Goal: Task Accomplishment & Management: Complete application form

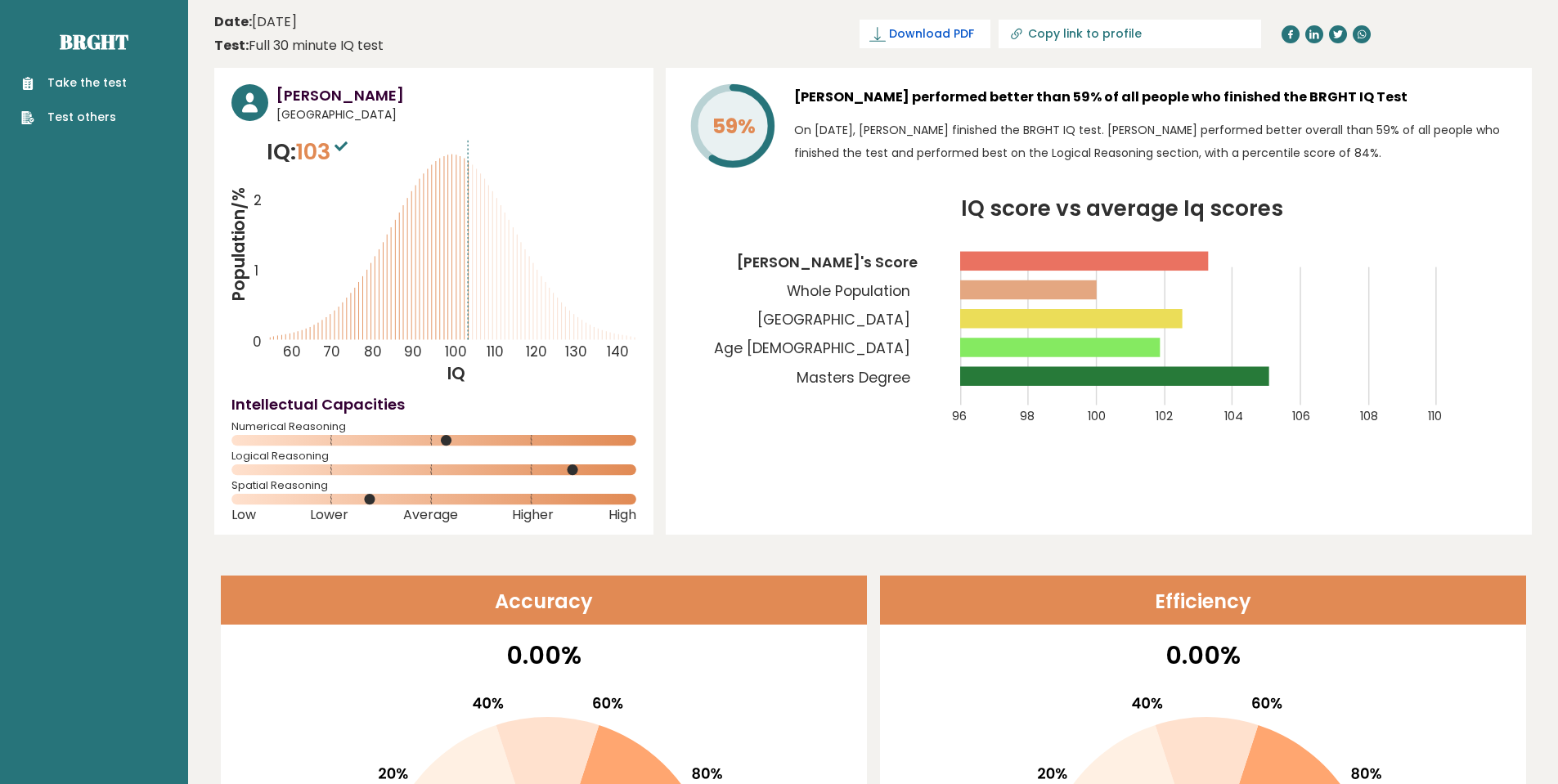
click at [974, 33] on span "Download PDF" at bounding box center [931, 34] width 85 height 18
click at [86, 79] on link "Take the test" at bounding box center [74, 84] width 106 height 18
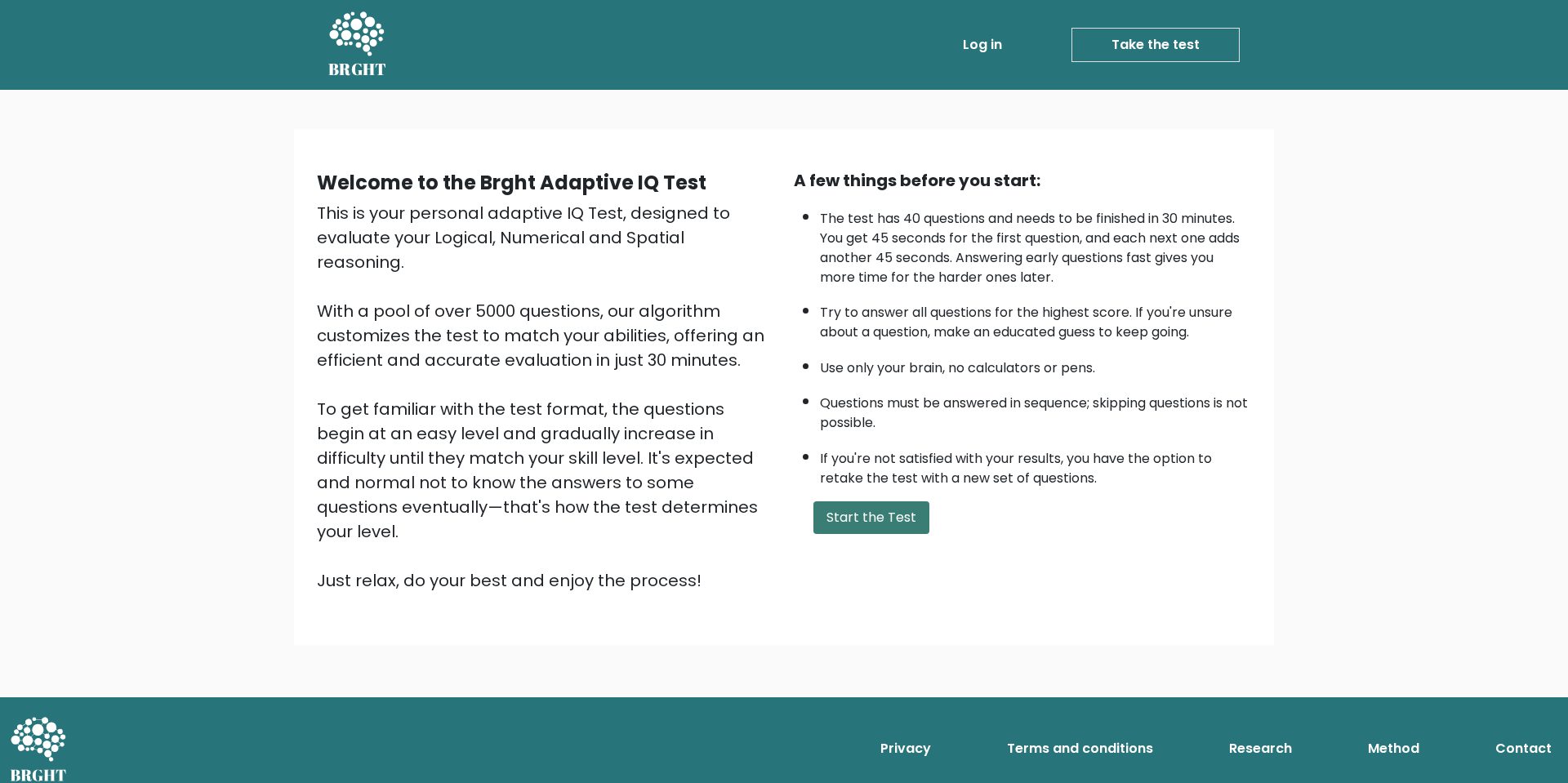
click at [882, 522] on button "Start the Test" at bounding box center [871, 517] width 116 height 33
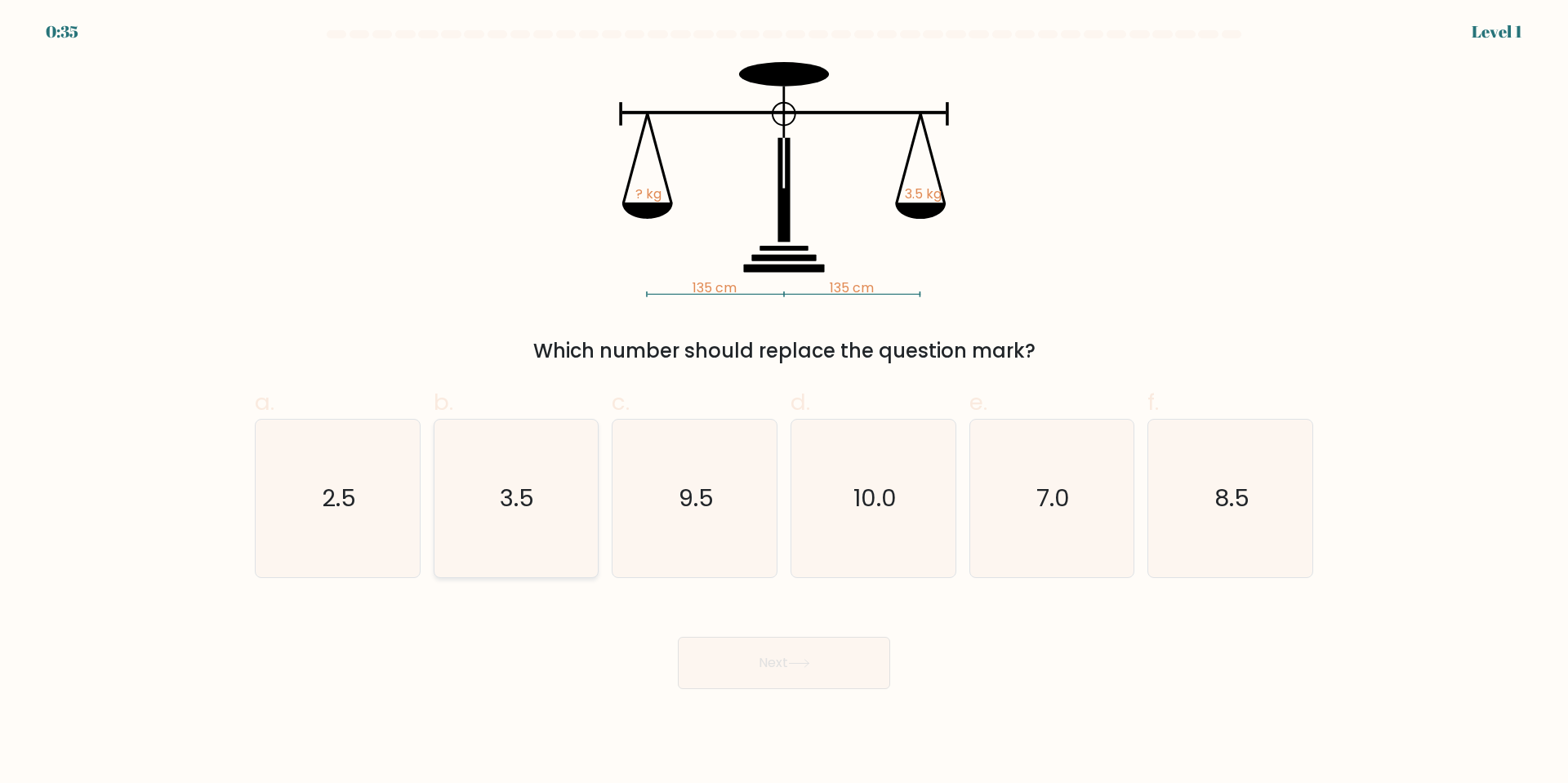
click at [512, 494] on text "3.5" at bounding box center [517, 497] width 34 height 33
click at [784, 402] on input "b. 3.5" at bounding box center [784, 397] width 1 height 11
radio input "true"
click at [788, 675] on button "Next" at bounding box center [784, 663] width 213 height 52
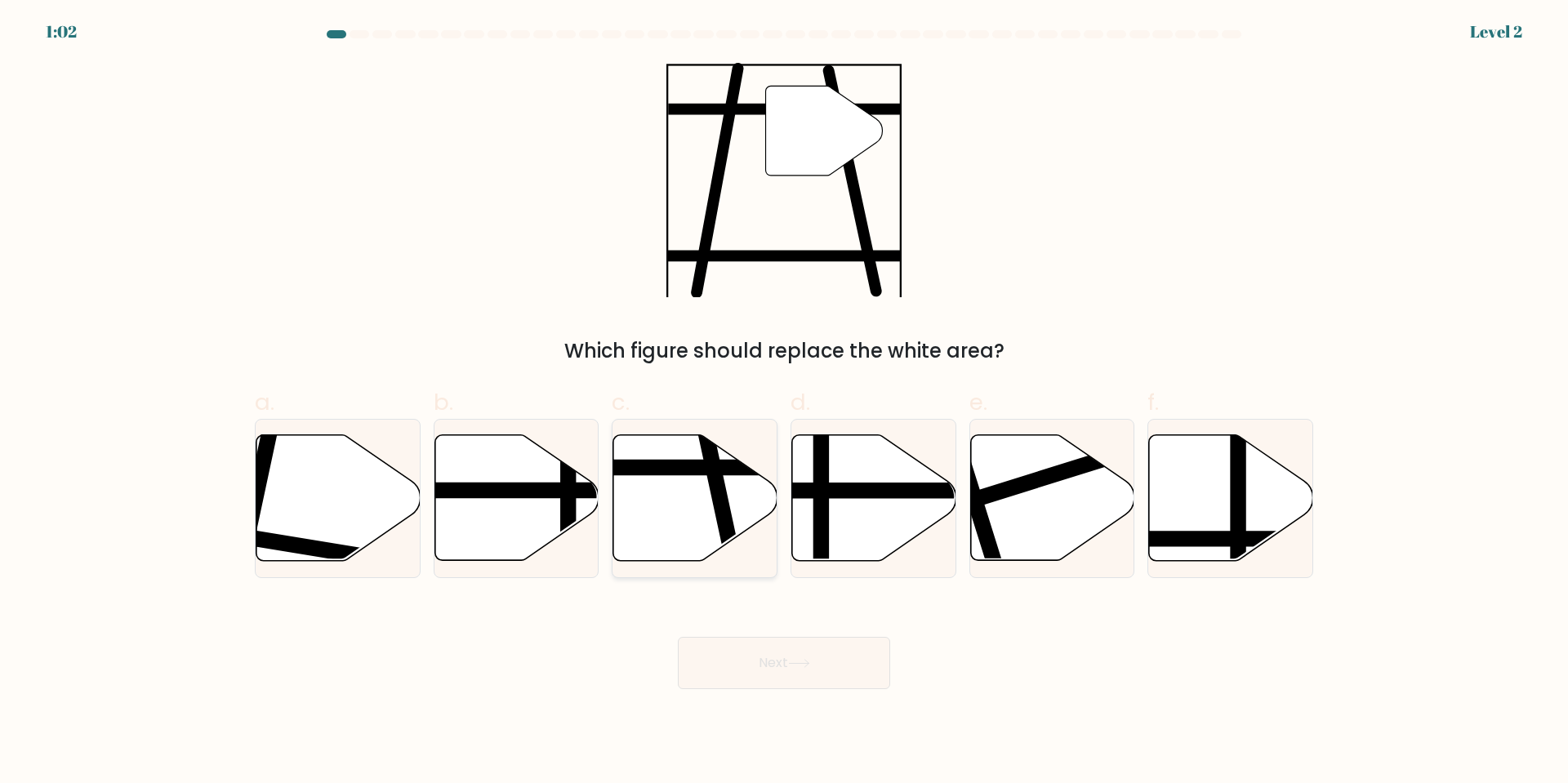
click at [680, 479] on icon at bounding box center [695, 497] width 164 height 126
click at [784, 402] on input "c." at bounding box center [784, 397] width 1 height 11
radio input "true"
click at [802, 671] on button "Next" at bounding box center [784, 663] width 213 height 52
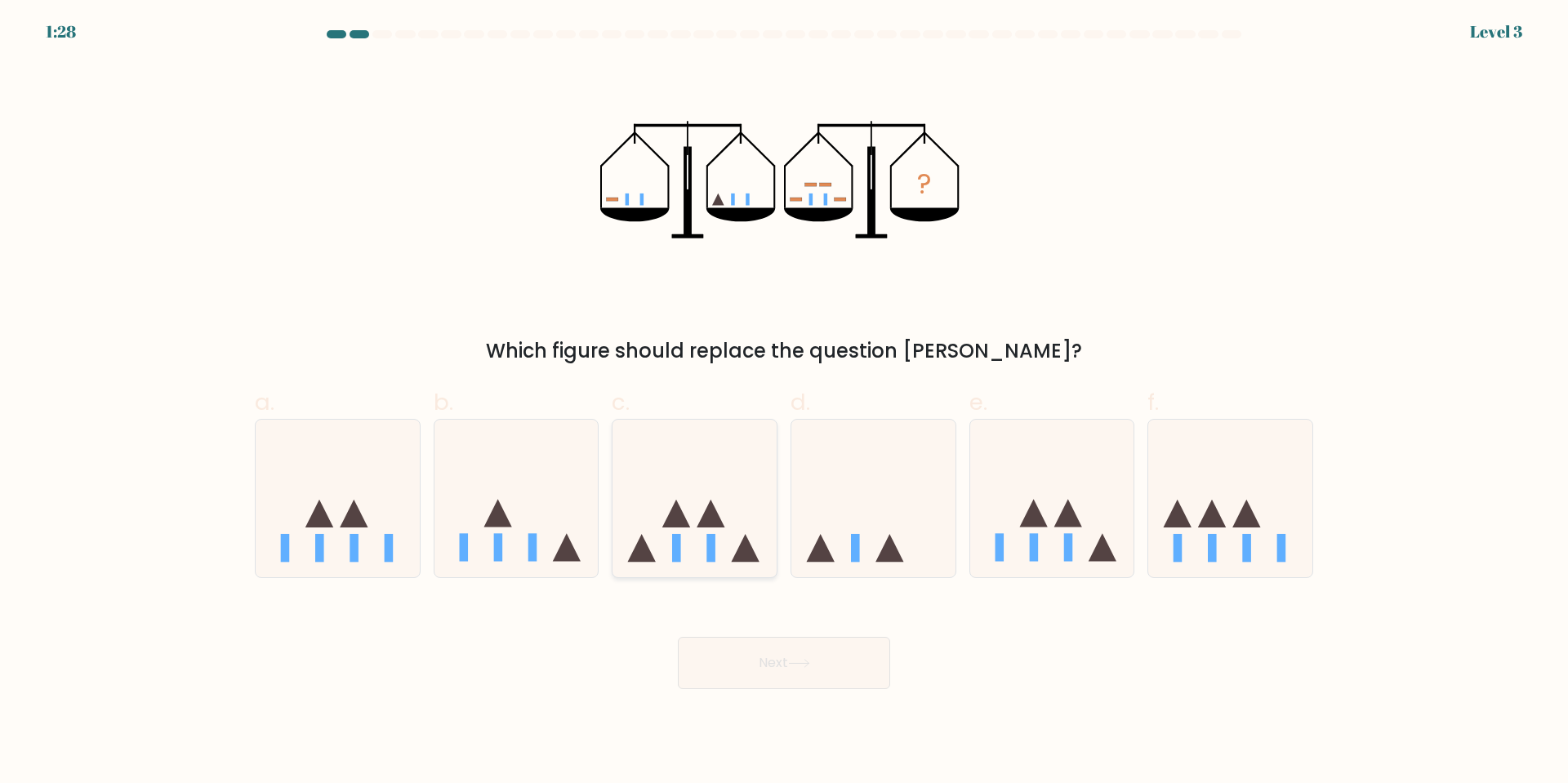
click at [678, 533] on icon at bounding box center [694, 498] width 164 height 135
click at [784, 402] on input "c." at bounding box center [784, 397] width 1 height 11
radio input "true"
click at [784, 666] on button "Next" at bounding box center [784, 663] width 213 height 52
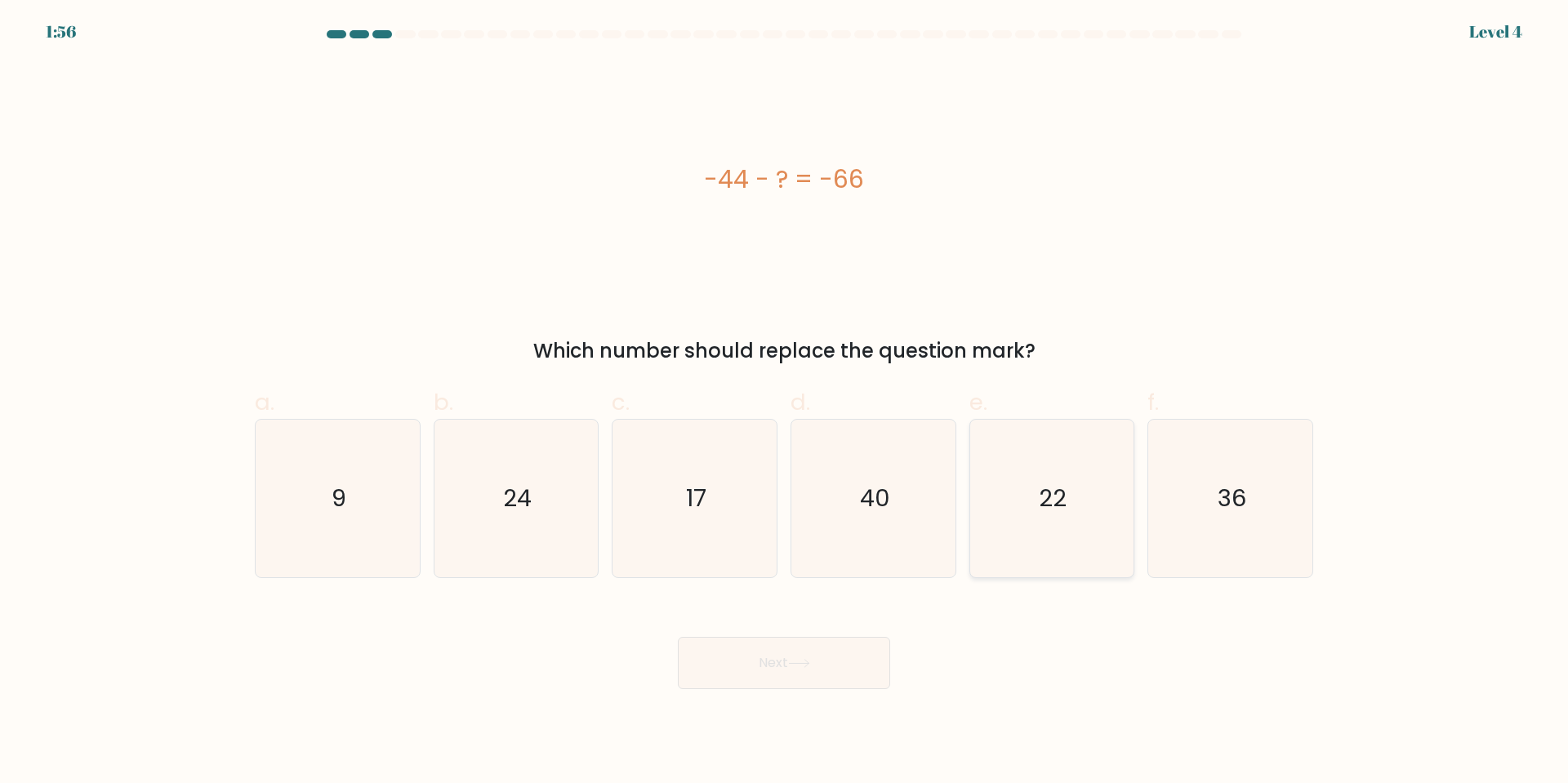
click at [1054, 489] on text "22" at bounding box center [1054, 497] width 28 height 33
click at [785, 402] on input "e. 22" at bounding box center [784, 397] width 1 height 11
radio input "true"
click at [767, 656] on button "Next" at bounding box center [784, 663] width 213 height 52
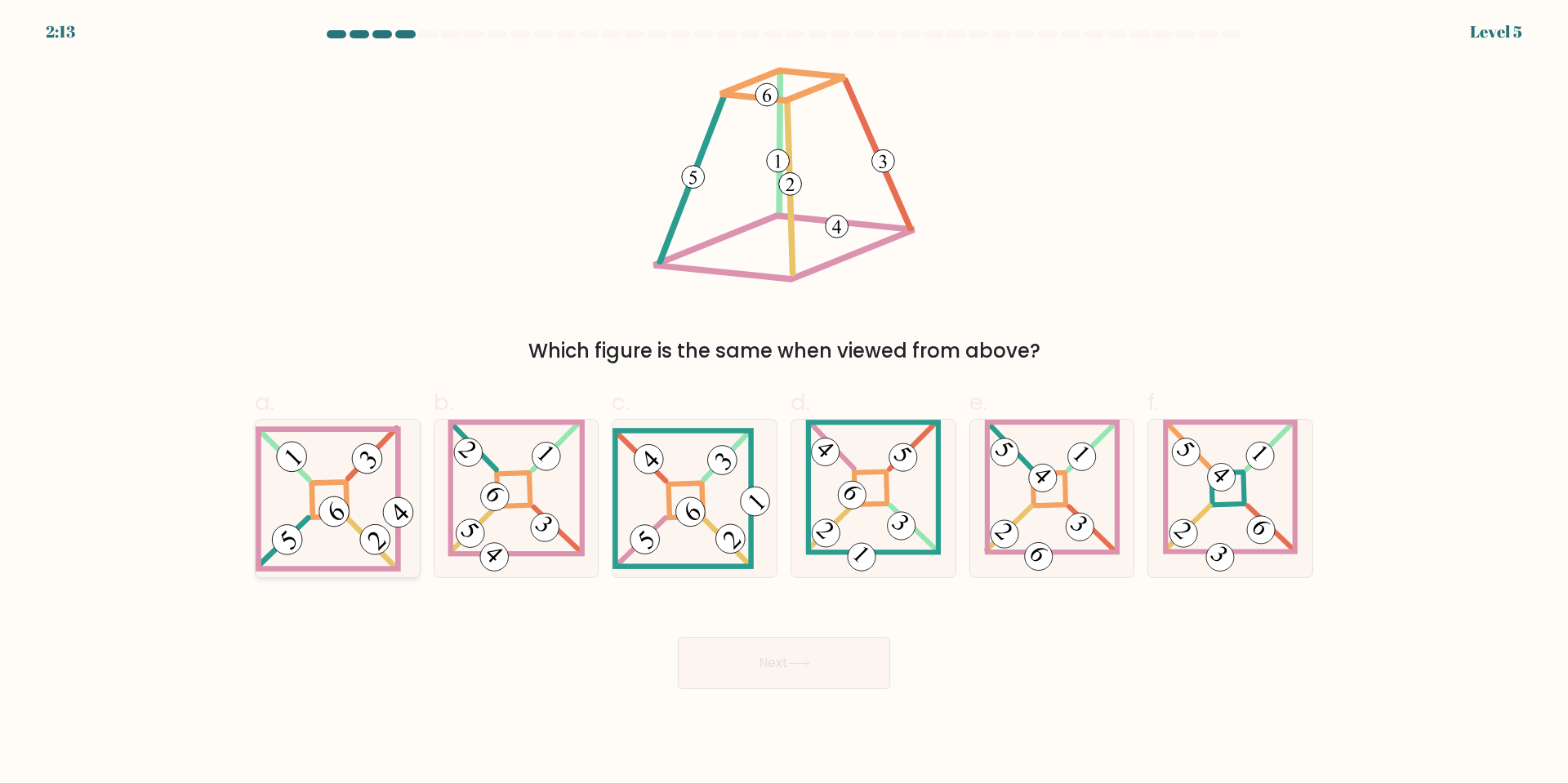
click at [330, 512] on 847 at bounding box center [334, 511] width 42 height 42
click at [784, 402] on input "a." at bounding box center [784, 397] width 1 height 11
radio input "true"
click at [787, 656] on button "Next" at bounding box center [784, 663] width 213 height 52
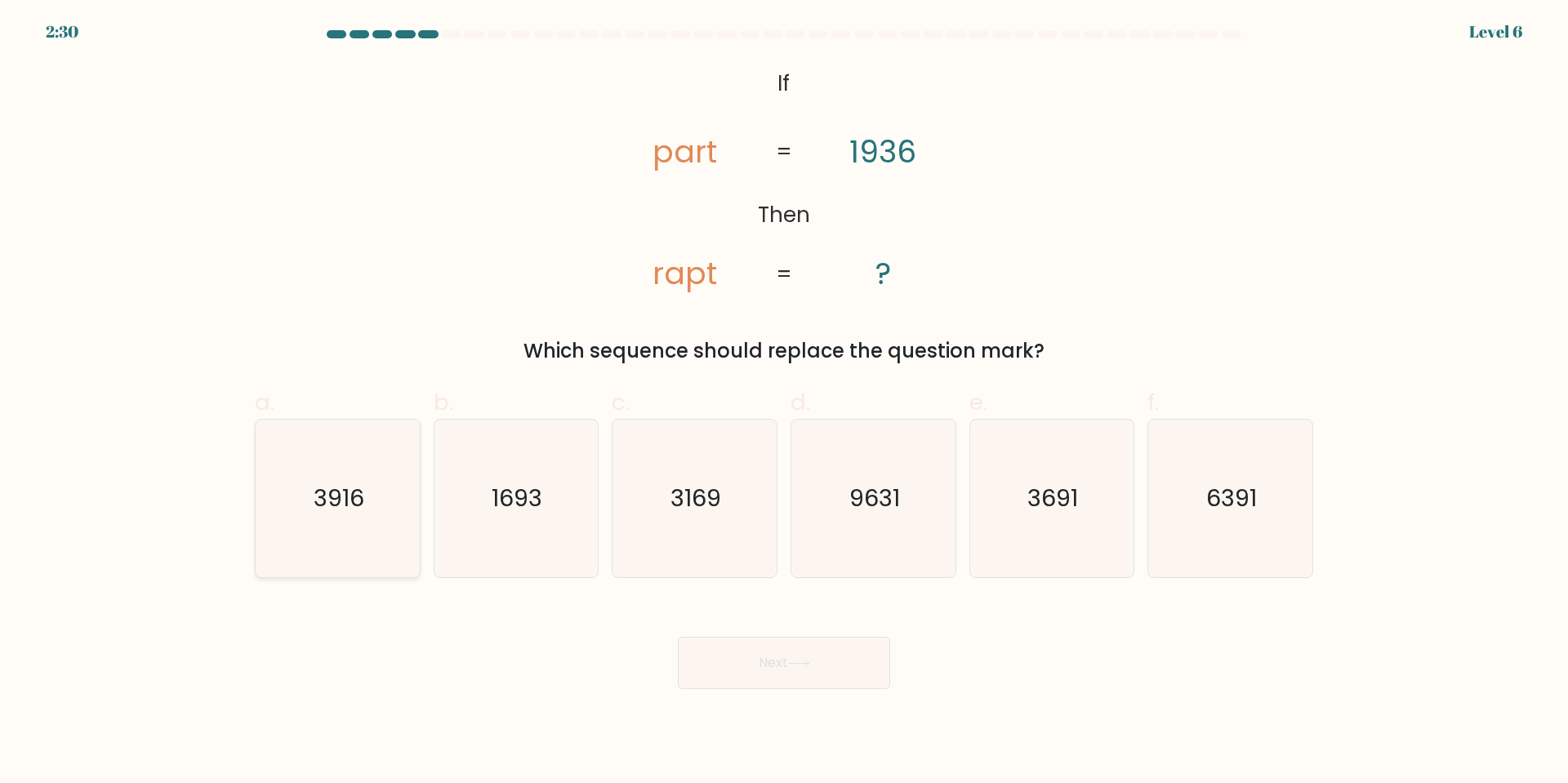
click at [351, 471] on icon "3916" at bounding box center [337, 497] width 157 height 157
click at [784, 402] on input "a. 3916" at bounding box center [784, 397] width 1 height 11
radio input "true"
click at [818, 667] on button "Next" at bounding box center [784, 663] width 213 height 52
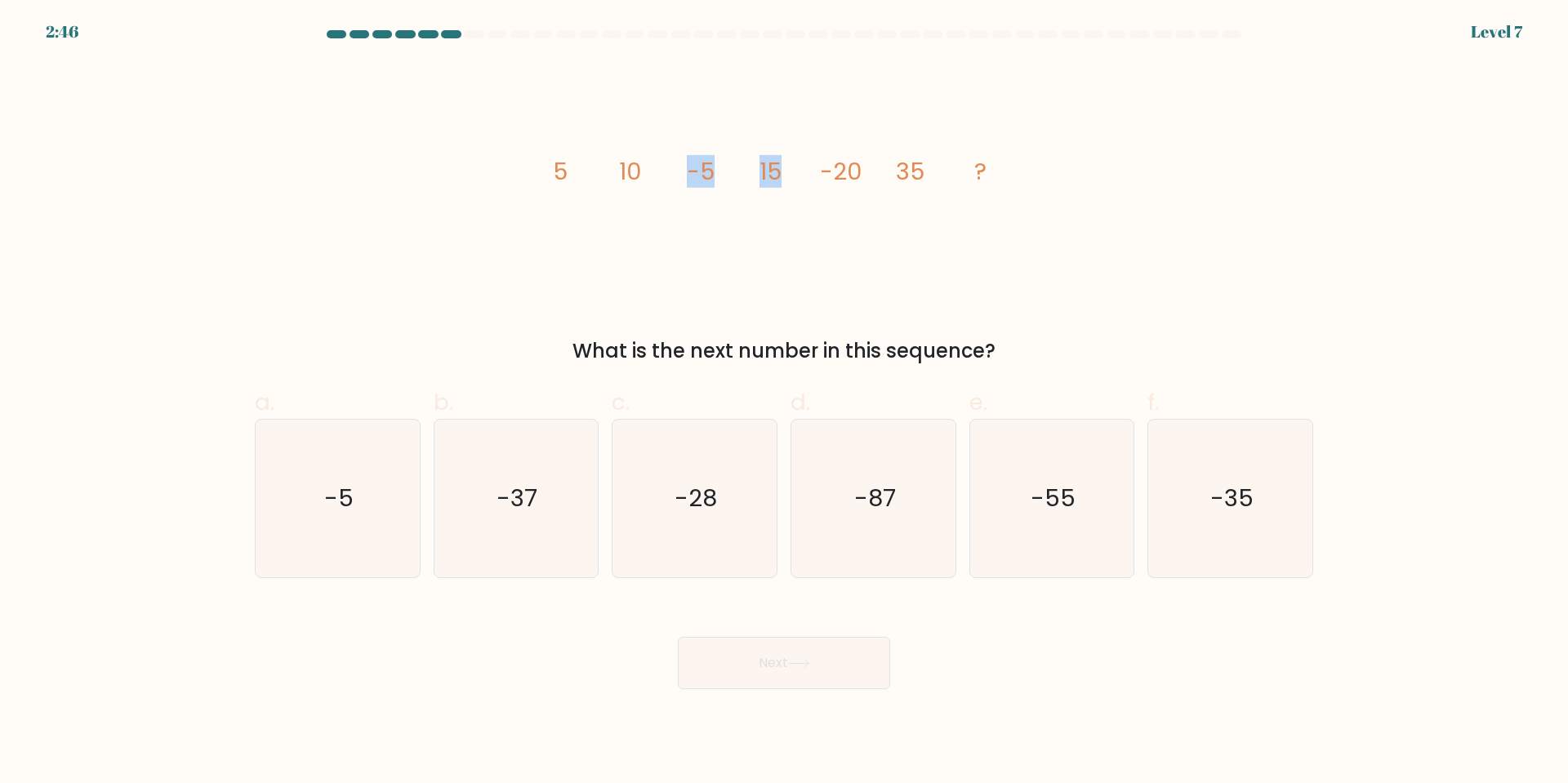
drag, startPoint x: 686, startPoint y: 170, endPoint x: 780, endPoint y: 163, distance: 94.3
click at [780, 163] on g "5 10 -5 15 -20 35 ?" at bounding box center [769, 171] width 433 height 33
drag, startPoint x: 822, startPoint y: 172, endPoint x: 933, endPoint y: 166, distance: 111.2
click at [933, 166] on icon "image/svg+xml 5 10 -5 15 -20 35 ?" at bounding box center [783, 180] width 490 height 236
click at [1067, 497] on text "-55" at bounding box center [1052, 497] width 45 height 33
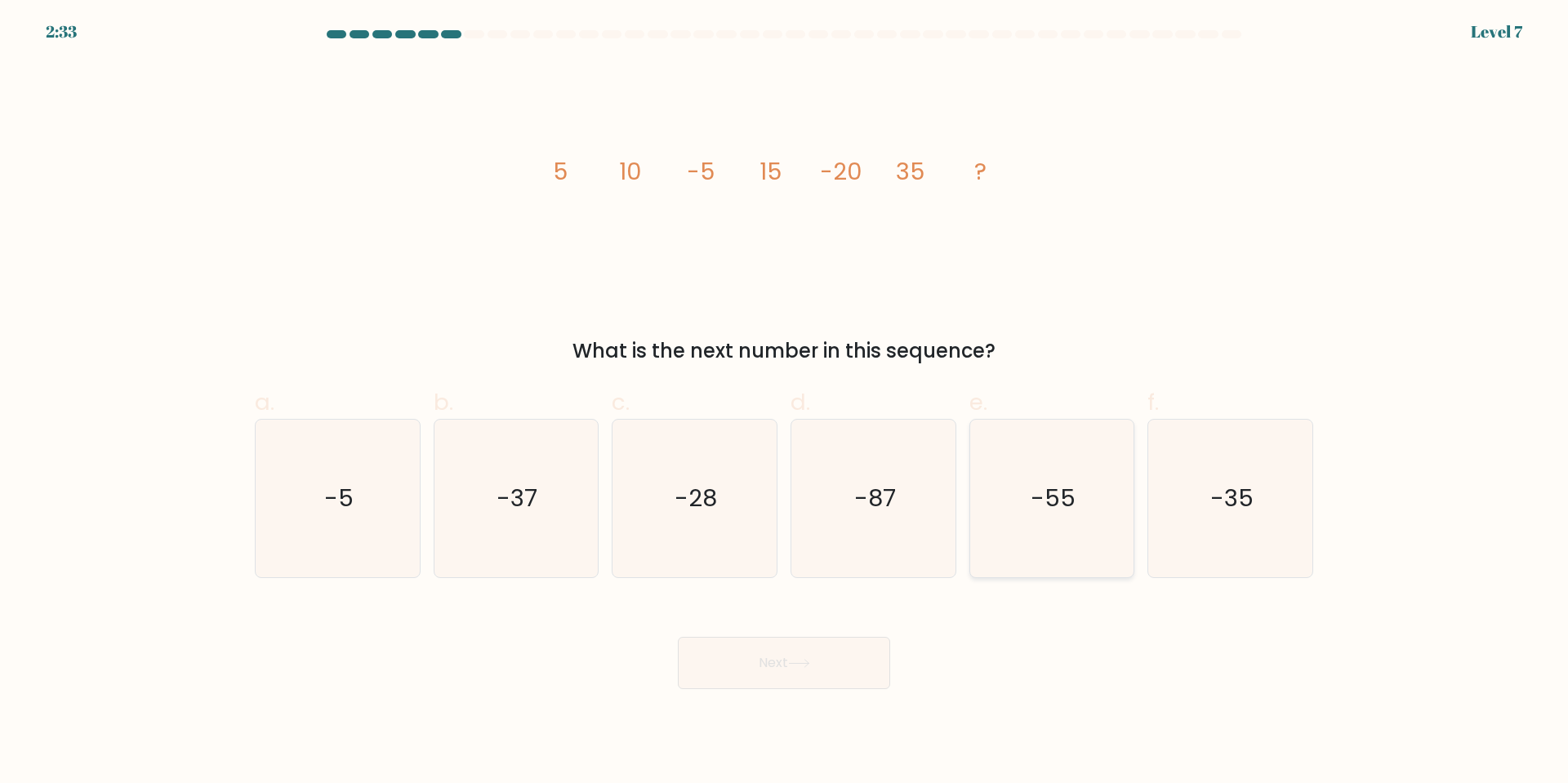
click at [785, 402] on input "e. -55" at bounding box center [784, 397] width 1 height 11
radio input "true"
click at [786, 663] on button "Next" at bounding box center [784, 663] width 213 height 52
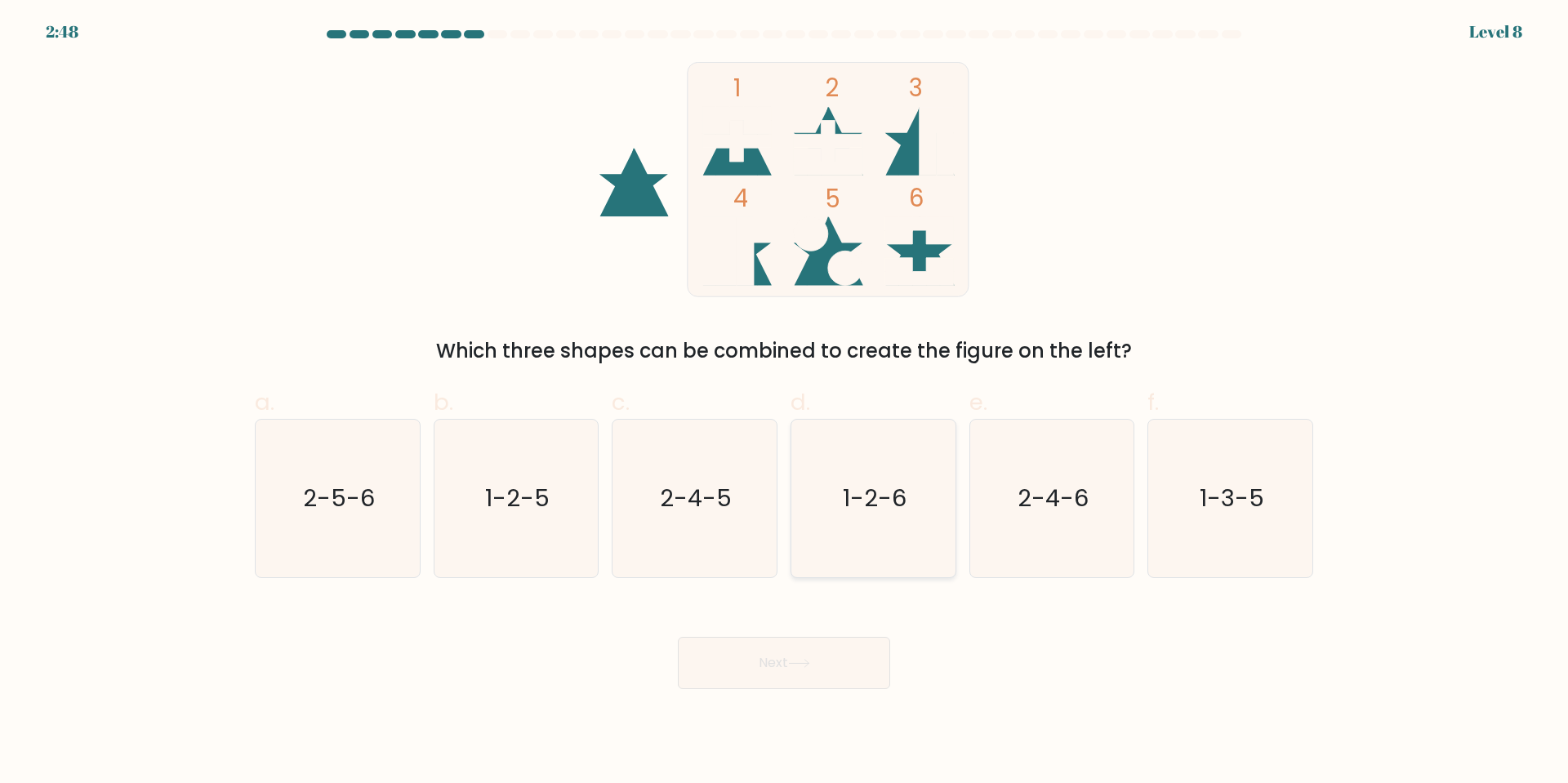
click at [887, 491] on text "1-2-6" at bounding box center [875, 497] width 63 height 33
click at [785, 402] on input "d. 1-2-6" at bounding box center [784, 397] width 1 height 11
radio input "true"
click at [773, 663] on button "Next" at bounding box center [784, 663] width 213 height 52
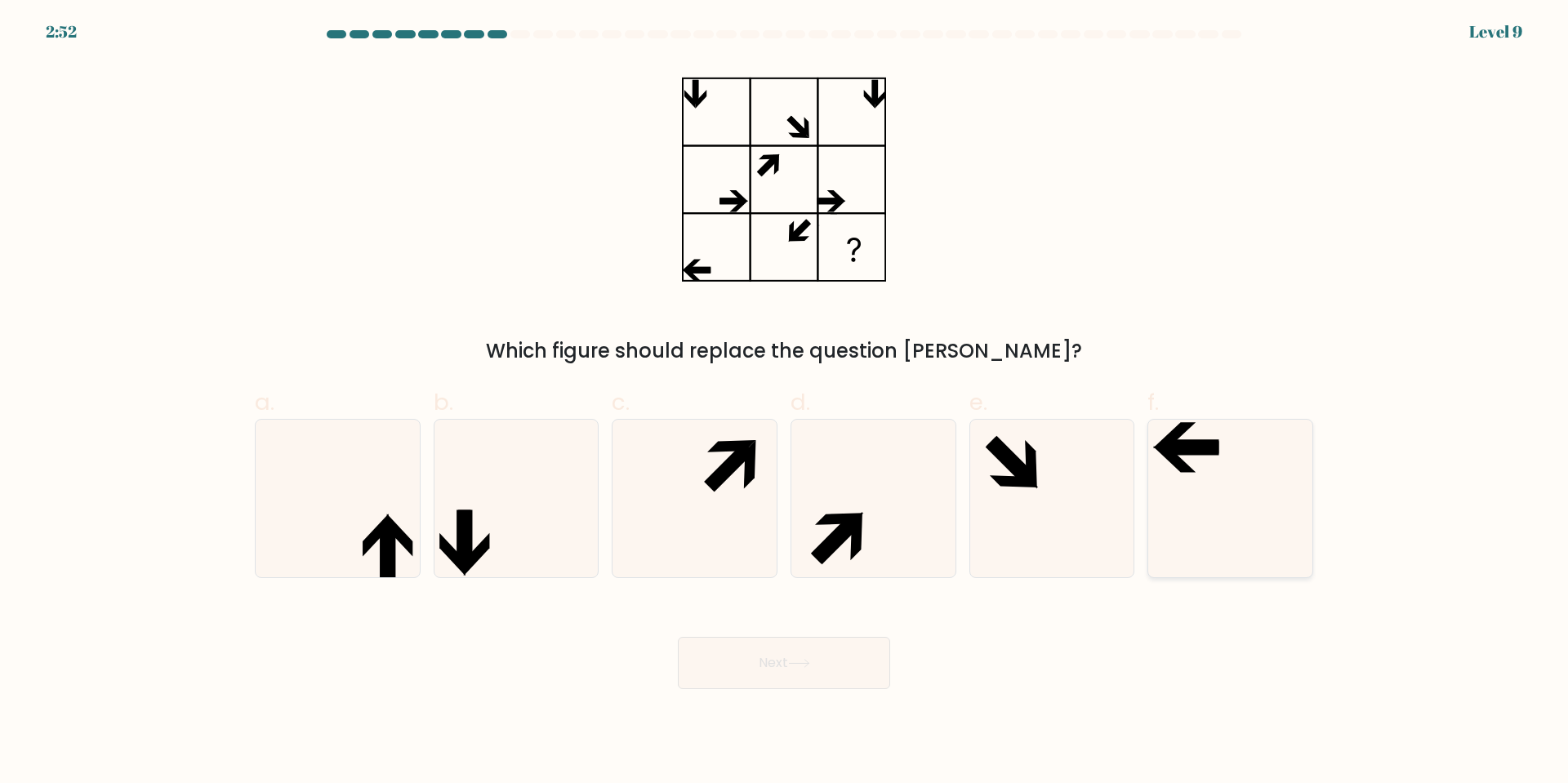
click at [1247, 486] on icon at bounding box center [1230, 497] width 157 height 157
click at [785, 402] on input "f." at bounding box center [784, 397] width 1 height 11
radio input "true"
click at [777, 655] on button "Next" at bounding box center [784, 663] width 213 height 52
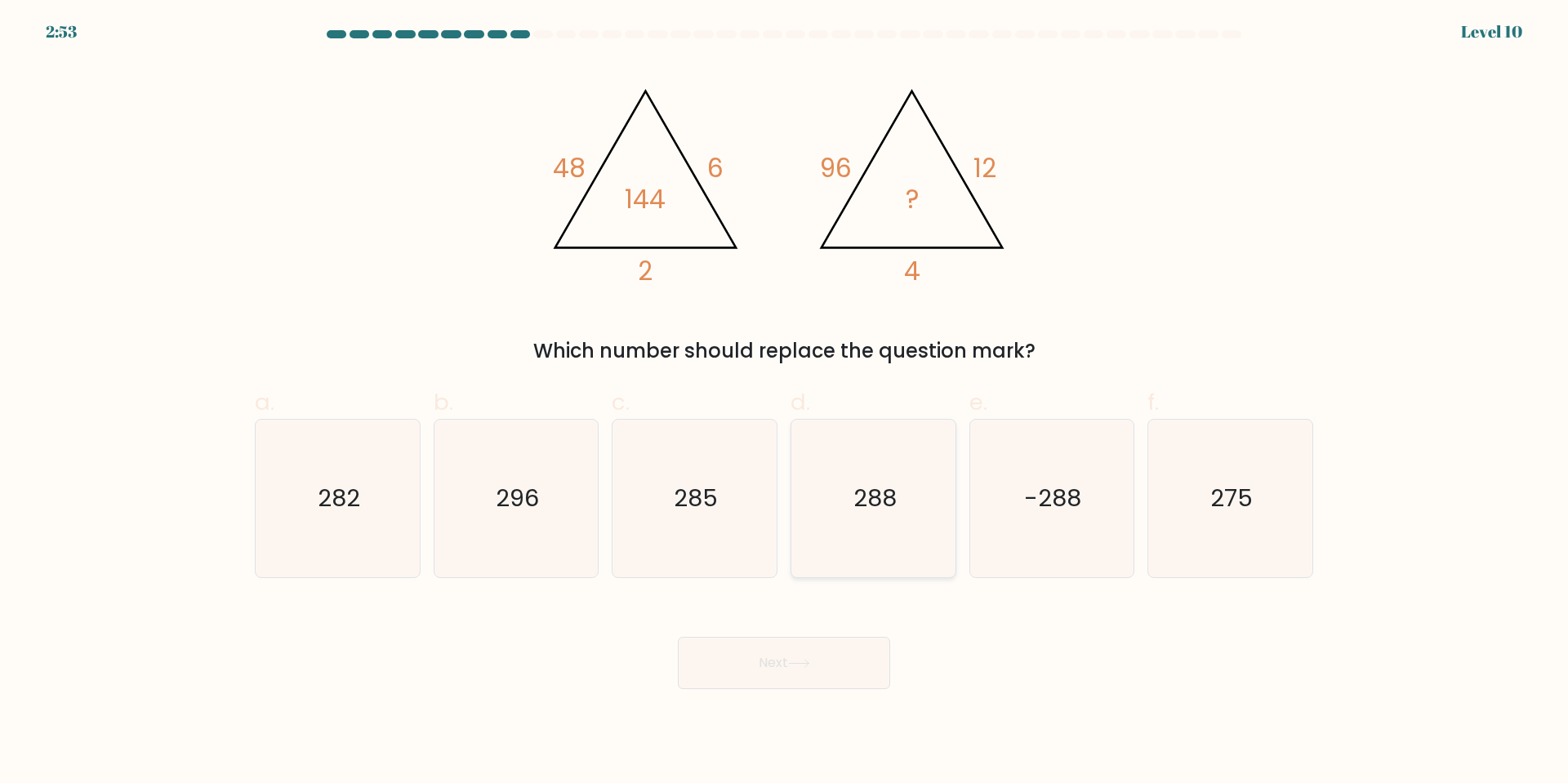
click at [875, 505] on text "288" at bounding box center [875, 497] width 43 height 33
click at [785, 402] on input "d. 288" at bounding box center [784, 397] width 1 height 11
radio input "true"
click at [787, 663] on button "Next" at bounding box center [784, 663] width 213 height 52
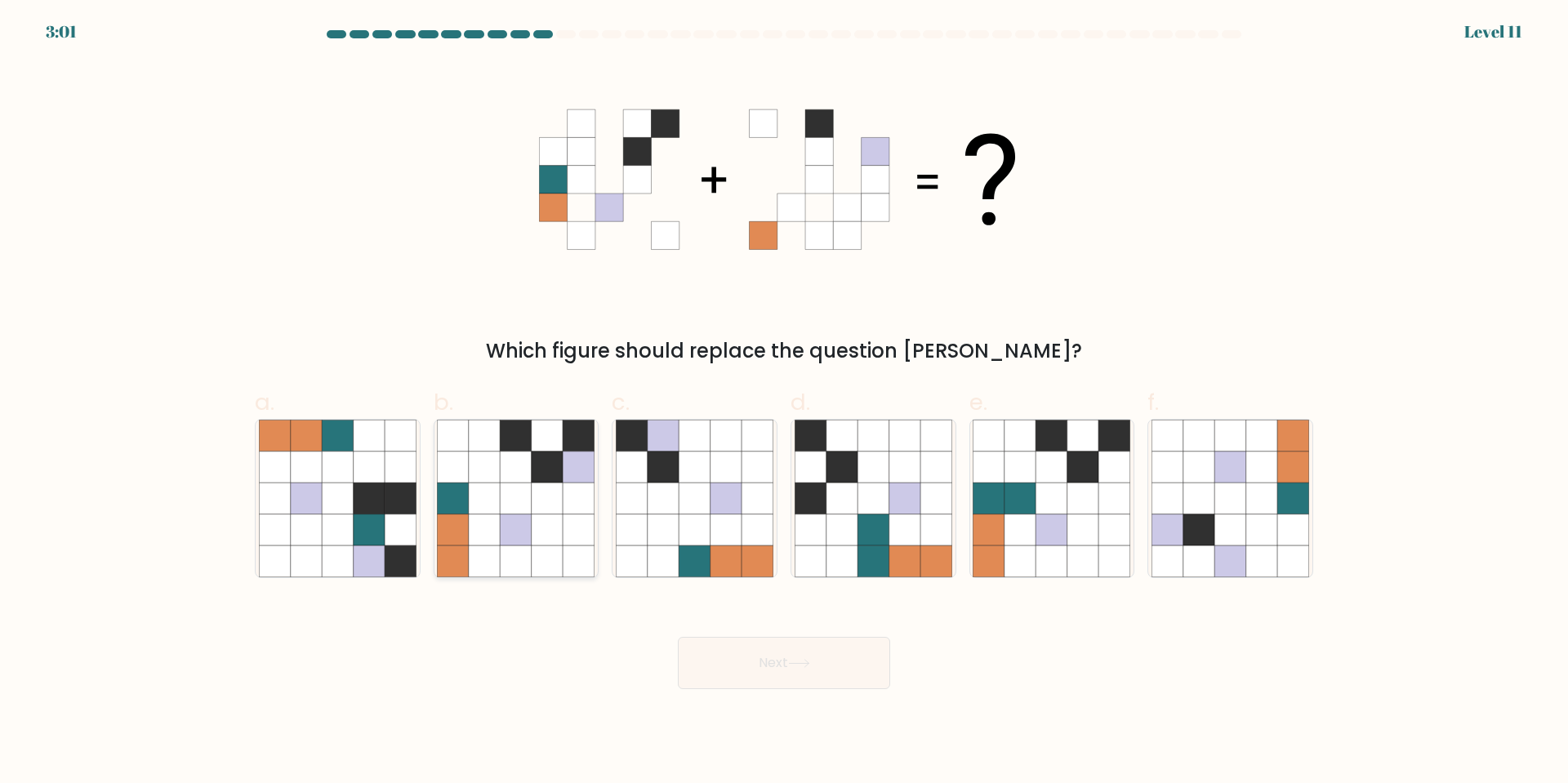
click at [489, 518] on icon at bounding box center [483, 529] width 31 height 31
click at [784, 402] on input "b." at bounding box center [784, 397] width 1 height 11
radio input "true"
click at [818, 664] on button "Next" at bounding box center [784, 663] width 213 height 52
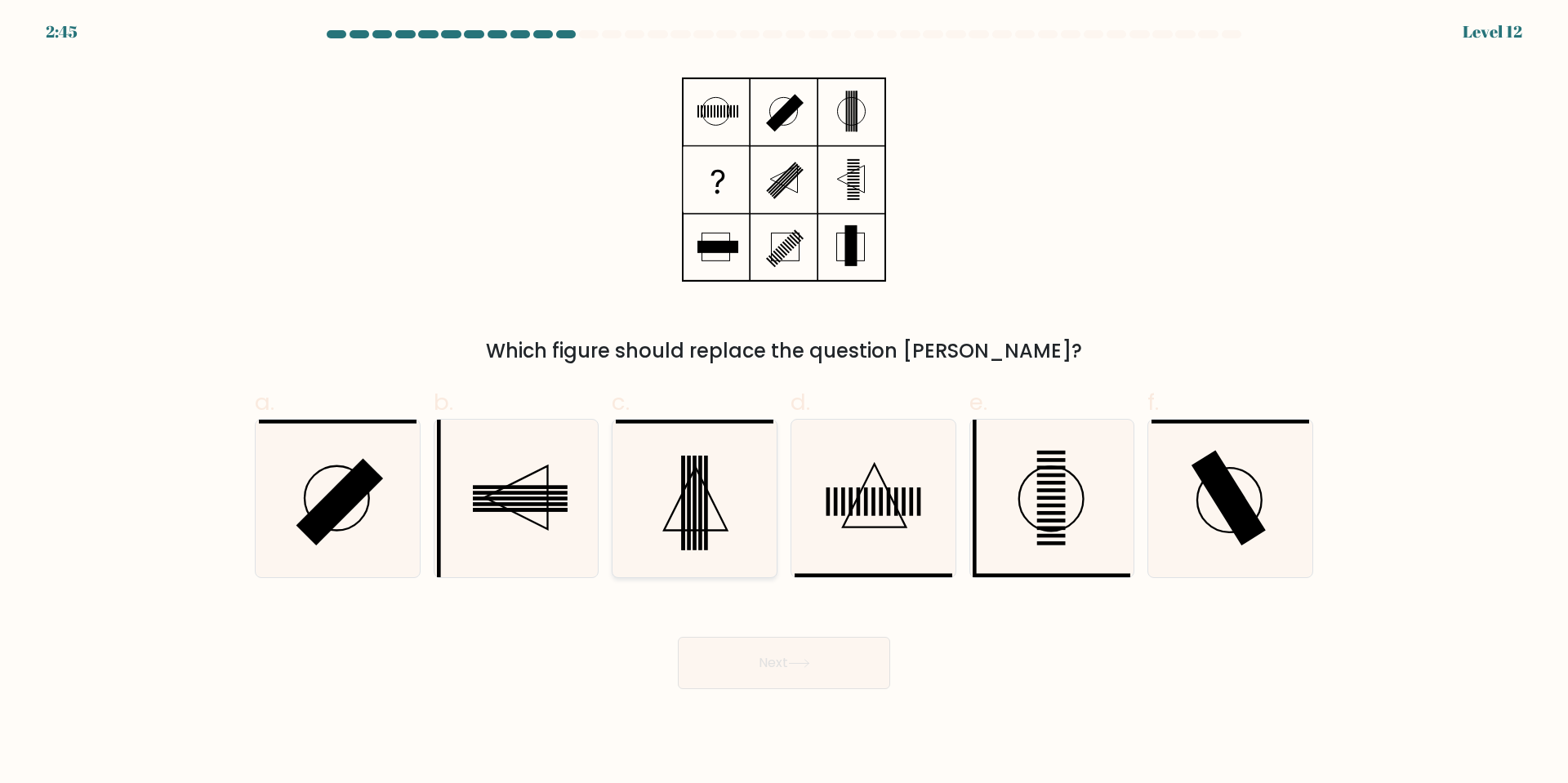
click at [699, 500] on rect at bounding box center [700, 503] width 4 height 95
click at [784, 402] on input "c." at bounding box center [784, 397] width 1 height 11
radio input "true"
click at [817, 662] on button "Next" at bounding box center [784, 663] width 213 height 52
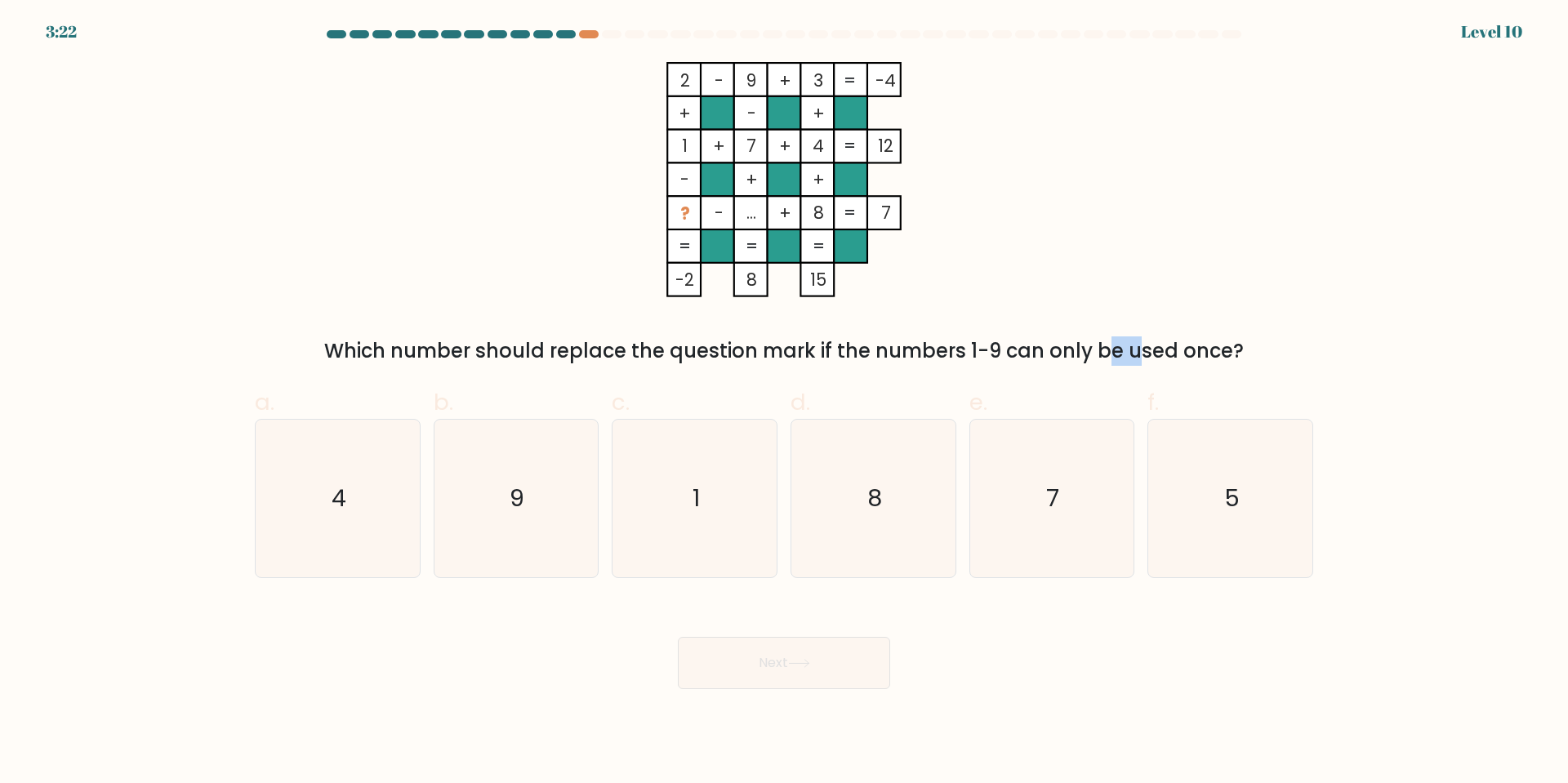
drag, startPoint x: 965, startPoint y: 350, endPoint x: 999, endPoint y: 351, distance: 34.0
click at [999, 351] on div "Which number should replace the question mark if the numbers 1-9 can only be us…" at bounding box center [784, 351] width 1039 height 29
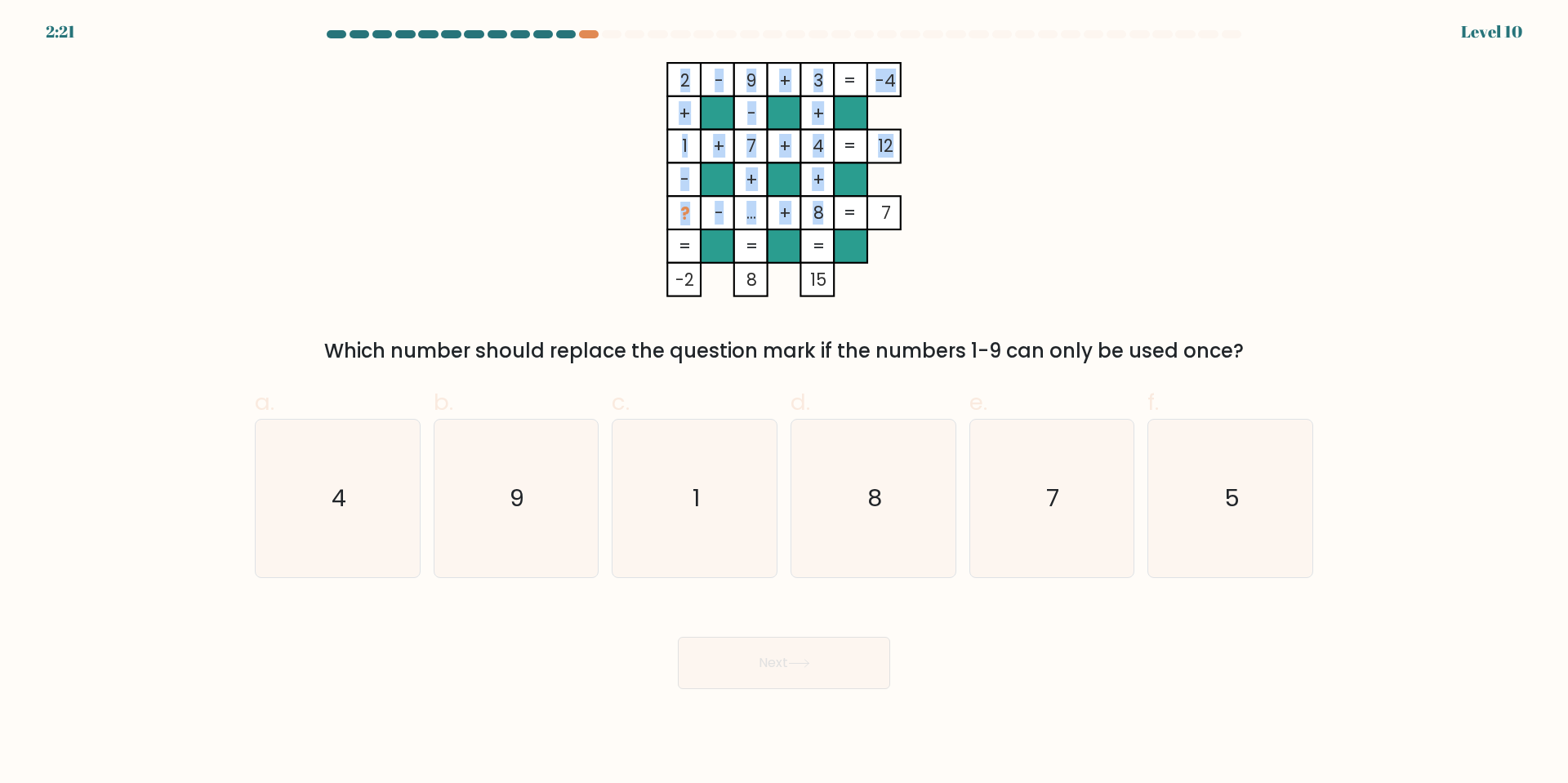
drag, startPoint x: 737, startPoint y: 213, endPoint x: 819, endPoint y: 213, distance: 82.0
click at [819, 213] on icon "2 - 9 + 3 -4 + - + 1 + 7 + 4 12 - + + ? - ... + 8 = 7 = = = = -2 8 15 =" at bounding box center [783, 180] width 490 height 236
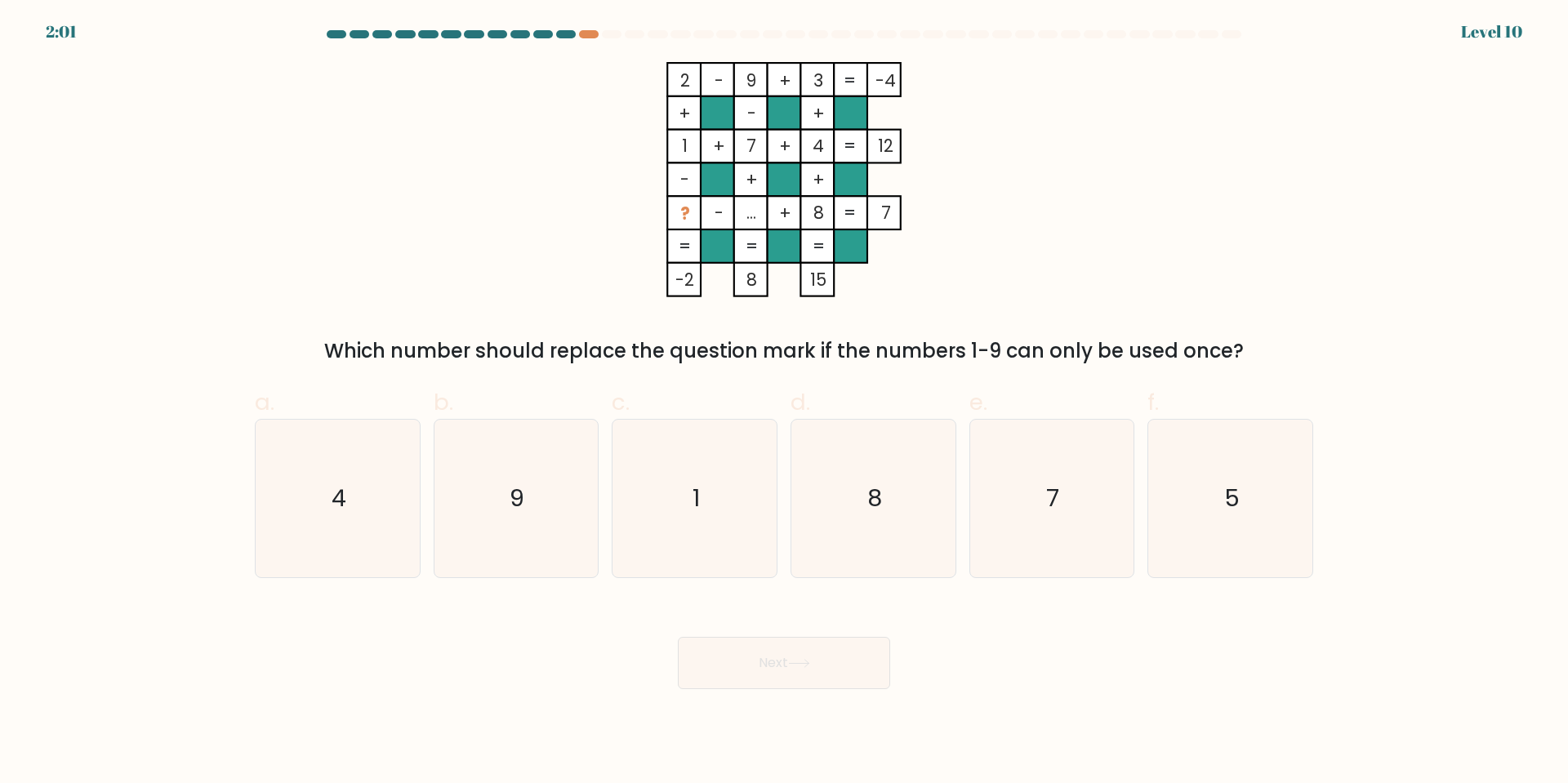
click at [989, 240] on icon "2 - 9 + 3 -4 + - + 1 + 7 + 4 12 - + + ? - ... + 8 = 7 = = = = -2 8 15 =" at bounding box center [783, 180] width 490 height 236
click at [1198, 485] on icon "5" at bounding box center [1230, 497] width 157 height 157
click at [785, 402] on input "f. 5" at bounding box center [784, 397] width 1 height 11
radio input "true"
click at [782, 660] on button "Next" at bounding box center [784, 663] width 213 height 52
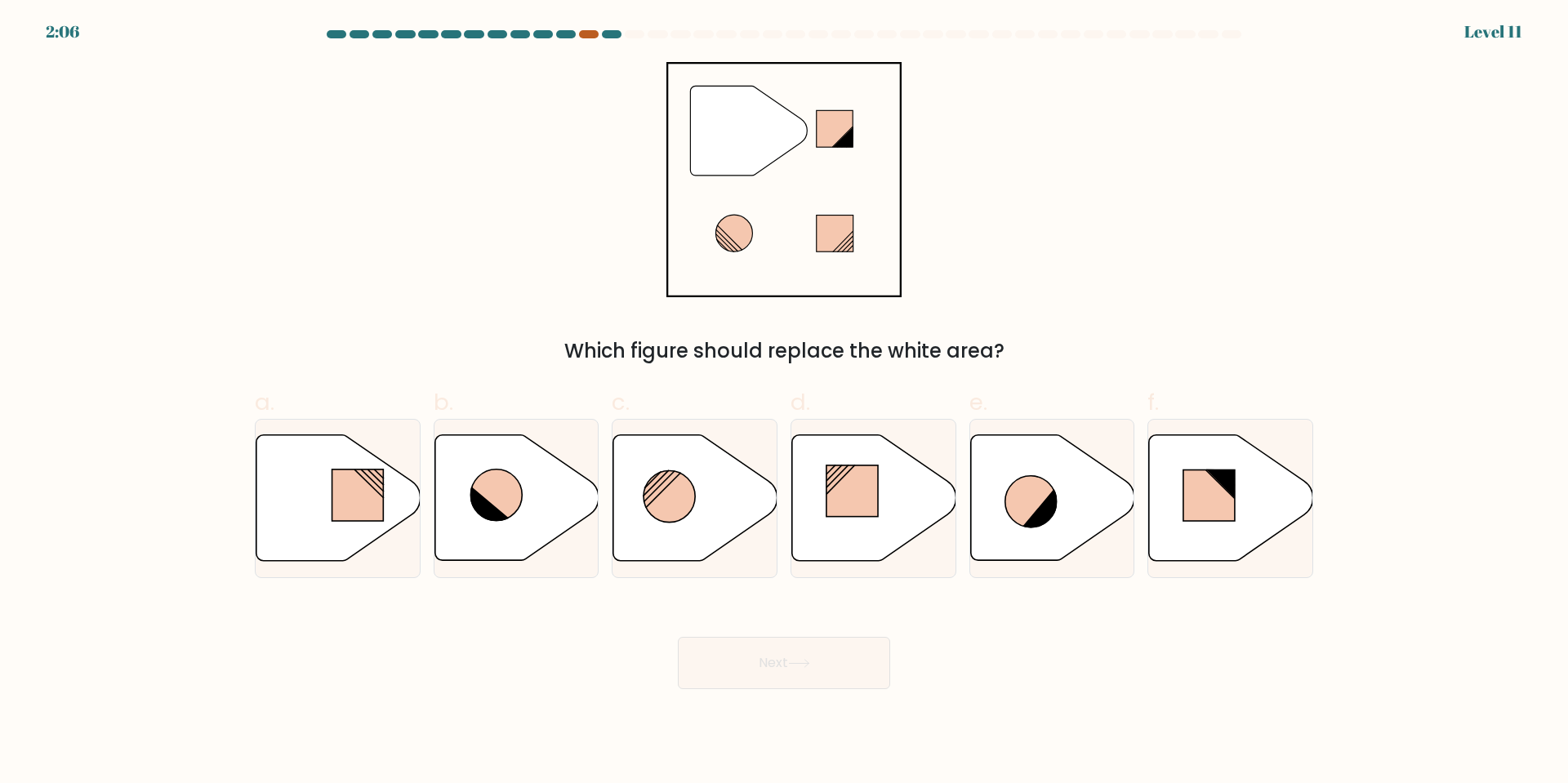
click at [584, 34] on div at bounding box center [589, 33] width 19 height 8
click at [590, 35] on div at bounding box center [589, 33] width 19 height 8
click at [489, 489] on icon at bounding box center [496, 495] width 52 height 52
click at [784, 402] on input "b." at bounding box center [784, 397] width 1 height 11
radio input "true"
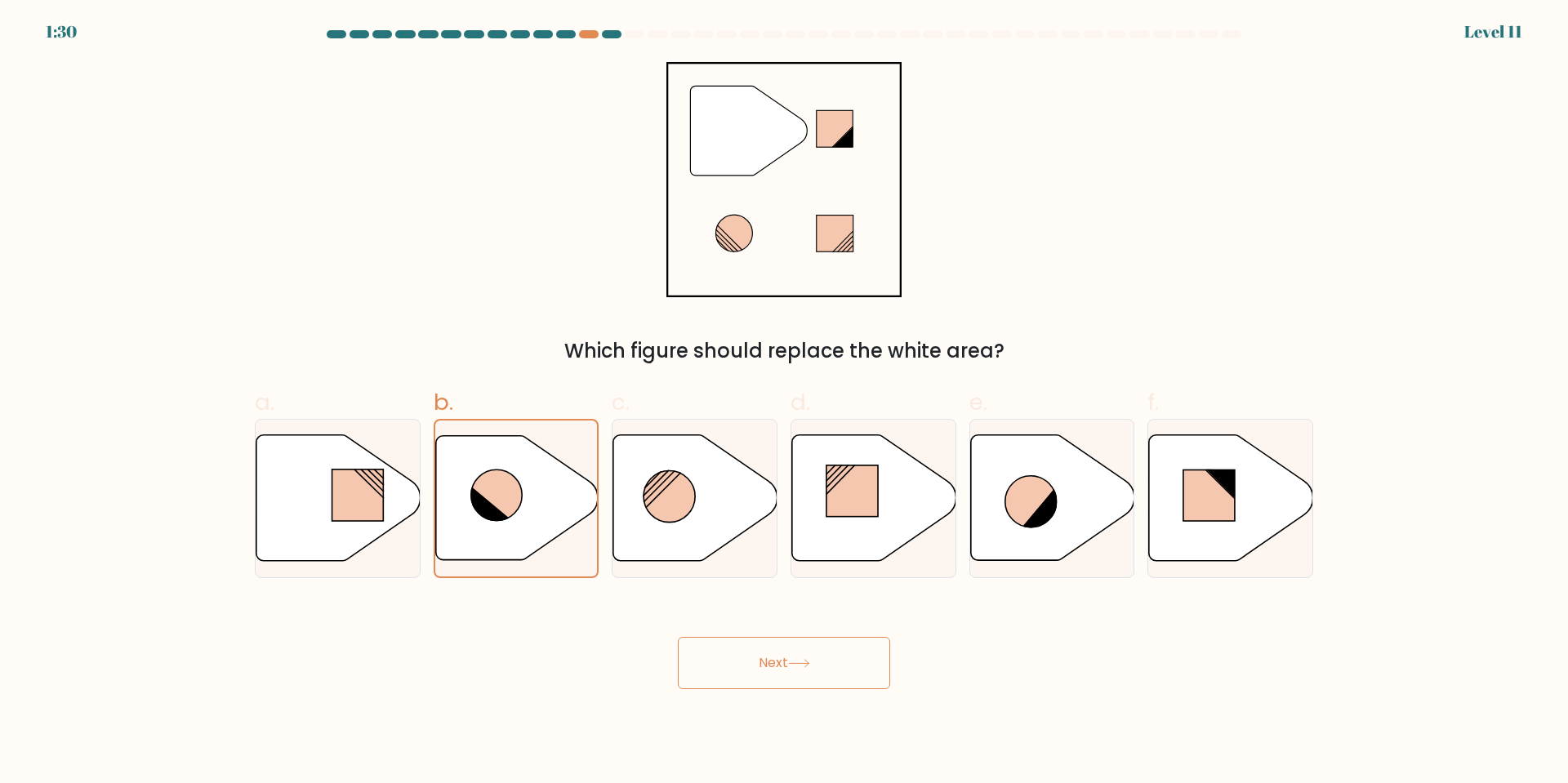
click at [810, 661] on icon at bounding box center [798, 663] width 22 height 9
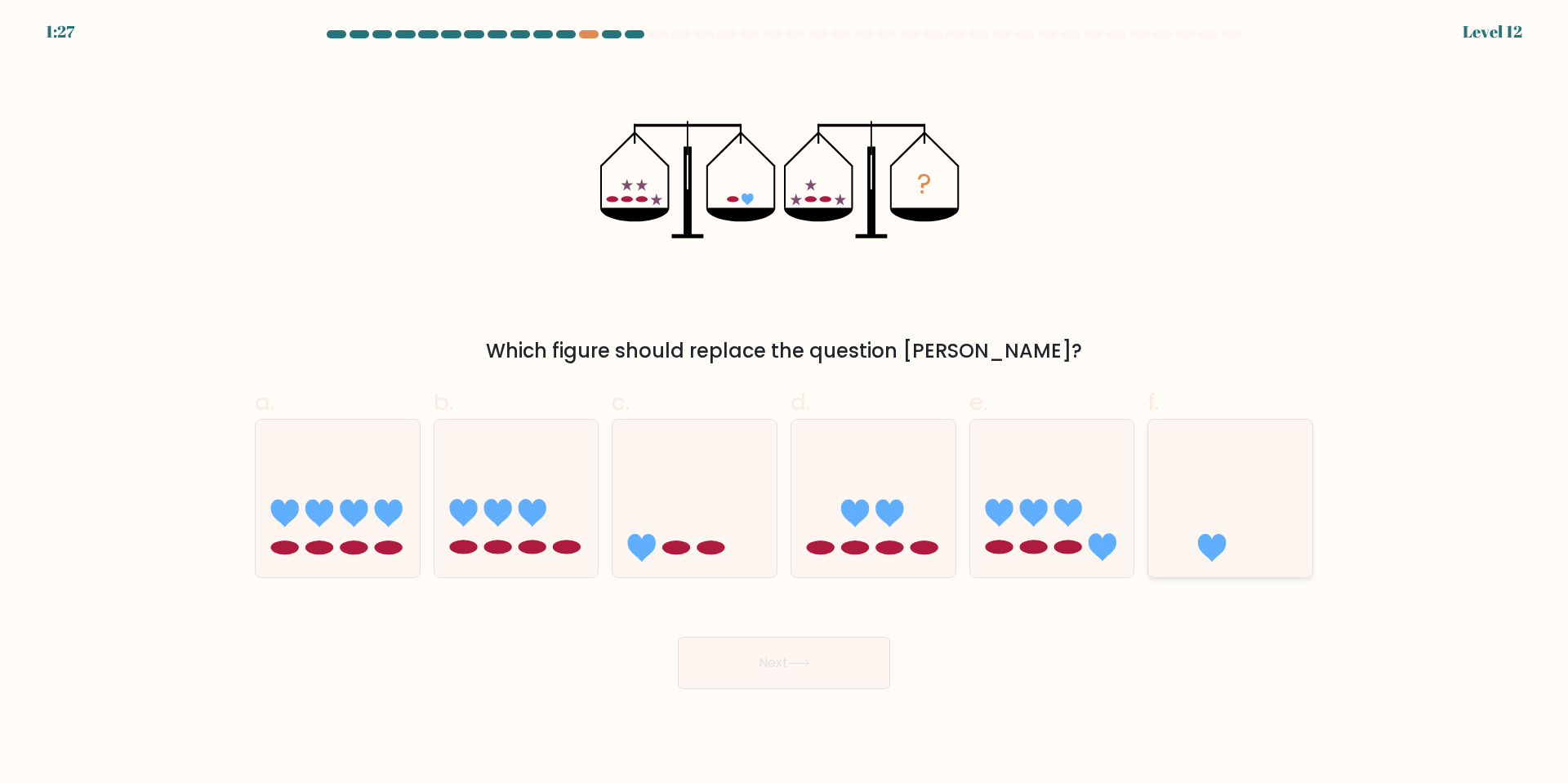
click at [1172, 513] on icon at bounding box center [1230, 498] width 164 height 135
click at [785, 402] on input "f." at bounding box center [784, 397] width 1 height 11
radio input "true"
click at [763, 658] on button "Next" at bounding box center [784, 663] width 213 height 52
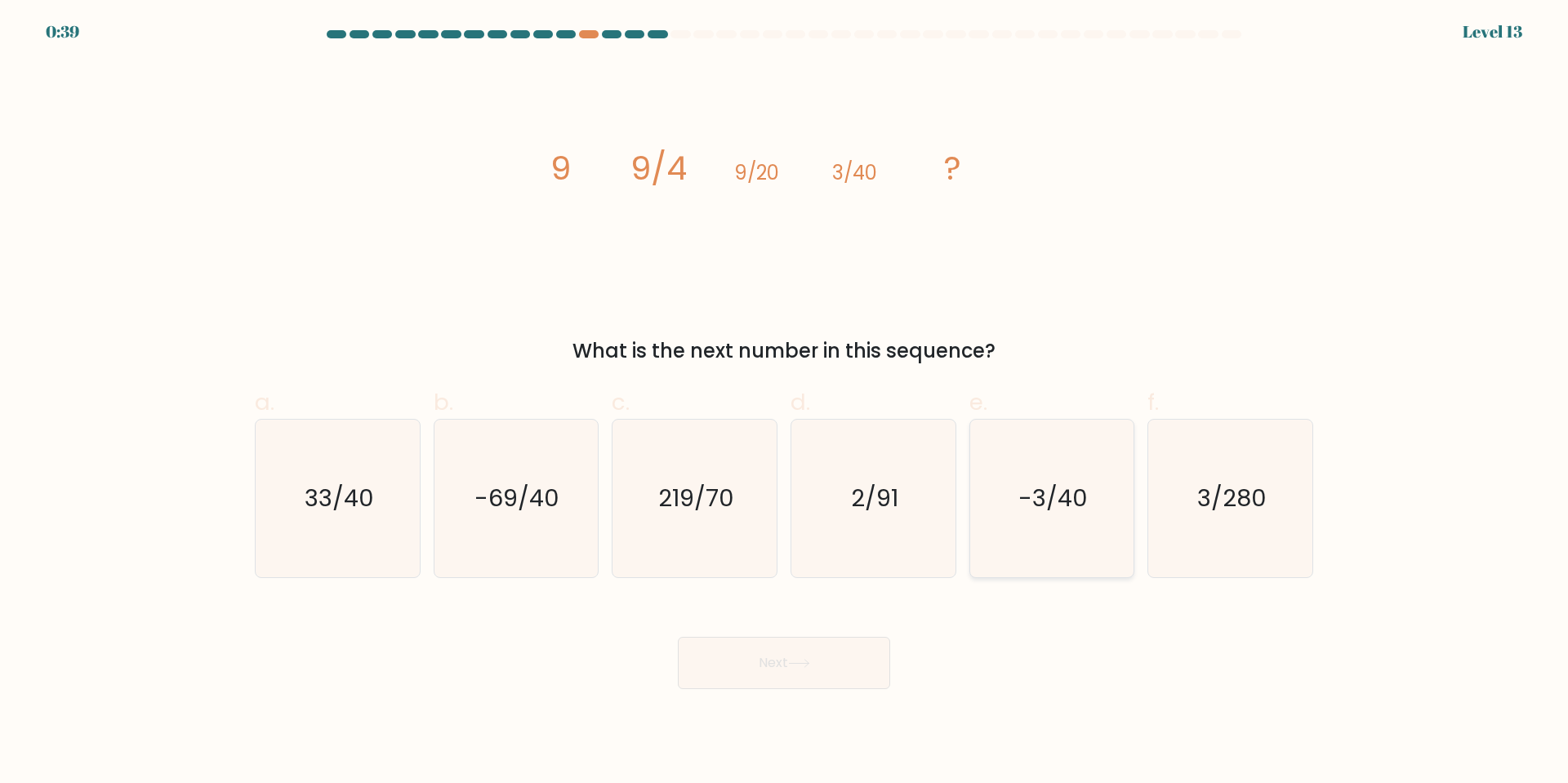
click at [1035, 531] on icon "-3/40" at bounding box center [1050, 497] width 157 height 157
click at [785, 402] on input "e. -3/40" at bounding box center [784, 397] width 1 height 11
radio input "true"
click at [788, 663] on button "Next" at bounding box center [784, 663] width 213 height 52
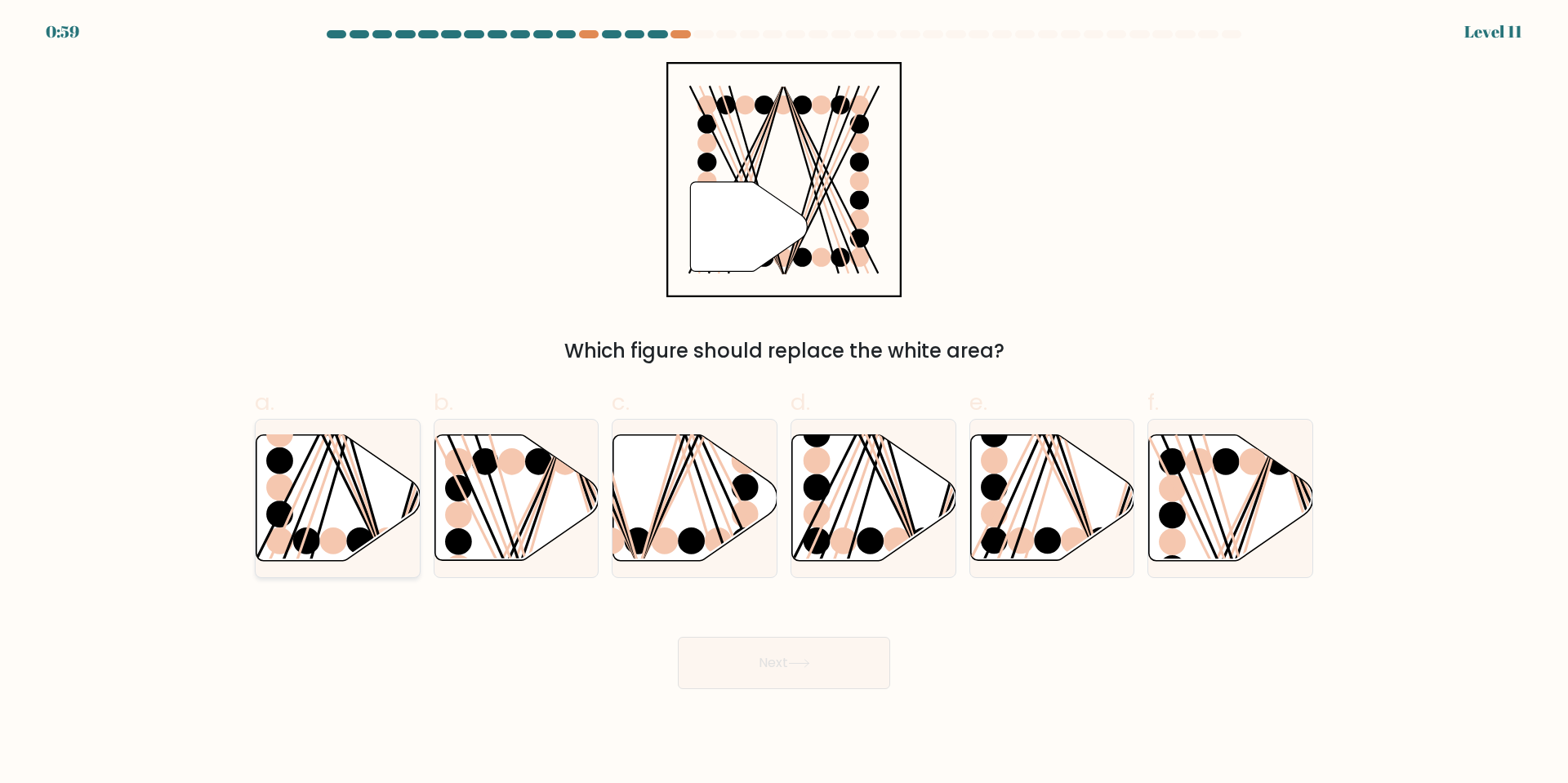
click at [328, 512] on icon at bounding box center [338, 497] width 164 height 126
click at [784, 402] on input "a." at bounding box center [784, 397] width 1 height 11
radio input "true"
click at [796, 660] on icon at bounding box center [798, 663] width 22 height 9
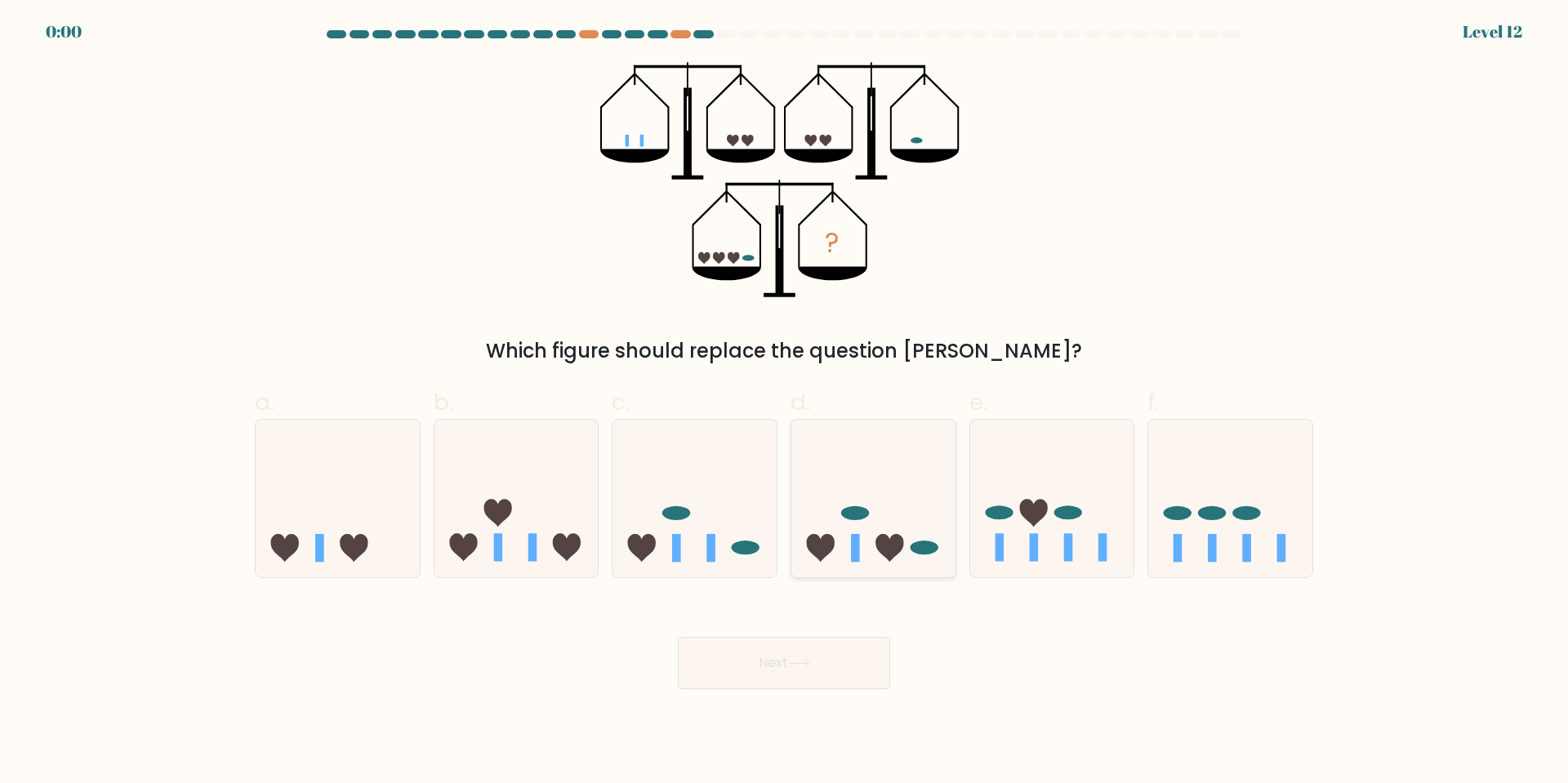
click at [889, 555] on icon at bounding box center [889, 548] width 28 height 28
click at [785, 402] on input "d." at bounding box center [784, 397] width 1 height 11
radio input "true"
click at [788, 635] on div "Next" at bounding box center [784, 643] width 1078 height 91
click at [834, 671] on div "Next" at bounding box center [784, 643] width 1078 height 91
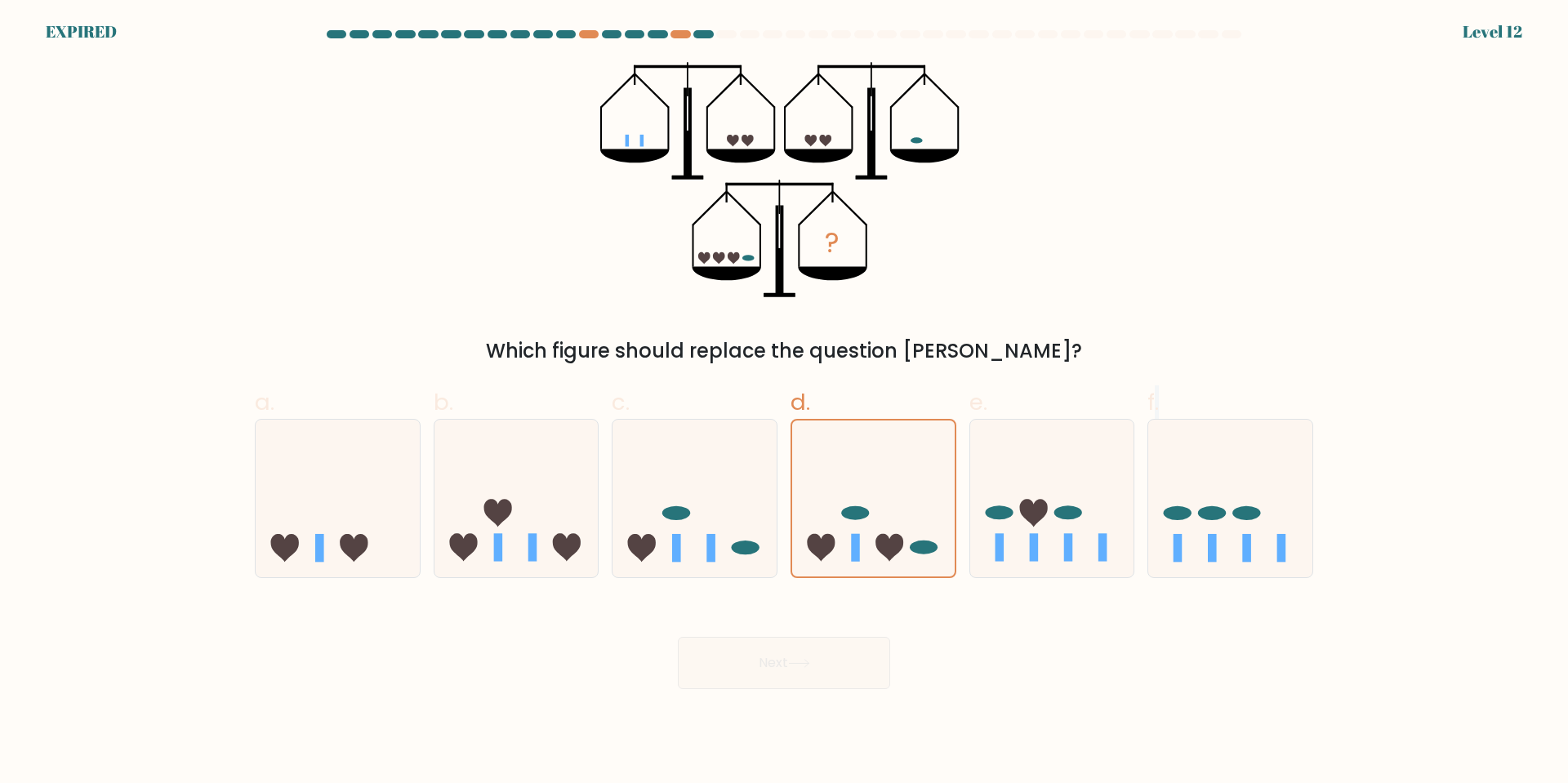
click at [834, 671] on div "Next" at bounding box center [784, 643] width 1078 height 91
click at [729, 34] on div at bounding box center [726, 33] width 19 height 8
click at [710, 31] on div at bounding box center [703, 33] width 19 height 8
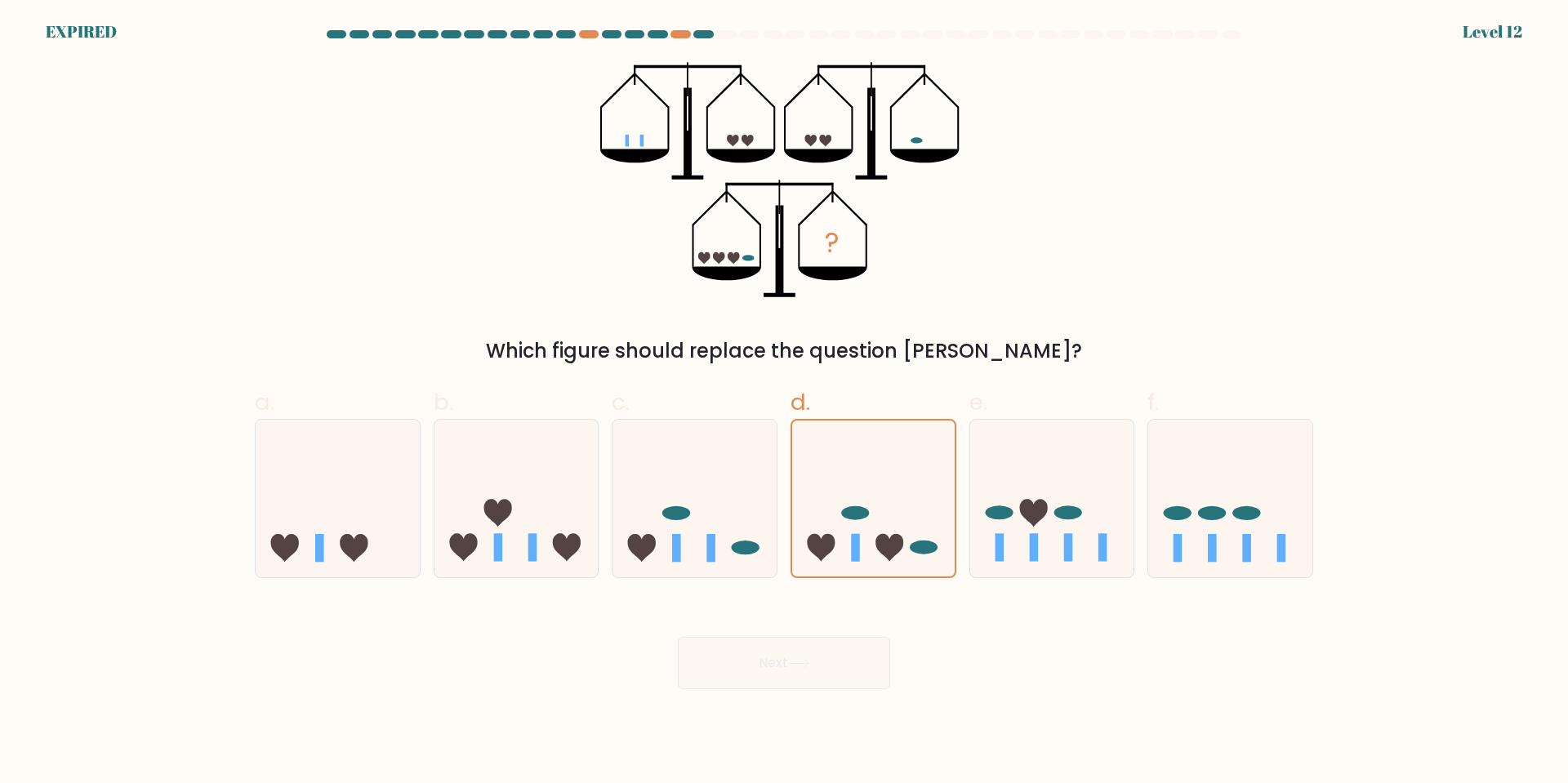
click at [699, 35] on div at bounding box center [703, 33] width 19 height 8
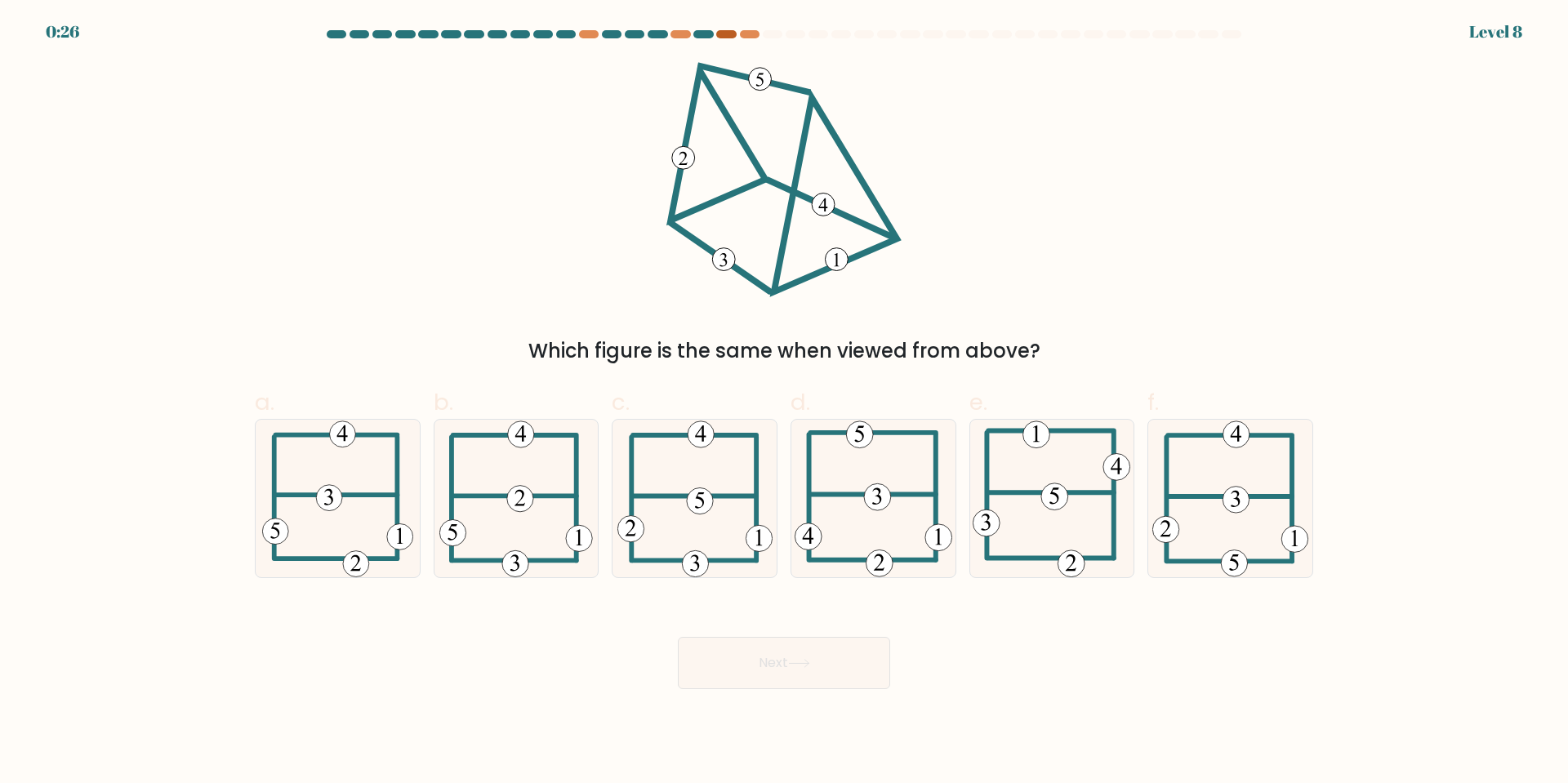
click at [724, 33] on div at bounding box center [726, 33] width 19 height 8
click at [703, 501] on icon at bounding box center [700, 500] width 9 height 17
click at [784, 402] on input "c." at bounding box center [784, 397] width 1 height 11
radio input "true"
click at [764, 649] on button "Next" at bounding box center [784, 663] width 213 height 52
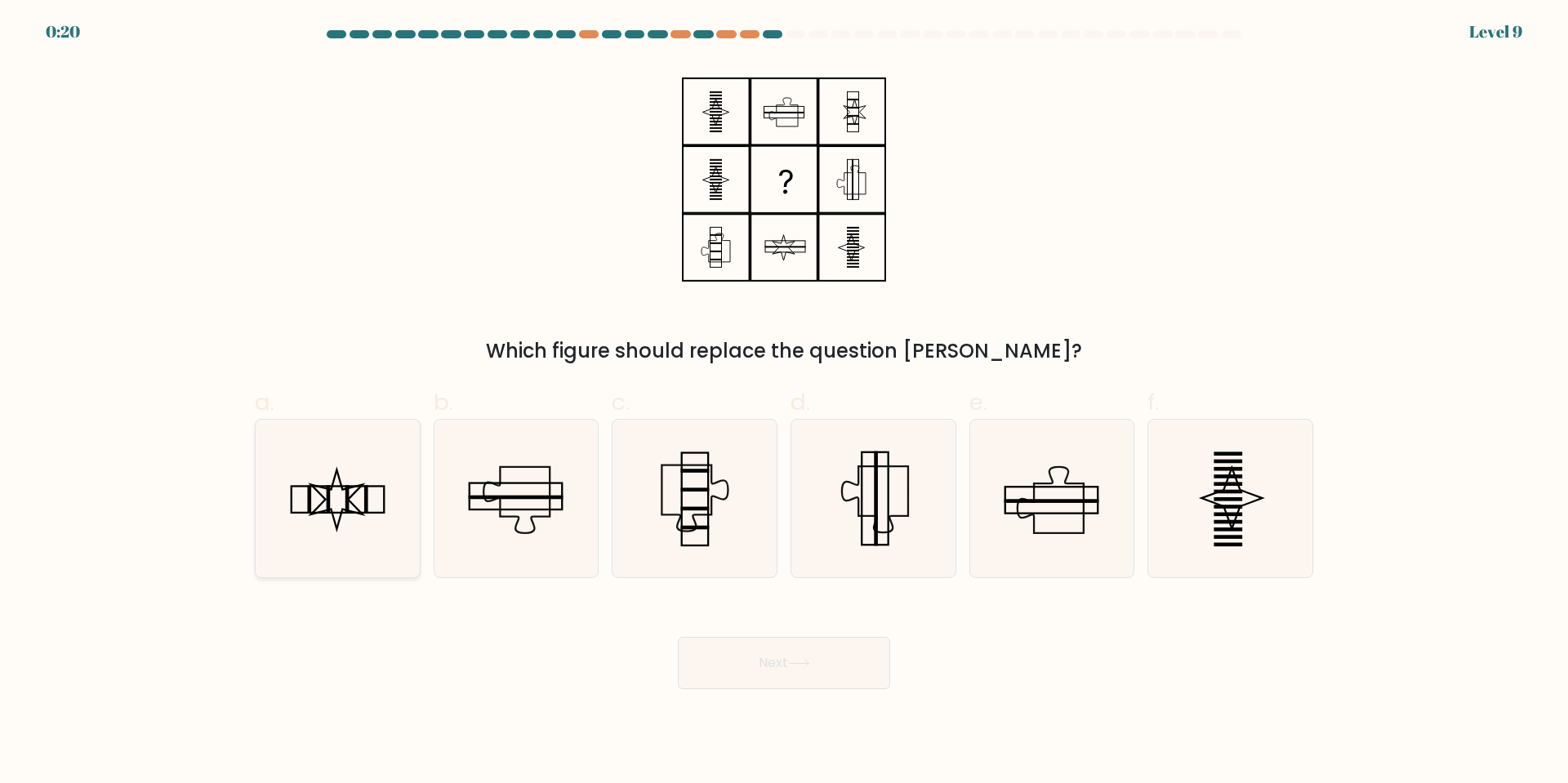
click at [331, 504] on icon at bounding box center [337, 497] width 157 height 157
click at [784, 402] on input "a." at bounding box center [784, 397] width 1 height 11
radio input "true"
click at [790, 661] on button "Next" at bounding box center [784, 663] width 213 height 52
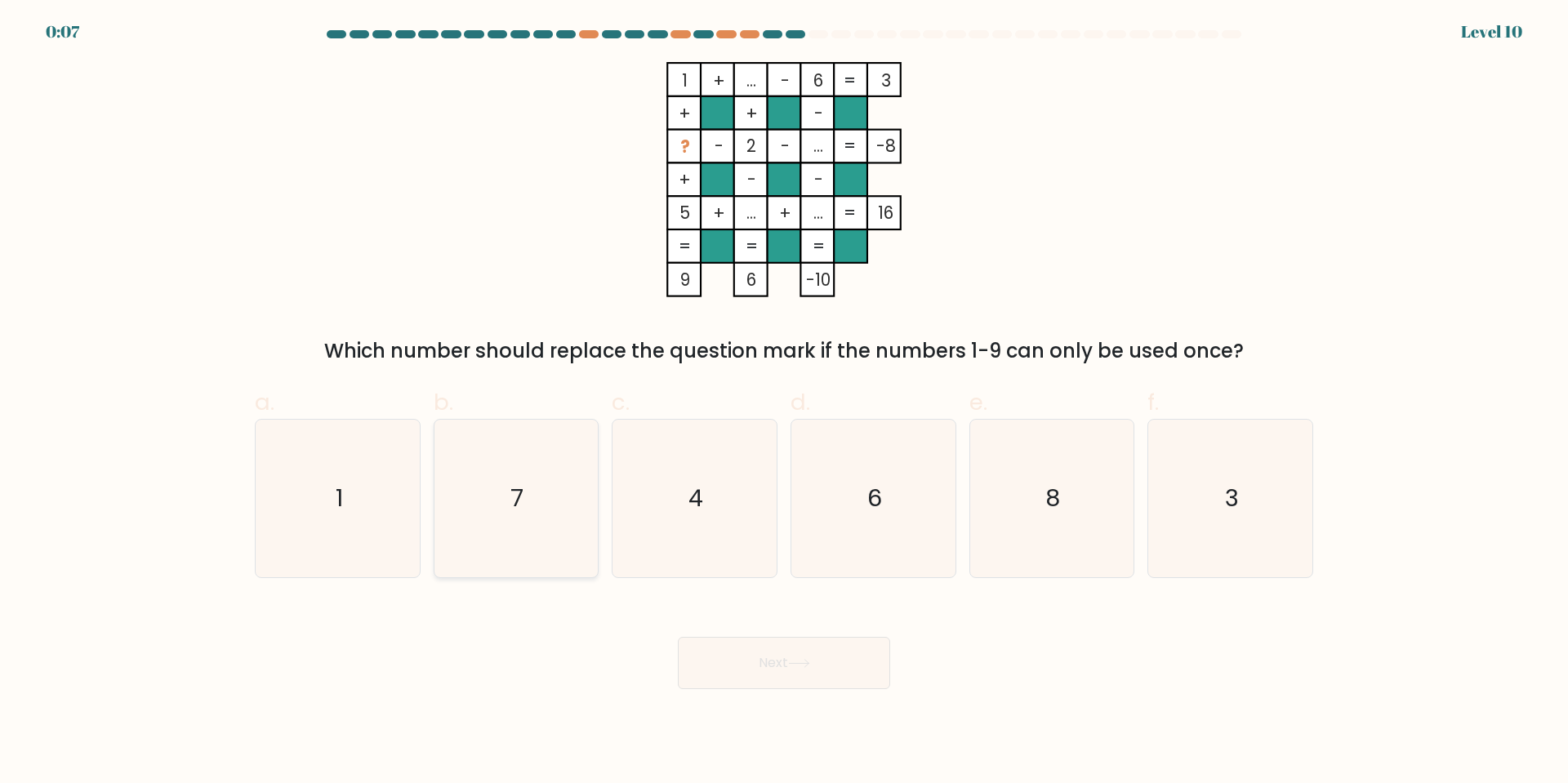
click at [555, 477] on icon "7" at bounding box center [515, 497] width 157 height 157
click at [784, 402] on input "b. 7" at bounding box center [784, 397] width 1 height 11
radio input "true"
click at [774, 657] on button "Next" at bounding box center [784, 663] width 213 height 52
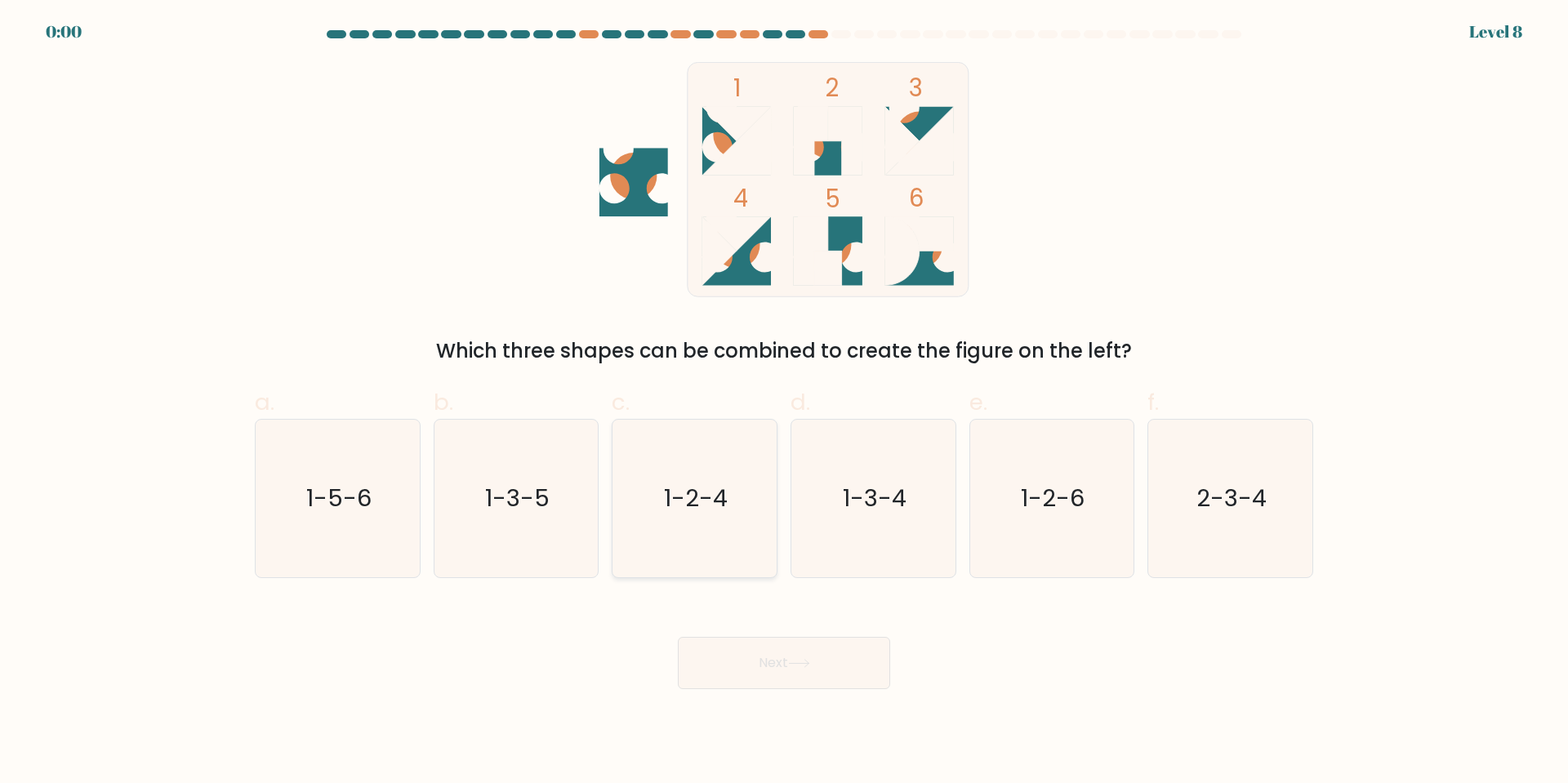
click at [688, 502] on text "1-2-4" at bounding box center [696, 497] width 63 height 33
click at [784, 402] on input "c. 1-2-4" at bounding box center [784, 397] width 1 height 11
radio input "true"
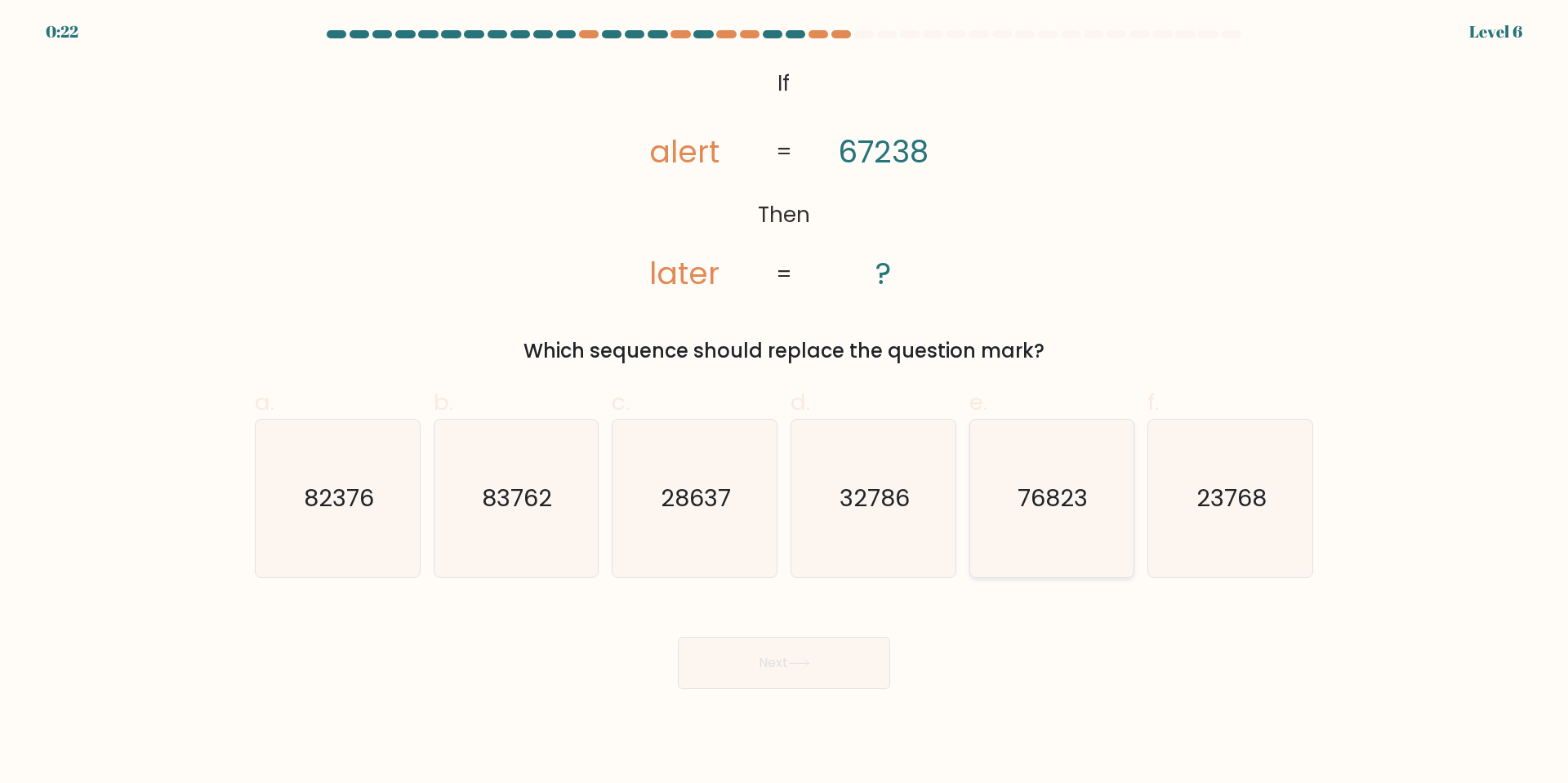
click at [1063, 510] on text "76823" at bounding box center [1053, 497] width 70 height 33
click at [785, 402] on input "e. 76823" at bounding box center [784, 397] width 1 height 11
radio input "true"
click at [822, 659] on button "Next" at bounding box center [784, 663] width 213 height 52
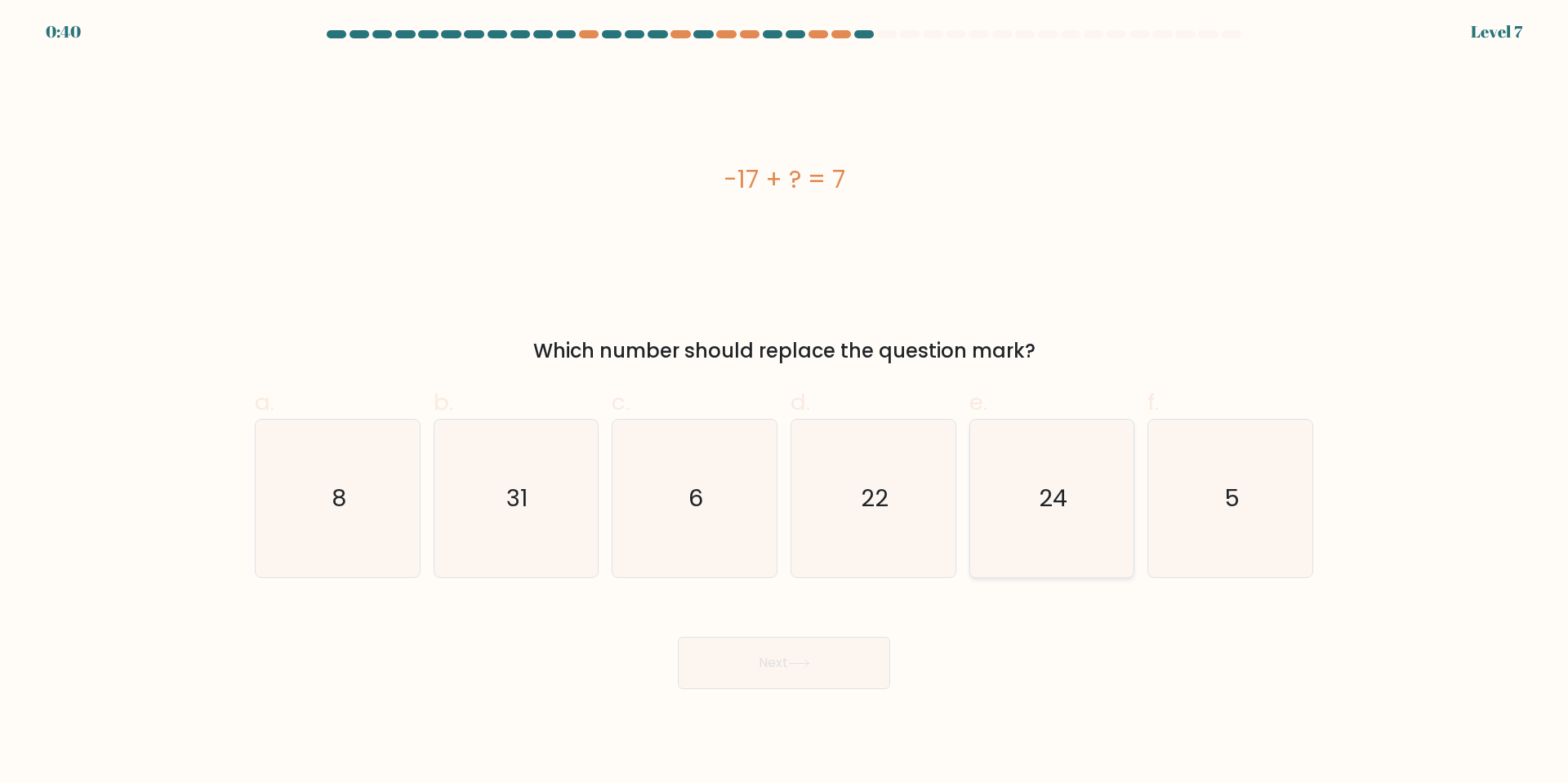
click at [1059, 466] on icon "24" at bounding box center [1050, 497] width 157 height 157
click at [785, 402] on input "e. 24" at bounding box center [784, 397] width 1 height 11
radio input "true"
click at [791, 656] on button "Next" at bounding box center [784, 663] width 213 height 52
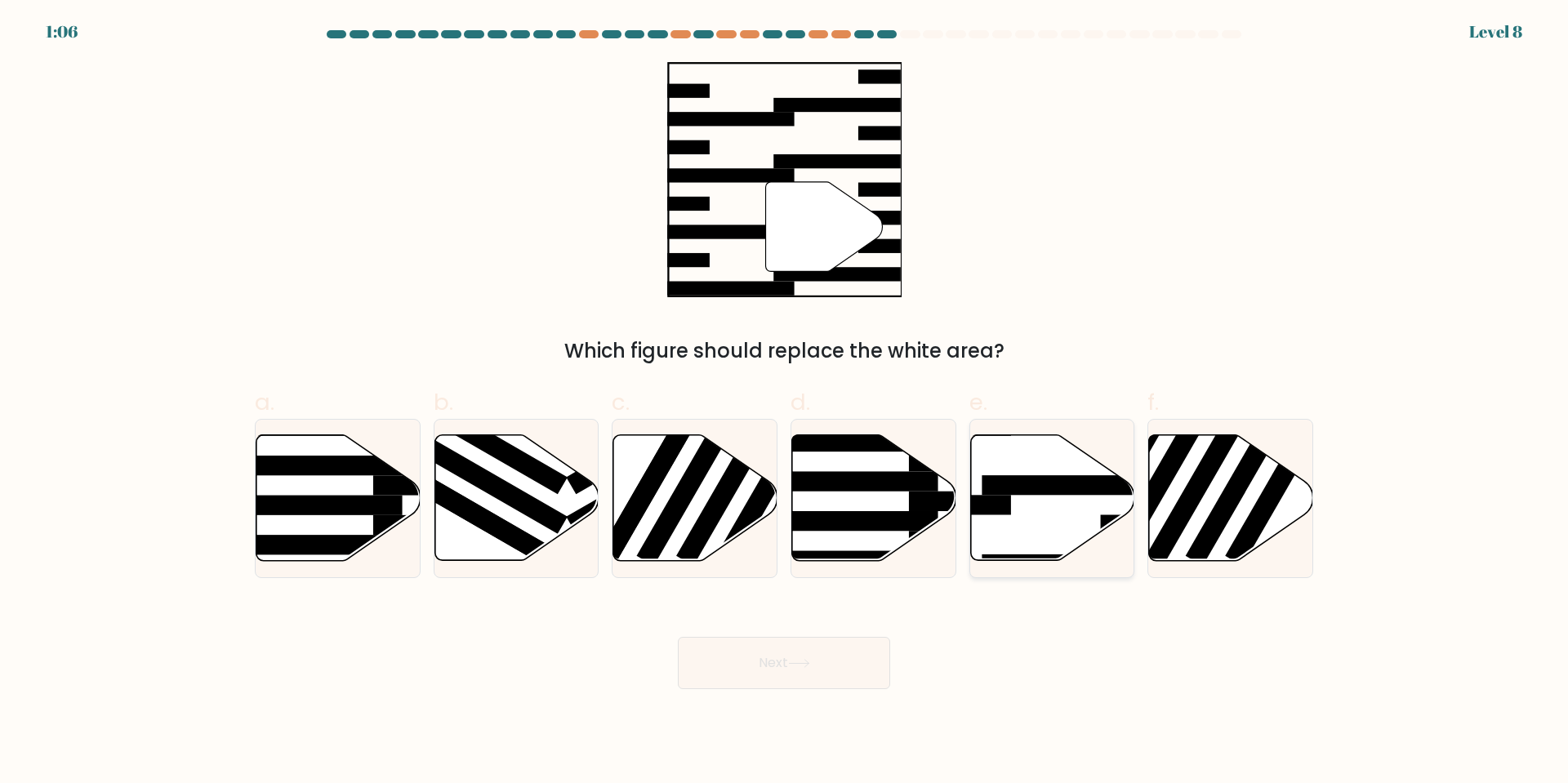
click at [1043, 500] on icon at bounding box center [1052, 497] width 164 height 126
click at [785, 402] on input "e." at bounding box center [784, 397] width 1 height 11
radio input "true"
click at [780, 669] on button "Next" at bounding box center [784, 663] width 213 height 52
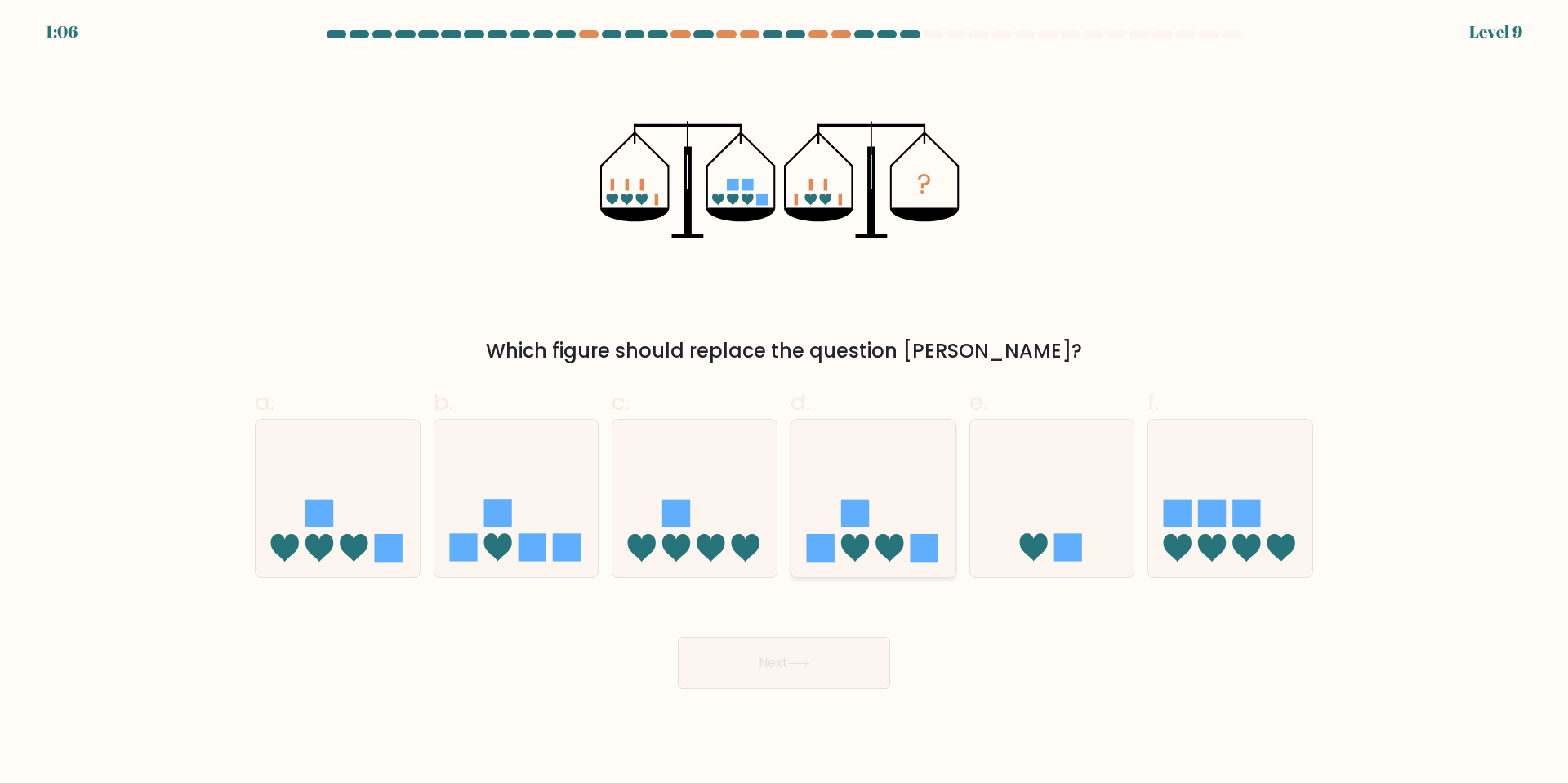
click at [882, 542] on icon at bounding box center [889, 548] width 28 height 28
click at [785, 402] on input "d." at bounding box center [784, 397] width 1 height 11
radio input "true"
click at [773, 665] on button "Next" at bounding box center [784, 663] width 213 height 52
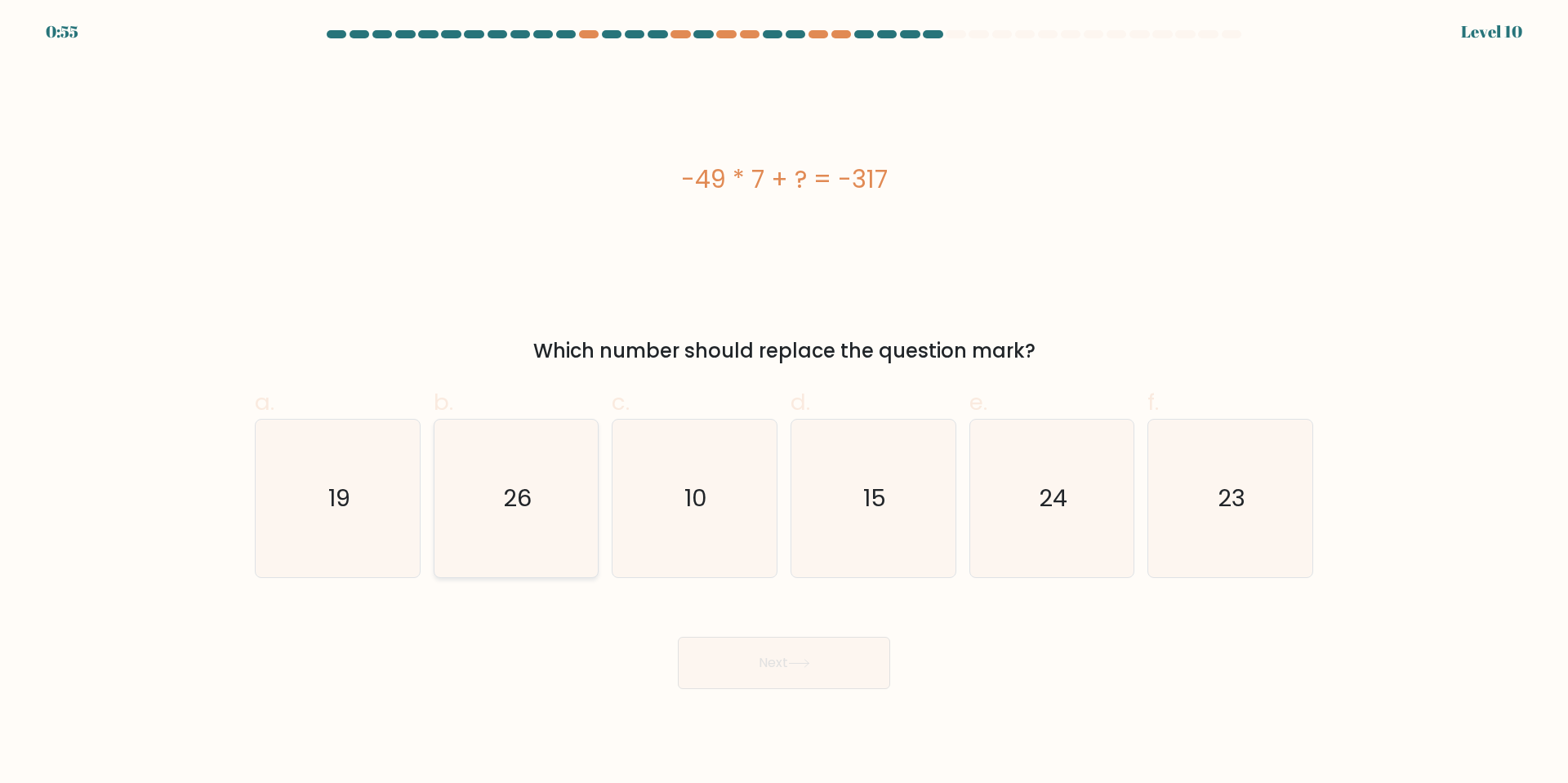
click at [511, 511] on text "26" at bounding box center [517, 497] width 29 height 33
click at [784, 402] on input "b. 26" at bounding box center [784, 397] width 1 height 11
radio input "true"
click at [809, 661] on icon at bounding box center [798, 663] width 22 height 9
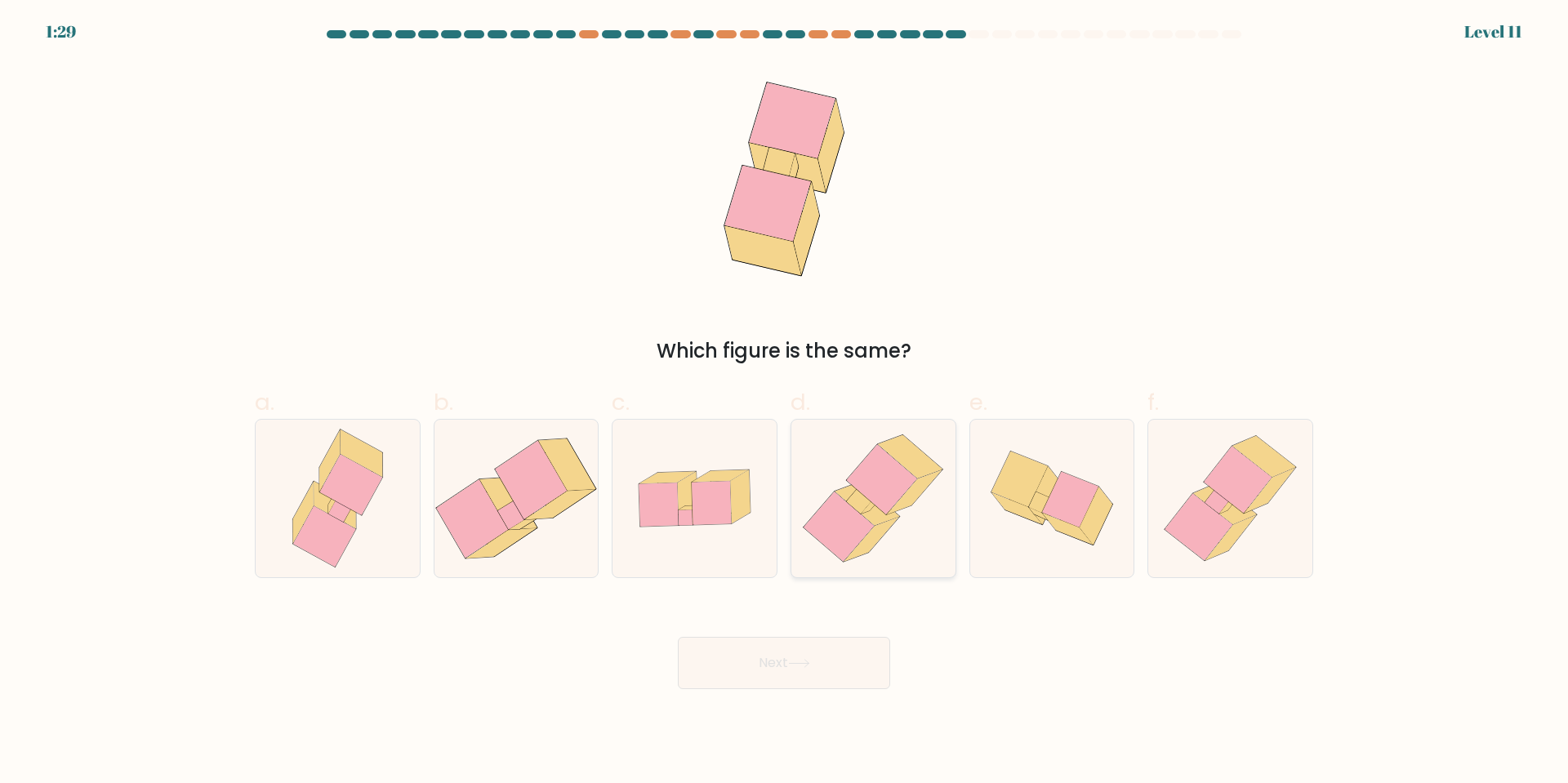
click at [854, 506] on icon at bounding box center [859, 501] width 25 height 25
click at [785, 402] on input "d." at bounding box center [784, 397] width 1 height 11
radio input "true"
click at [828, 668] on button "Next" at bounding box center [784, 663] width 213 height 52
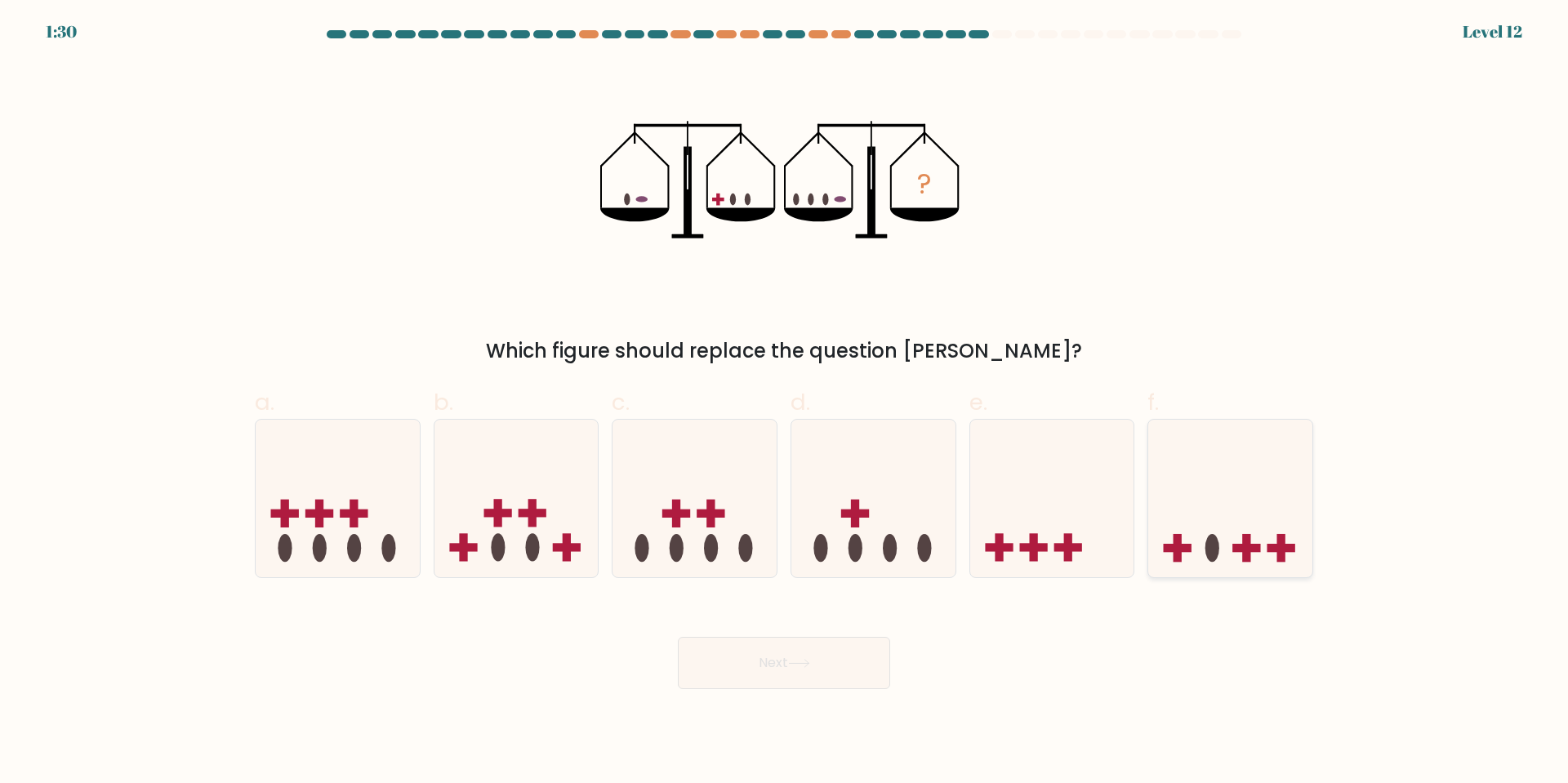
click at [1228, 535] on icon at bounding box center [1230, 498] width 164 height 135
click at [785, 402] on input "f." at bounding box center [784, 397] width 1 height 11
radio input "true"
click at [355, 532] on icon at bounding box center [338, 498] width 164 height 135
click at [784, 402] on input "a." at bounding box center [784, 397] width 1 height 11
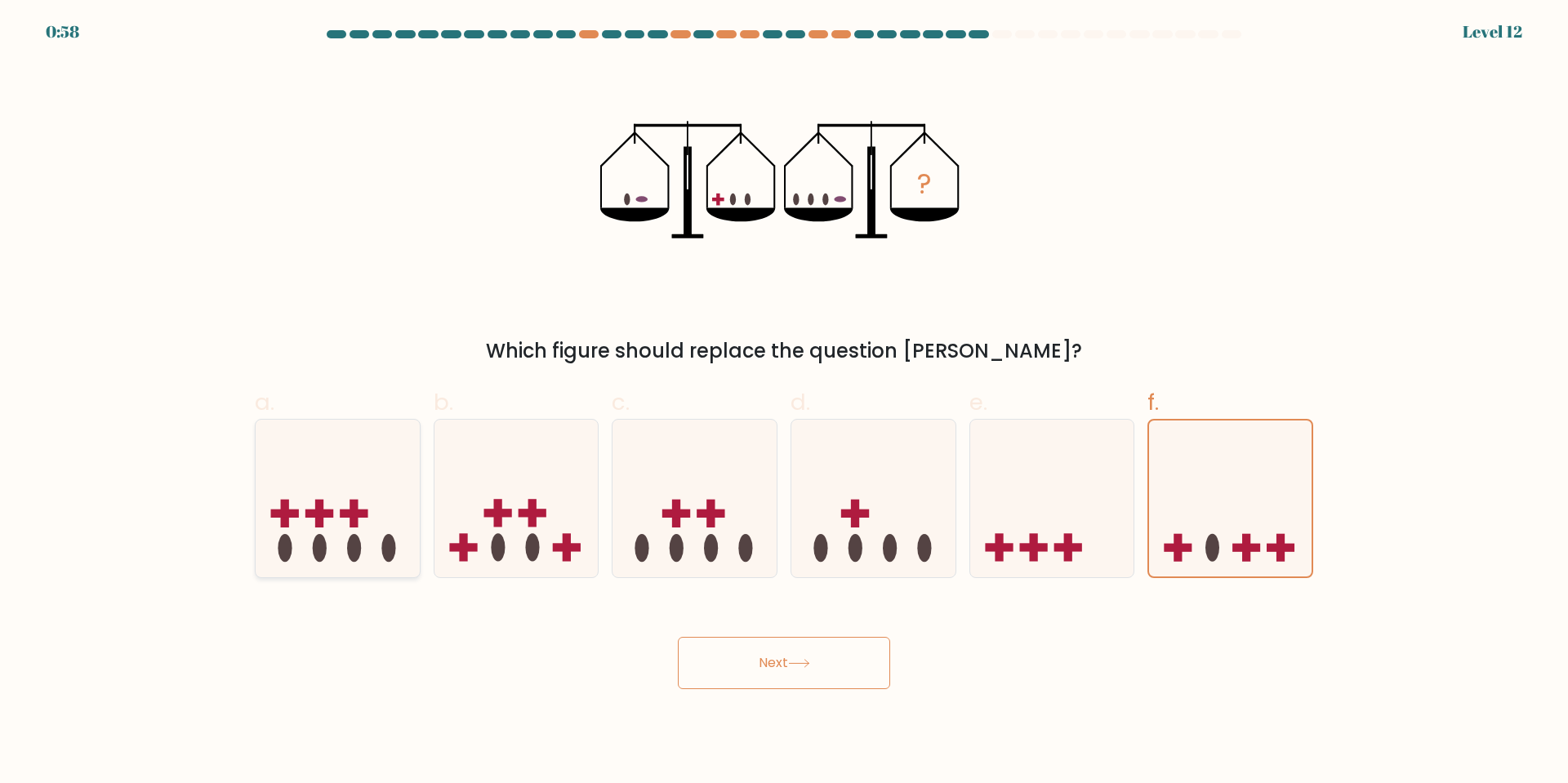
radio input "true"
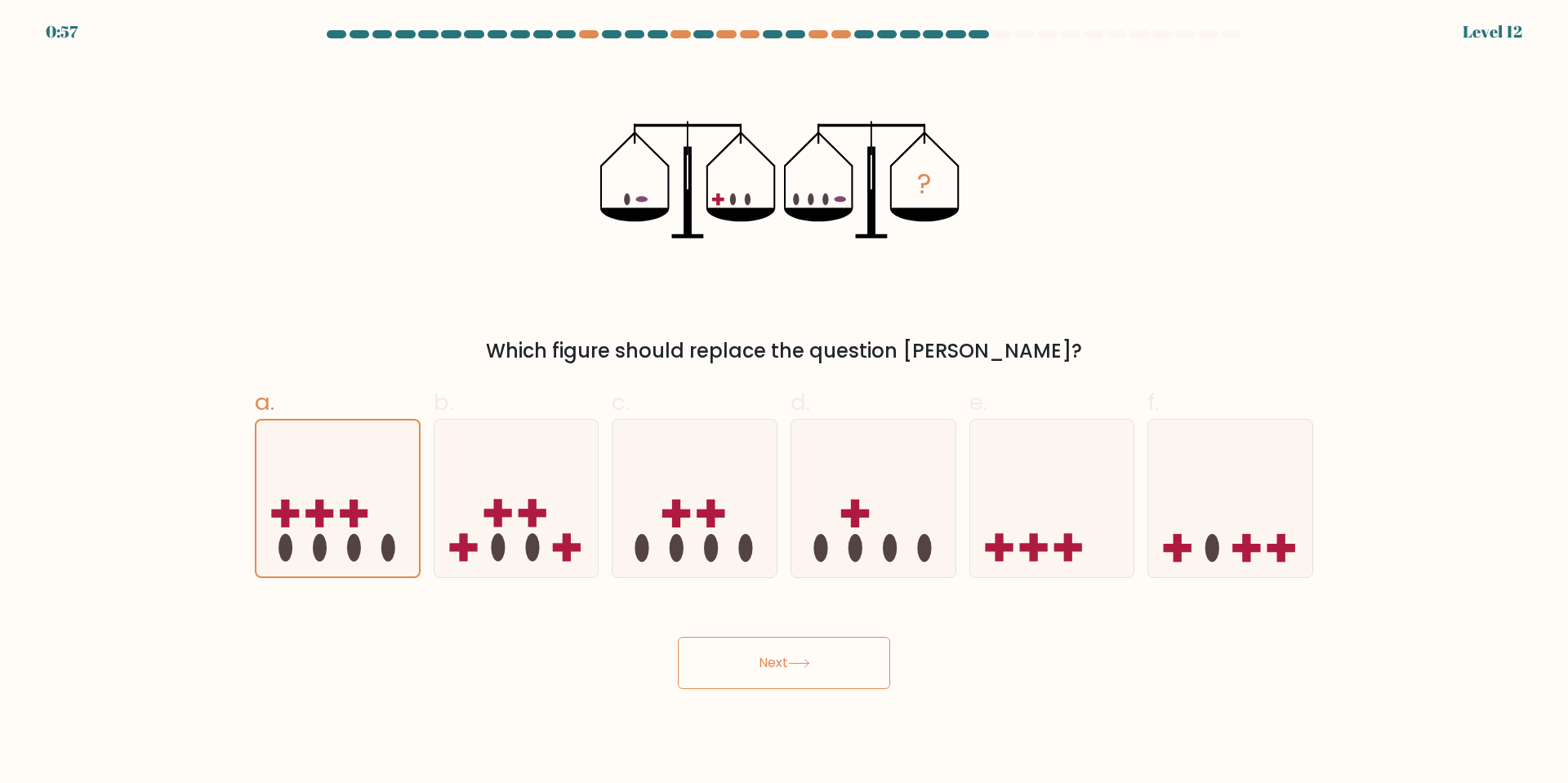
click at [764, 642] on button "Next" at bounding box center [784, 663] width 213 height 52
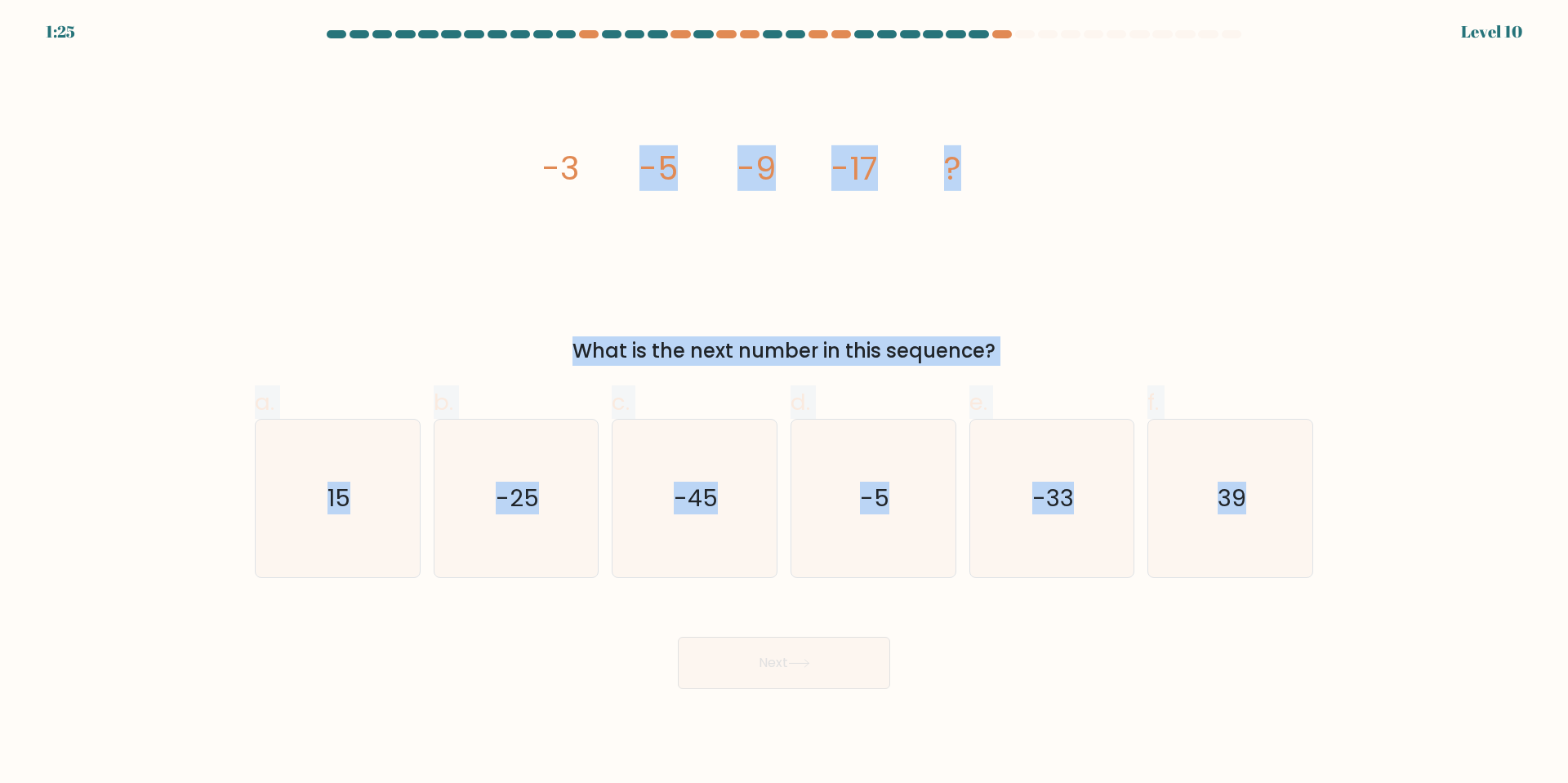
click at [1042, 782] on html "1:25 Level 10" at bounding box center [784, 391] width 1568 height 783
click at [1346, 214] on form at bounding box center [784, 359] width 1568 height 659
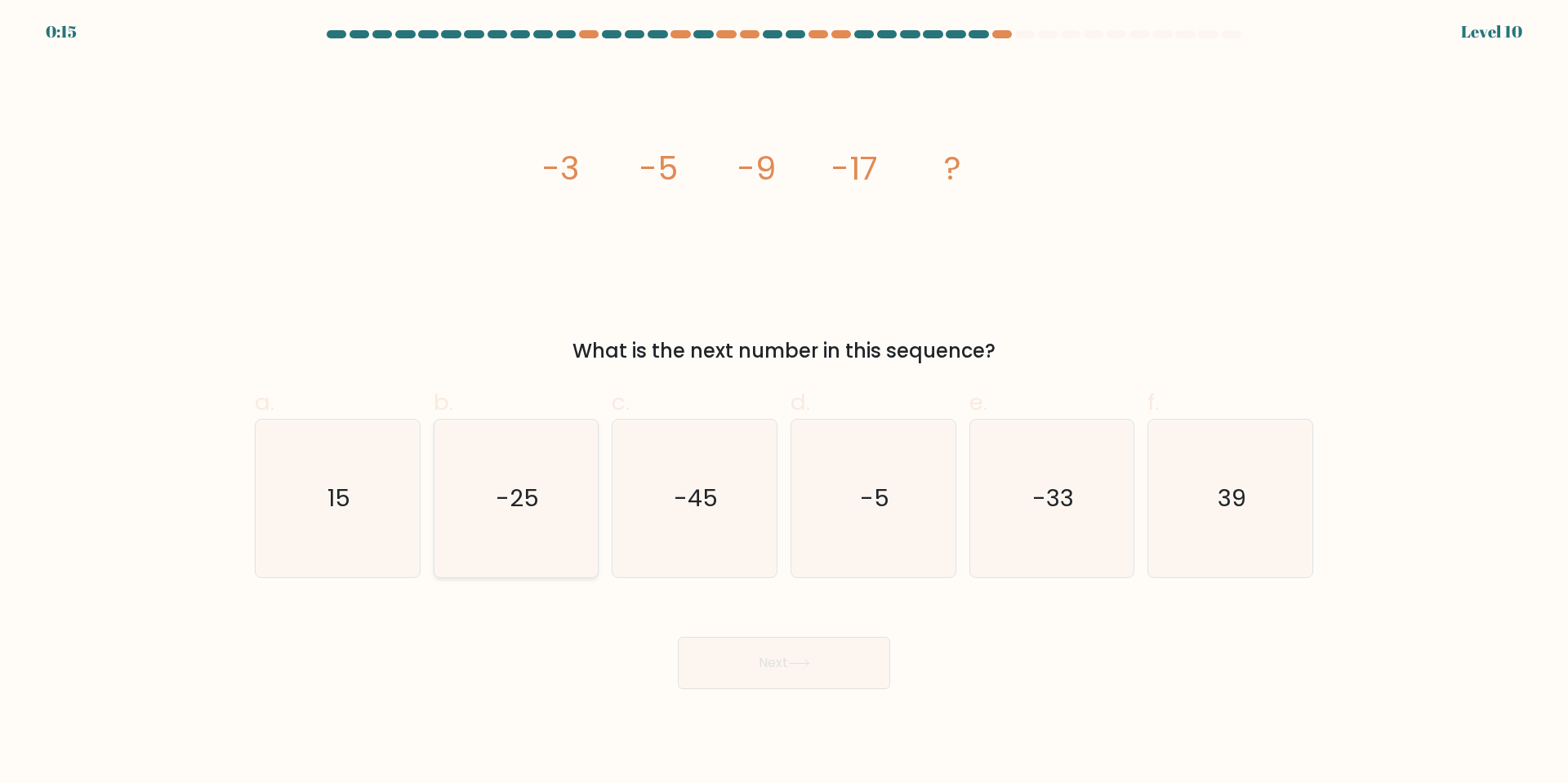
click at [520, 481] on icon "-25" at bounding box center [515, 497] width 157 height 157
click at [784, 402] on input "b. -25" at bounding box center [784, 397] width 1 height 11
radio input "true"
click at [842, 661] on button "Next" at bounding box center [784, 663] width 213 height 52
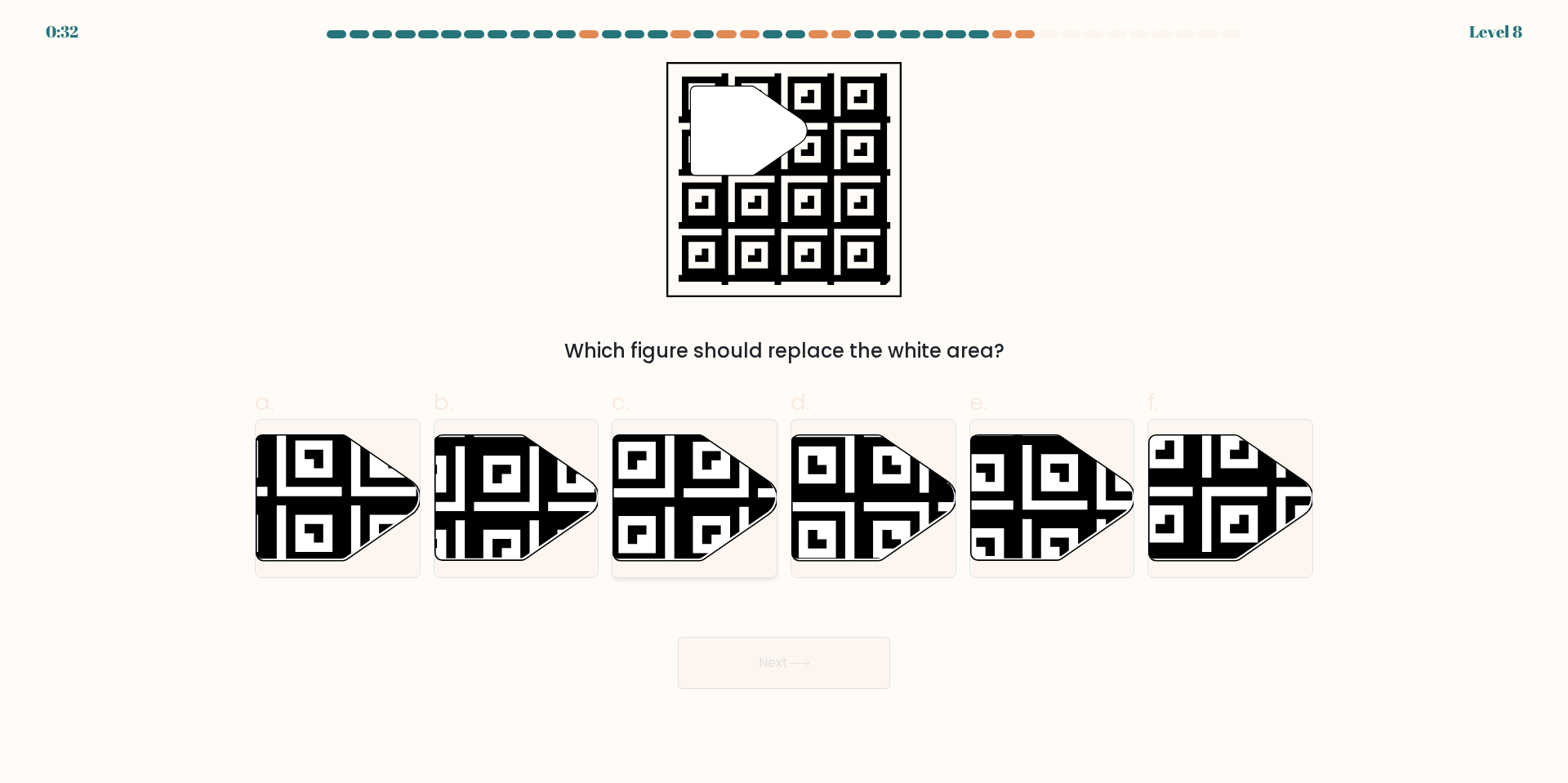
click at [685, 486] on icon at bounding box center [744, 568] width 297 height 297
click at [784, 402] on input "c." at bounding box center [784, 397] width 1 height 11
radio input "true"
click at [807, 663] on icon at bounding box center [798, 663] width 22 height 9
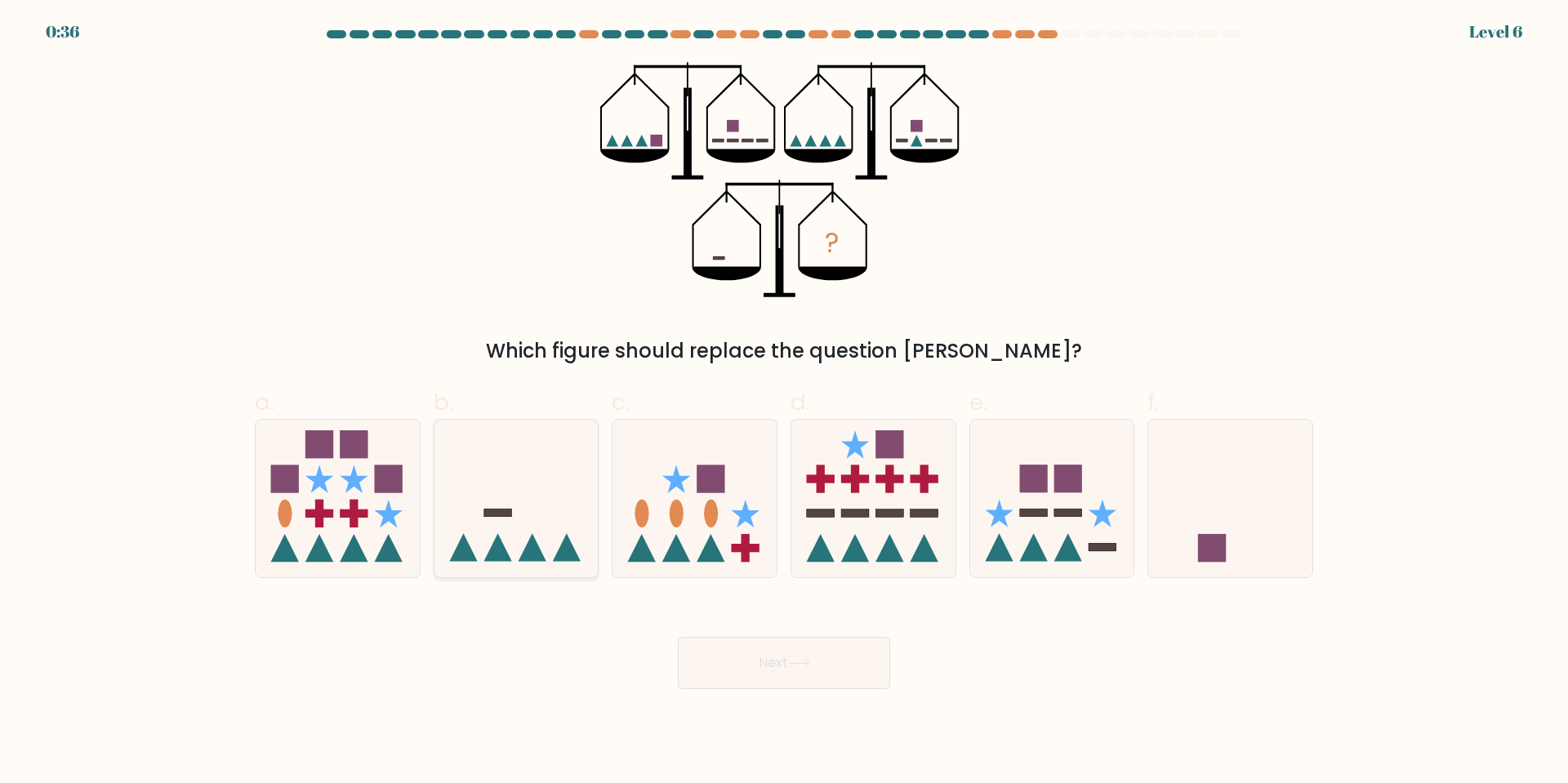
click at [519, 489] on icon at bounding box center [516, 498] width 164 height 135
click at [784, 402] on input "b." at bounding box center [784, 397] width 1 height 11
radio input "true"
click at [830, 669] on button "Next" at bounding box center [784, 663] width 213 height 52
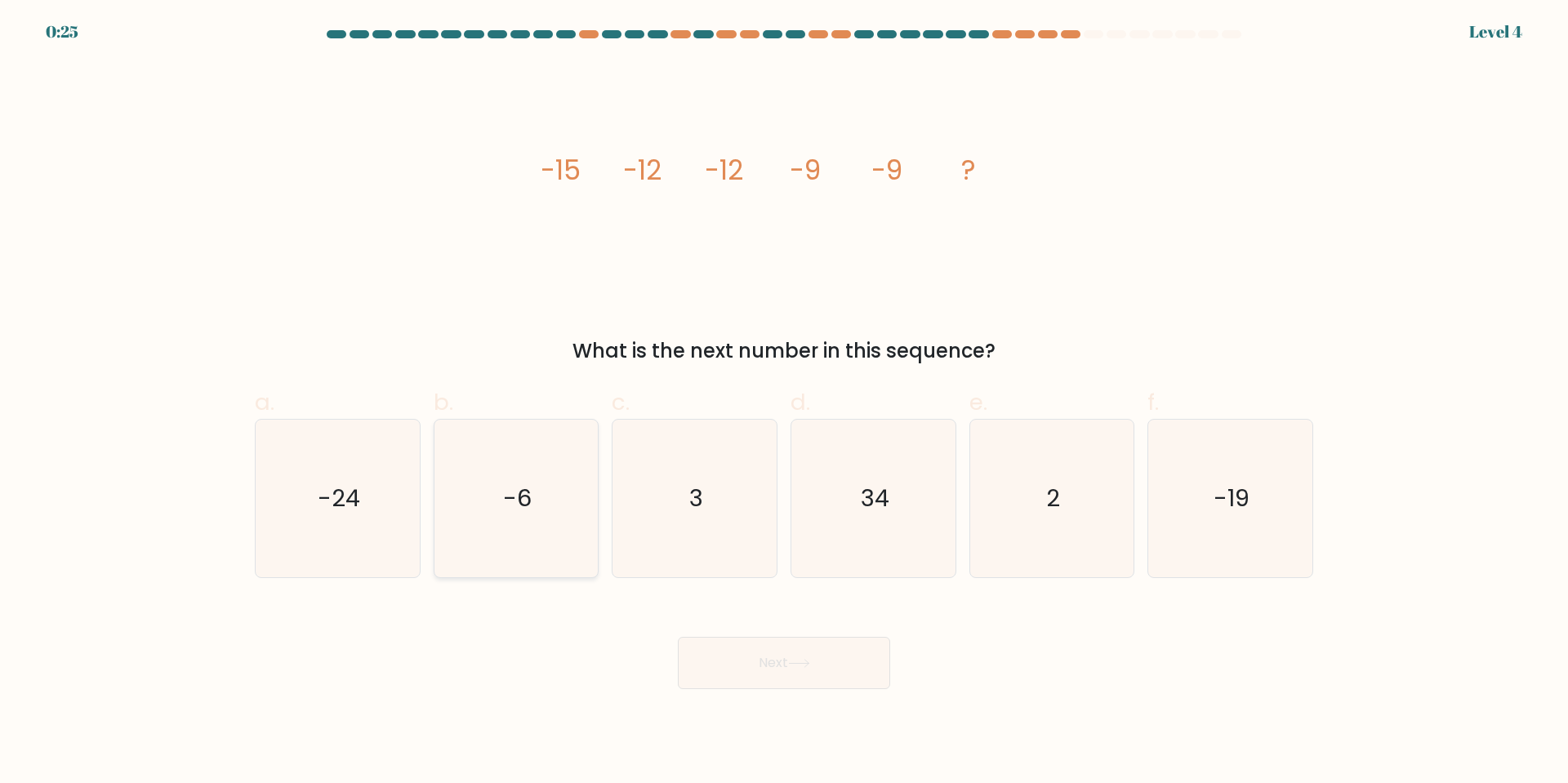
click at [544, 511] on icon "-6" at bounding box center [515, 497] width 157 height 157
click at [784, 402] on input "b. -6" at bounding box center [784, 397] width 1 height 11
radio input "true"
click at [760, 683] on button "Next" at bounding box center [784, 663] width 213 height 52
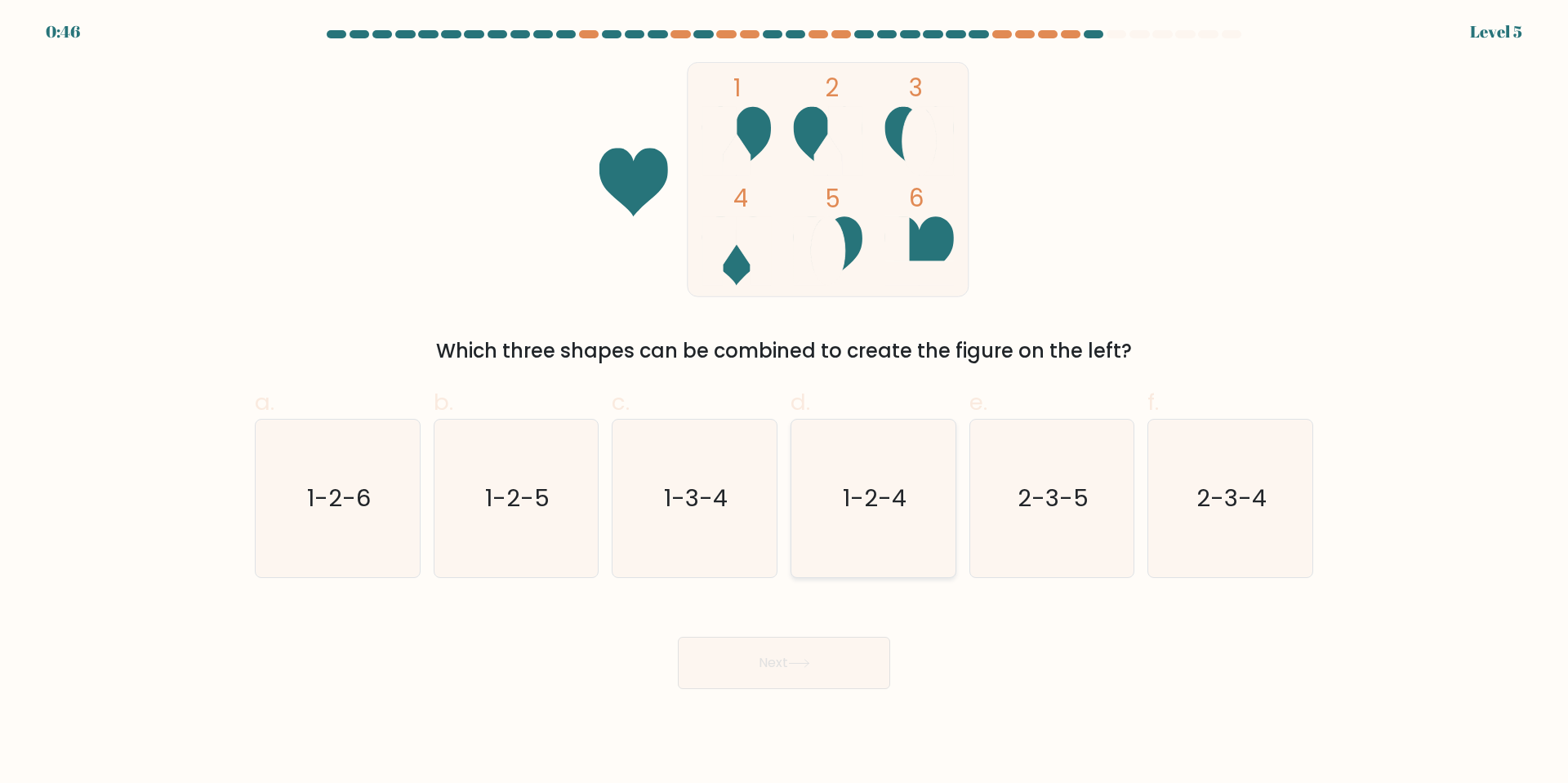
click at [903, 480] on icon "1-2-4" at bounding box center [873, 497] width 157 height 157
click at [785, 402] on input "d. 1-2-4" at bounding box center [784, 397] width 1 height 11
radio input "true"
click at [832, 666] on button "Next" at bounding box center [784, 663] width 213 height 52
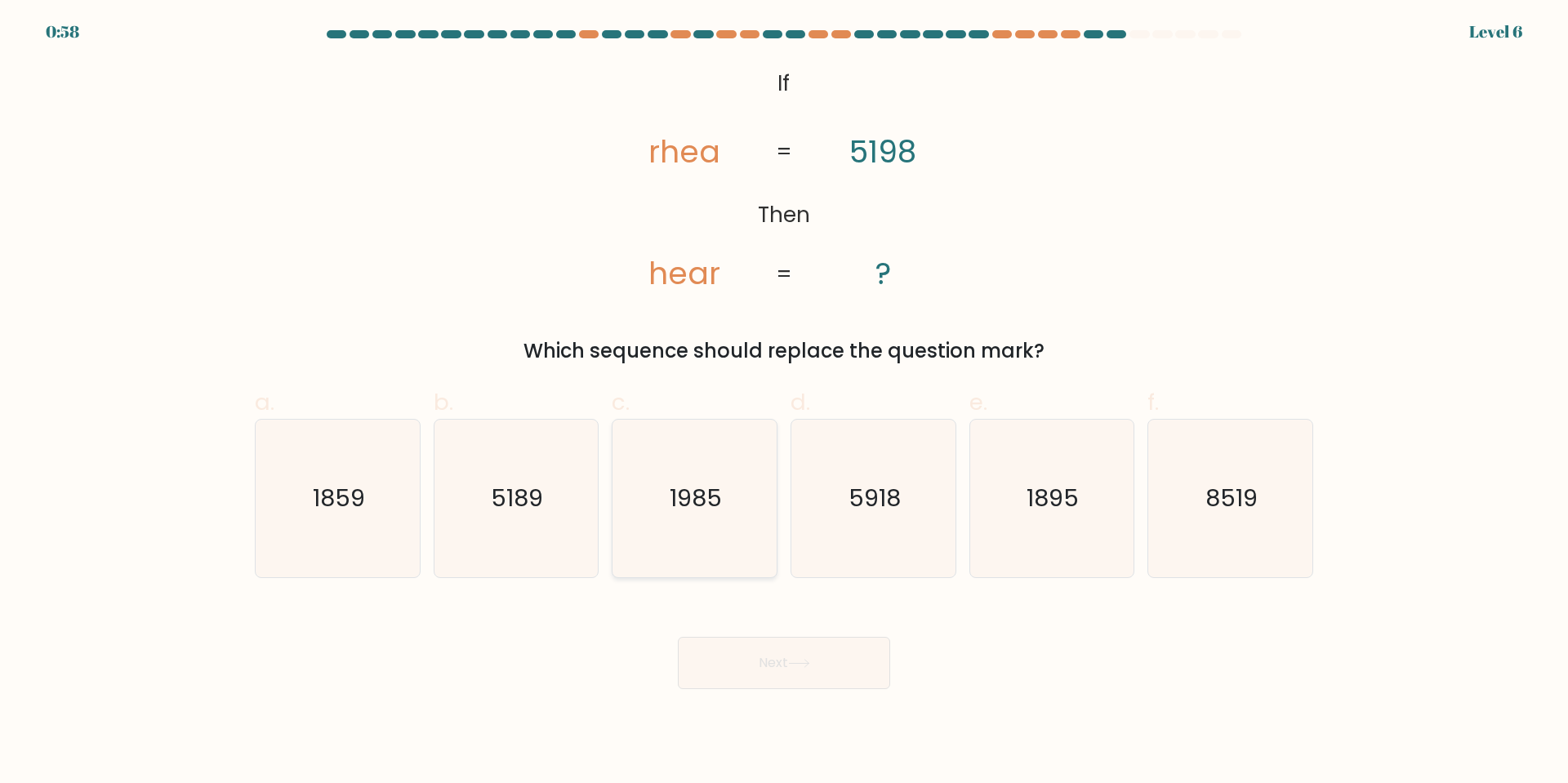
click at [705, 491] on text "1985" at bounding box center [696, 497] width 52 height 33
click at [784, 402] on input "c. 1985" at bounding box center [784, 397] width 1 height 11
radio input "true"
click at [808, 665] on icon at bounding box center [798, 663] width 22 height 9
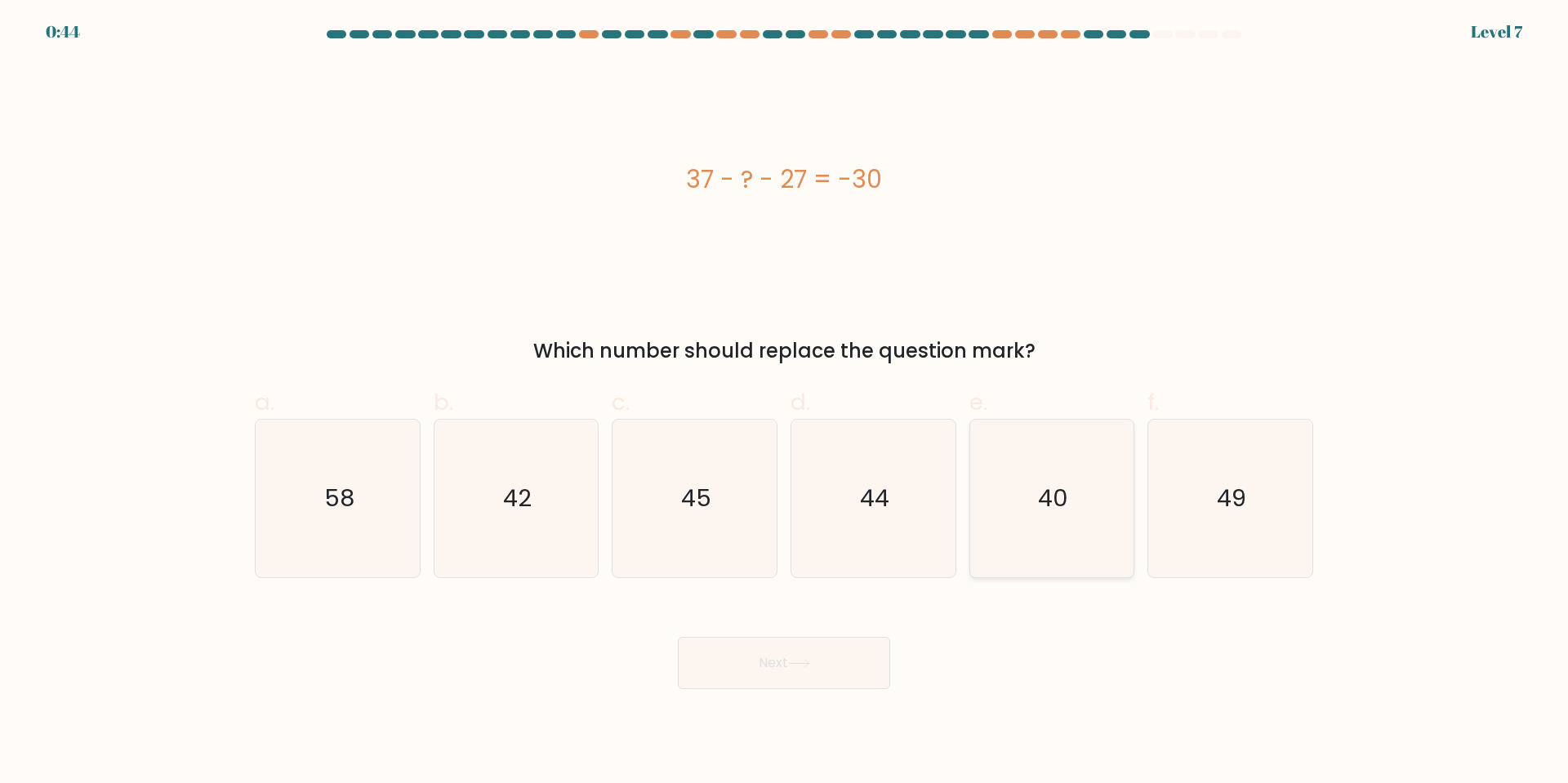
click at [1052, 482] on text "40" at bounding box center [1053, 497] width 30 height 33
click at [785, 402] on input "e. 40" at bounding box center [784, 397] width 1 height 11
radio input "true"
click at [799, 673] on button "Next" at bounding box center [784, 663] width 213 height 52
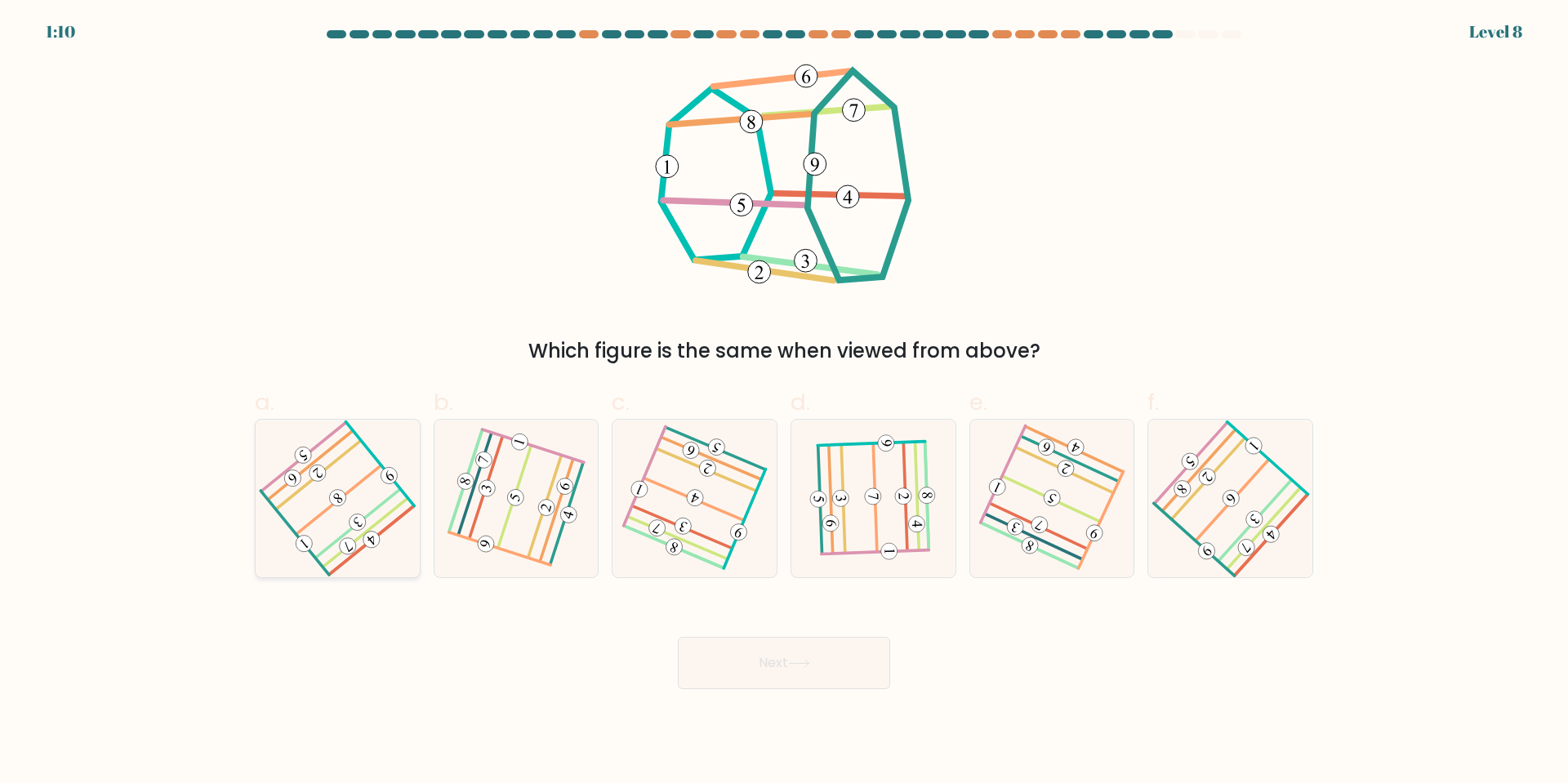
click at [319, 495] on icon at bounding box center [337, 497] width 126 height 126
click at [784, 402] on input "a." at bounding box center [784, 397] width 1 height 11
radio input "true"
click at [795, 656] on button "Next" at bounding box center [784, 663] width 213 height 52
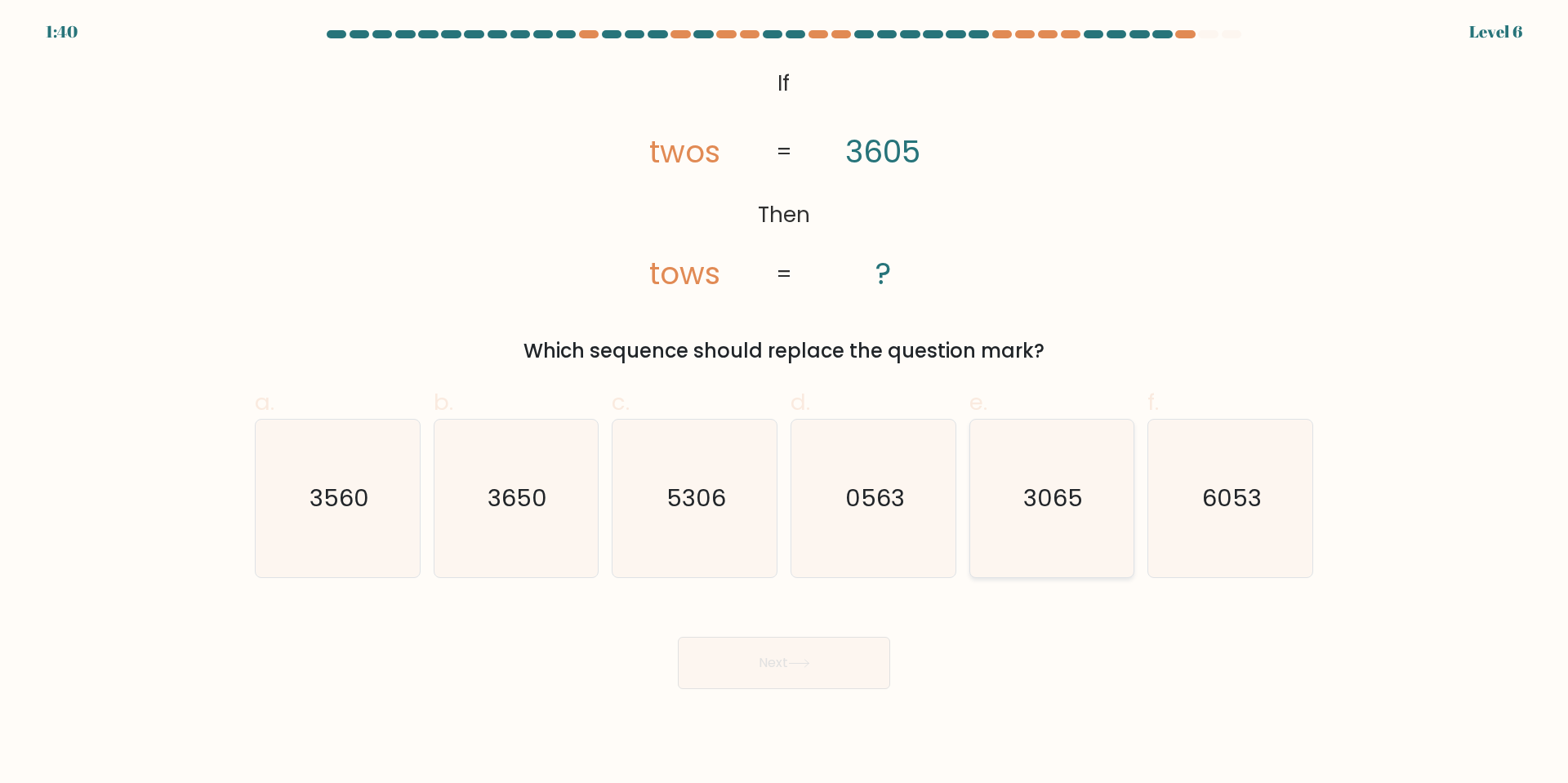
click at [1072, 505] on text "3065" at bounding box center [1053, 497] width 60 height 33
click at [785, 402] on input "e. 3065" at bounding box center [784, 397] width 1 height 11
radio input "true"
click at [790, 652] on button "Next" at bounding box center [784, 663] width 213 height 52
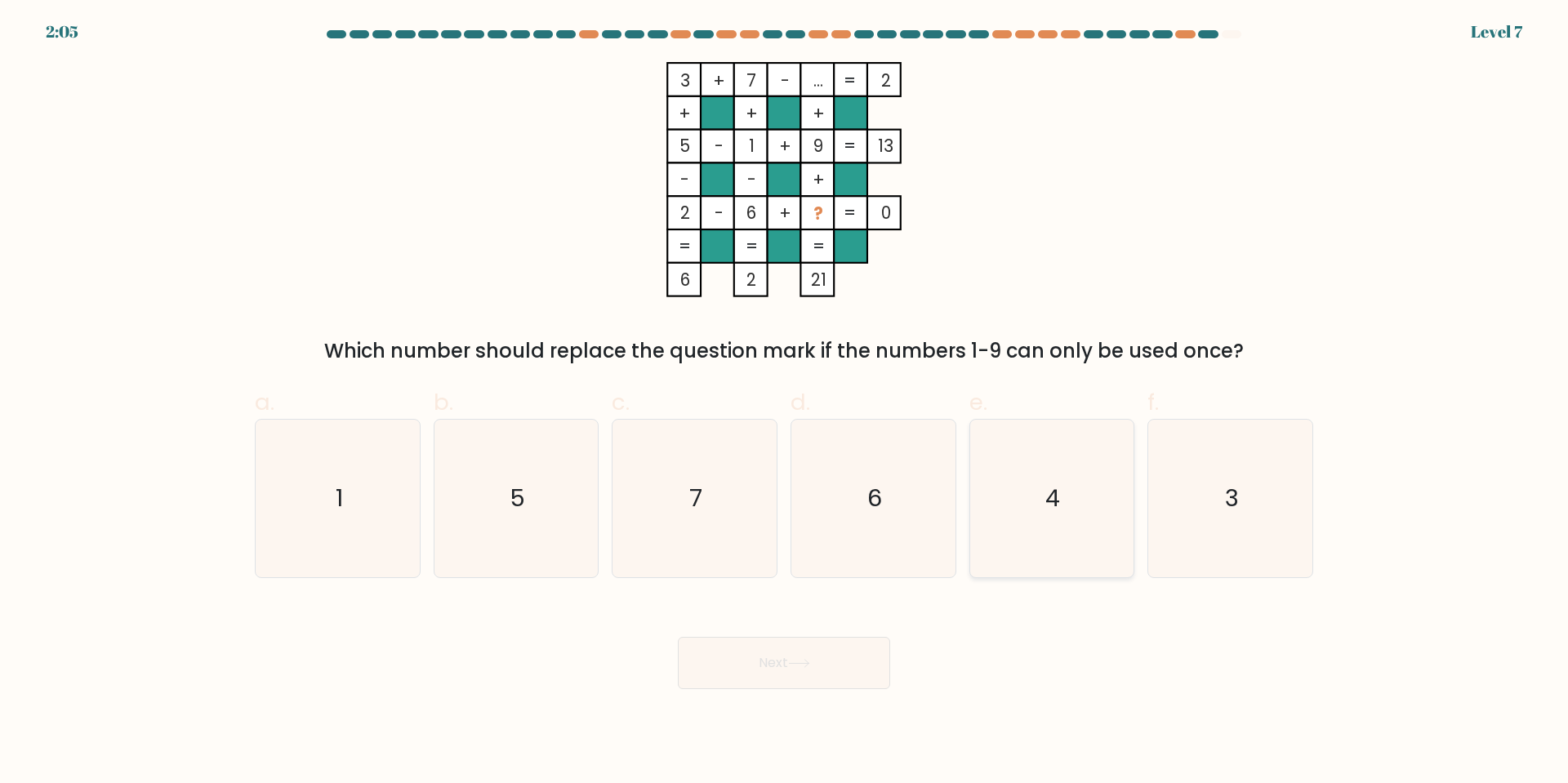
click at [1047, 491] on text "4" at bounding box center [1053, 497] width 15 height 33
click at [785, 402] on input "e. 4" at bounding box center [784, 397] width 1 height 11
radio input "true"
click at [825, 665] on button "Next" at bounding box center [784, 663] width 213 height 52
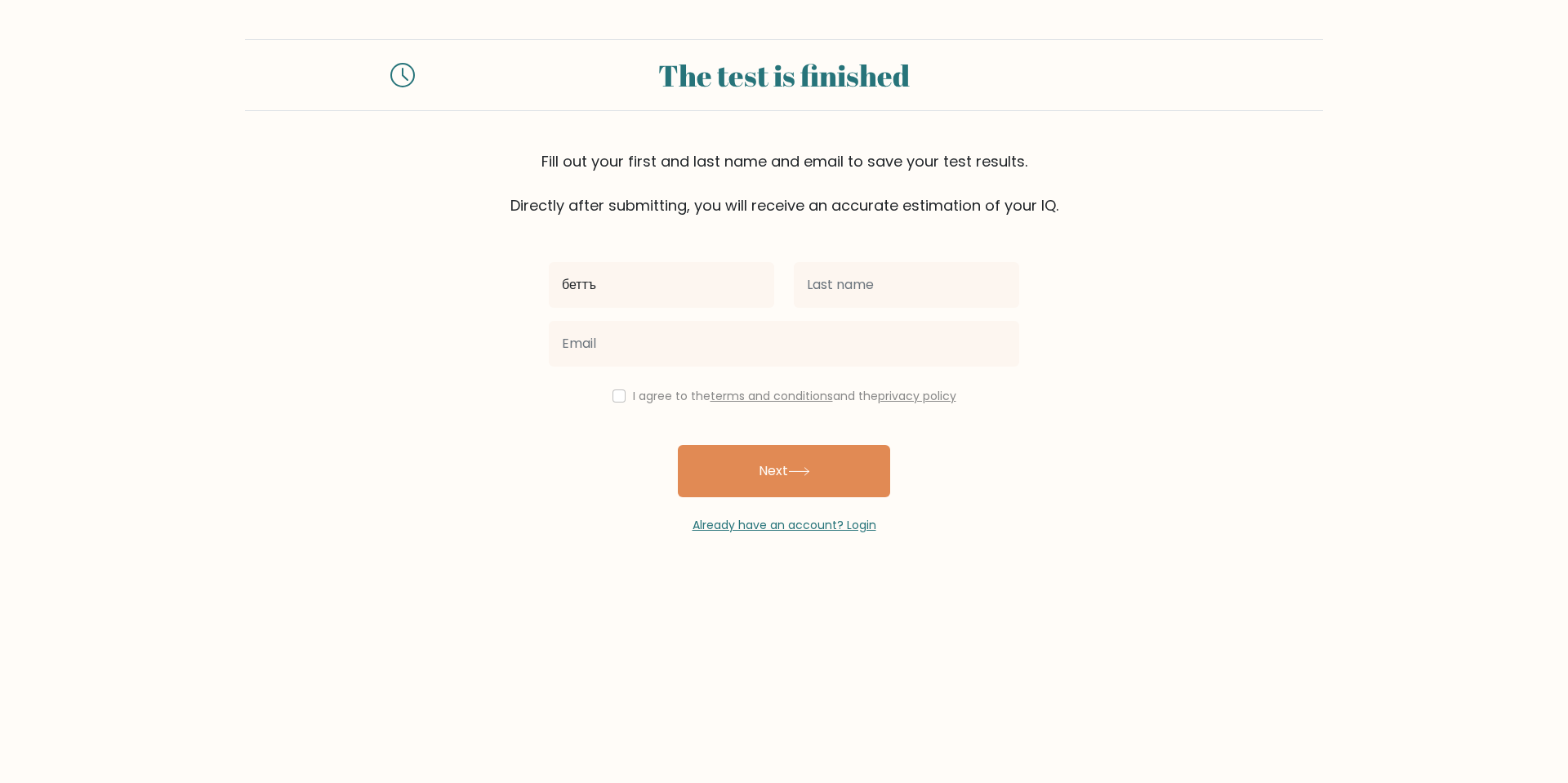
drag, startPoint x: 566, startPoint y: 292, endPoint x: 483, endPoint y: 298, distance: 83.2
click at [486, 298] on form "The test is finished Fill out your first and last name and email to save your t…" at bounding box center [784, 286] width 1568 height 495
type input "betty"
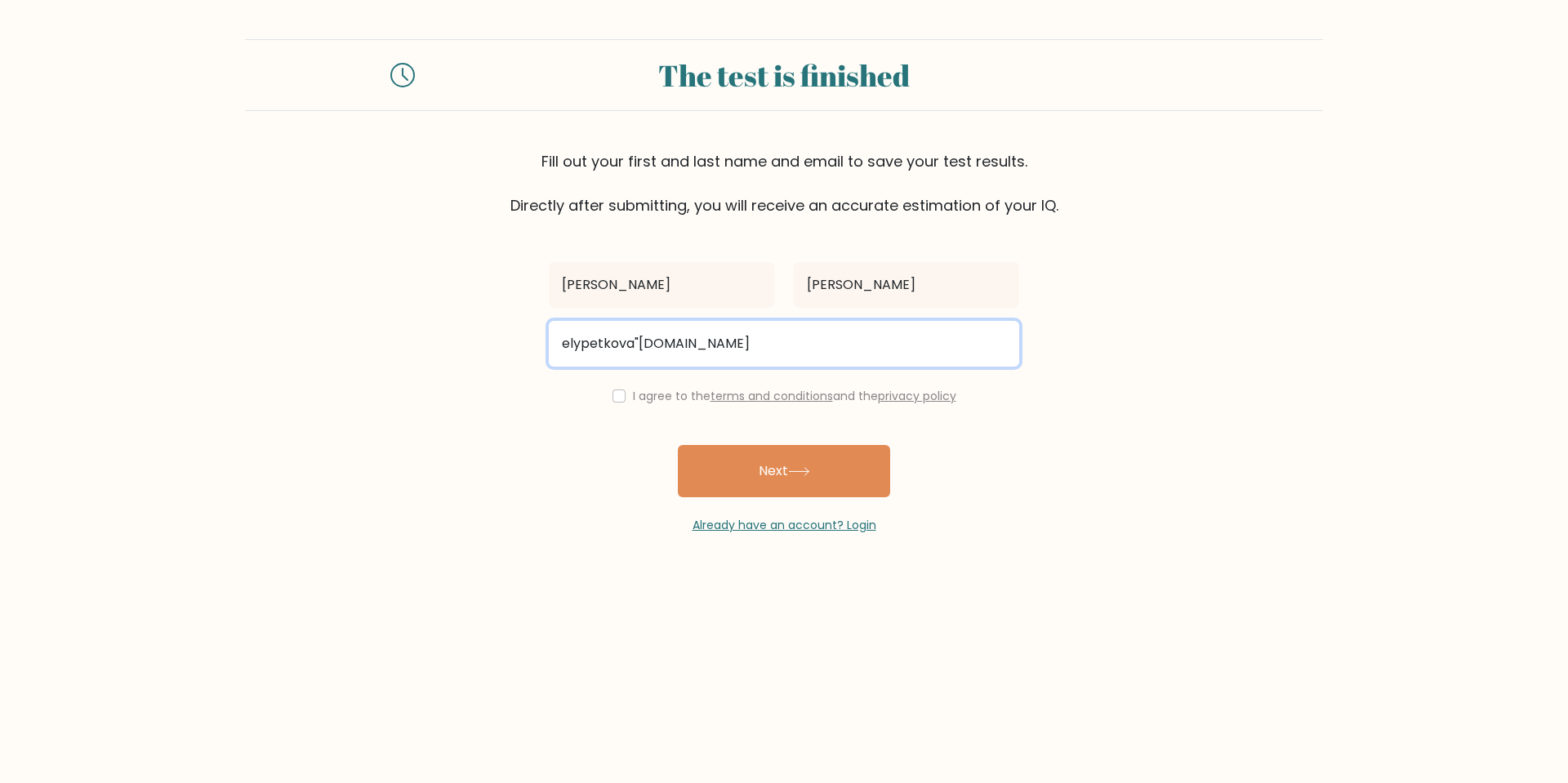
click at [637, 343] on input "elypetkova"abv.bg" at bounding box center [783, 344] width 470 height 46
type input "elypetkova@abv.bg"
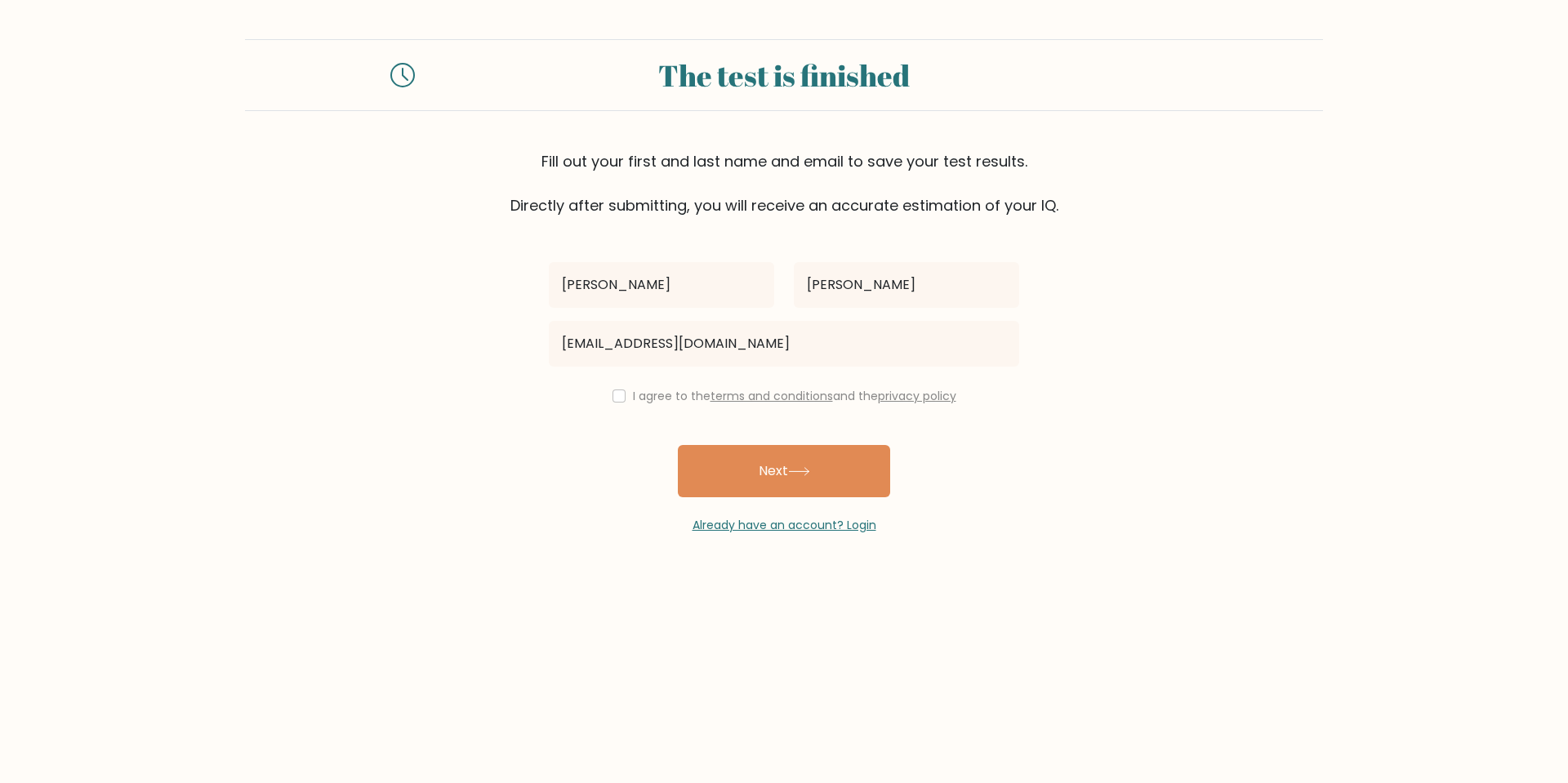
click at [621, 396] on div "I agree to the terms and conditions and the privacy policy" at bounding box center [783, 395] width 490 height 19
click at [615, 395] on input "checkbox" at bounding box center [619, 395] width 13 height 13
checkbox input "true"
click at [801, 466] on button "Next" at bounding box center [784, 470] width 213 height 52
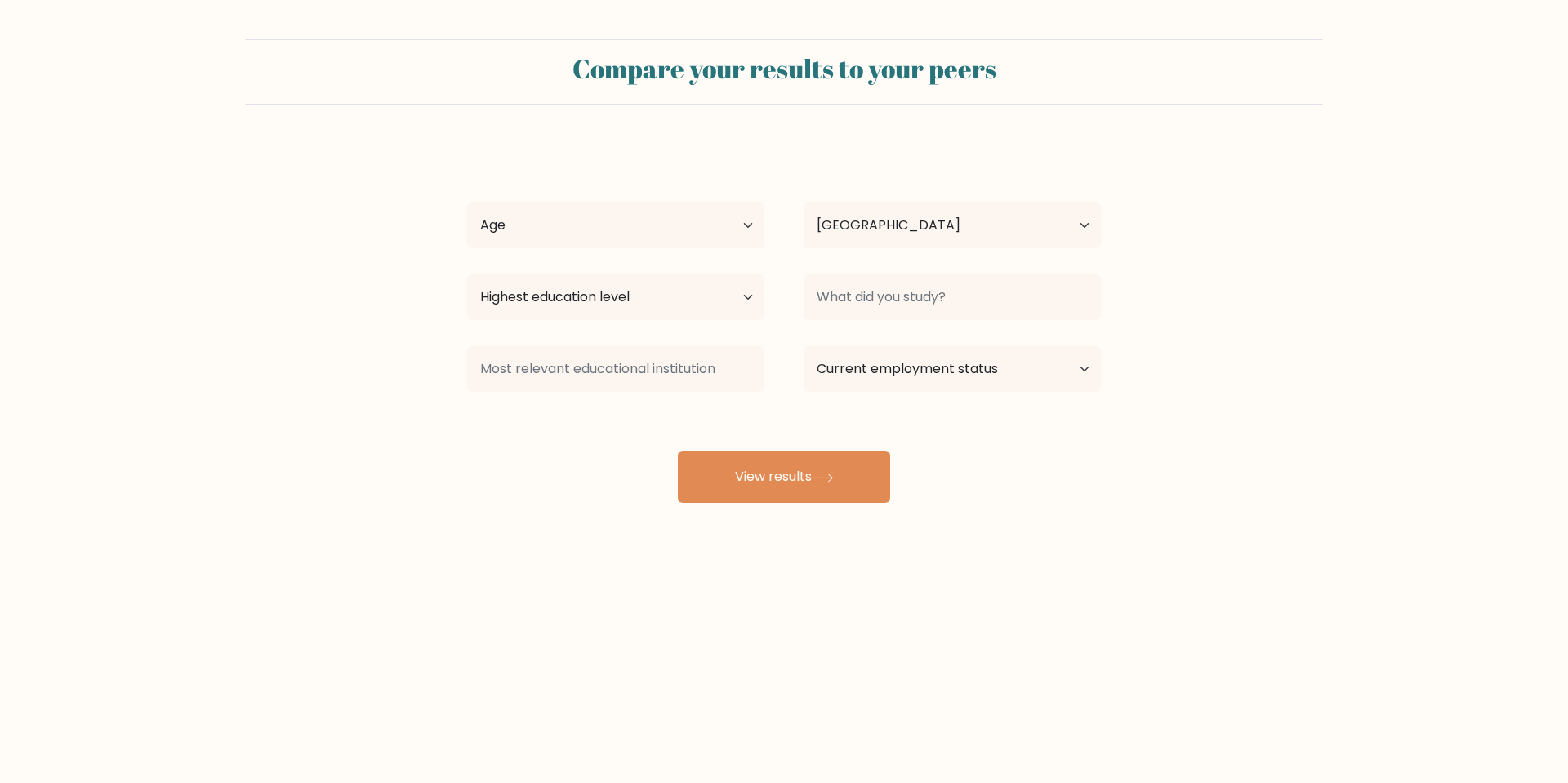
select select "SI"
click at [745, 221] on select "Age Under [DEMOGRAPHIC_DATA] [DEMOGRAPHIC_DATA] [DEMOGRAPHIC_DATA] [DEMOGRAPHIC…" at bounding box center [615, 225] width 297 height 46
select select "35_44"
click at [467, 202] on select "Age Under [DEMOGRAPHIC_DATA] [DEMOGRAPHIC_DATA] [DEMOGRAPHIC_DATA] [DEMOGRAPHIC…" at bounding box center [615, 225] width 297 height 46
click at [916, 219] on select "Country [GEOGRAPHIC_DATA] [GEOGRAPHIC_DATA] [GEOGRAPHIC_DATA] [US_STATE] [GEOGR…" at bounding box center [952, 225] width 297 height 46
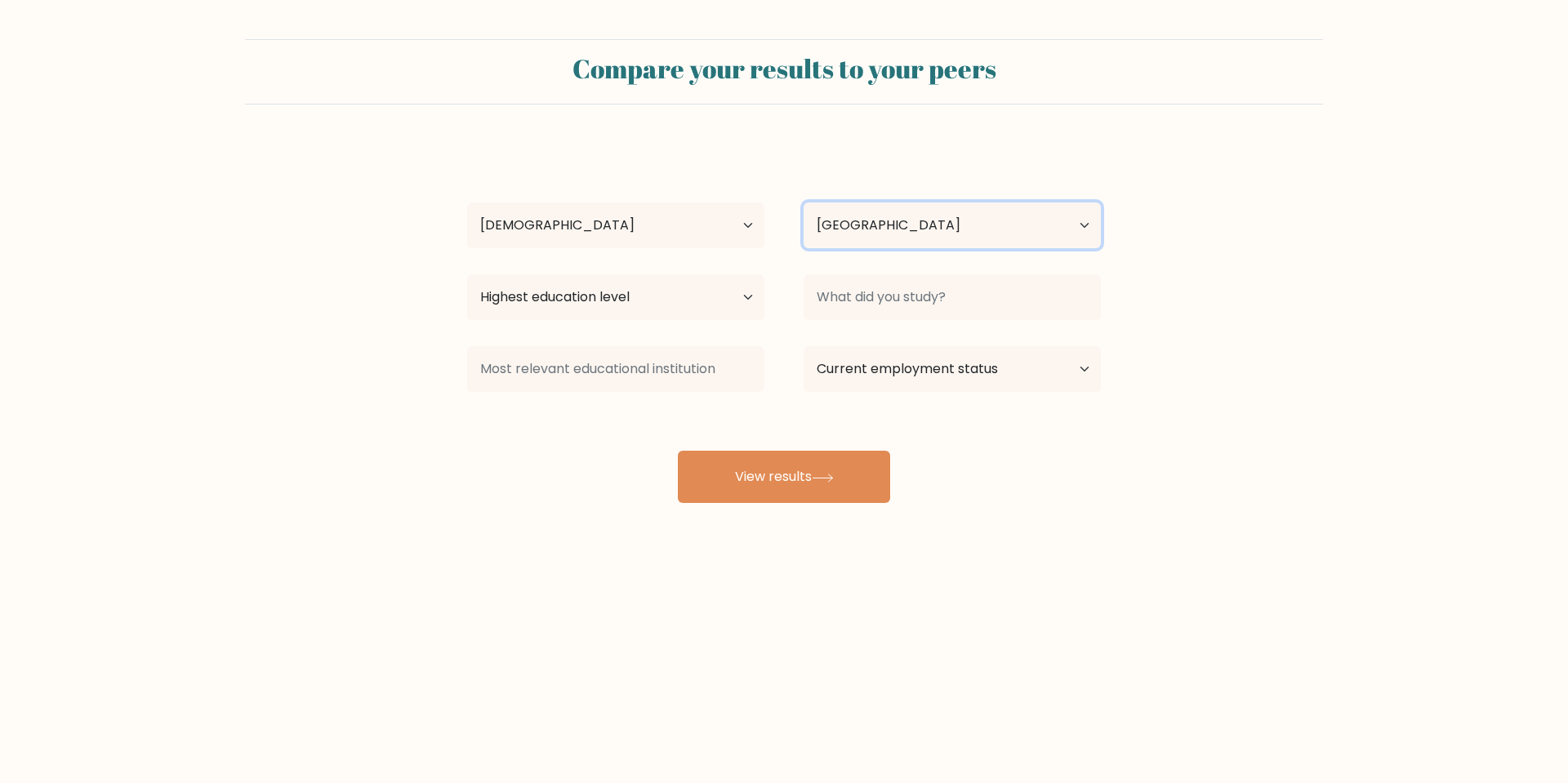
click at [913, 222] on select "Country [GEOGRAPHIC_DATA] [GEOGRAPHIC_DATA] [GEOGRAPHIC_DATA] [US_STATE] [GEOGR…" at bounding box center [952, 225] width 297 height 46
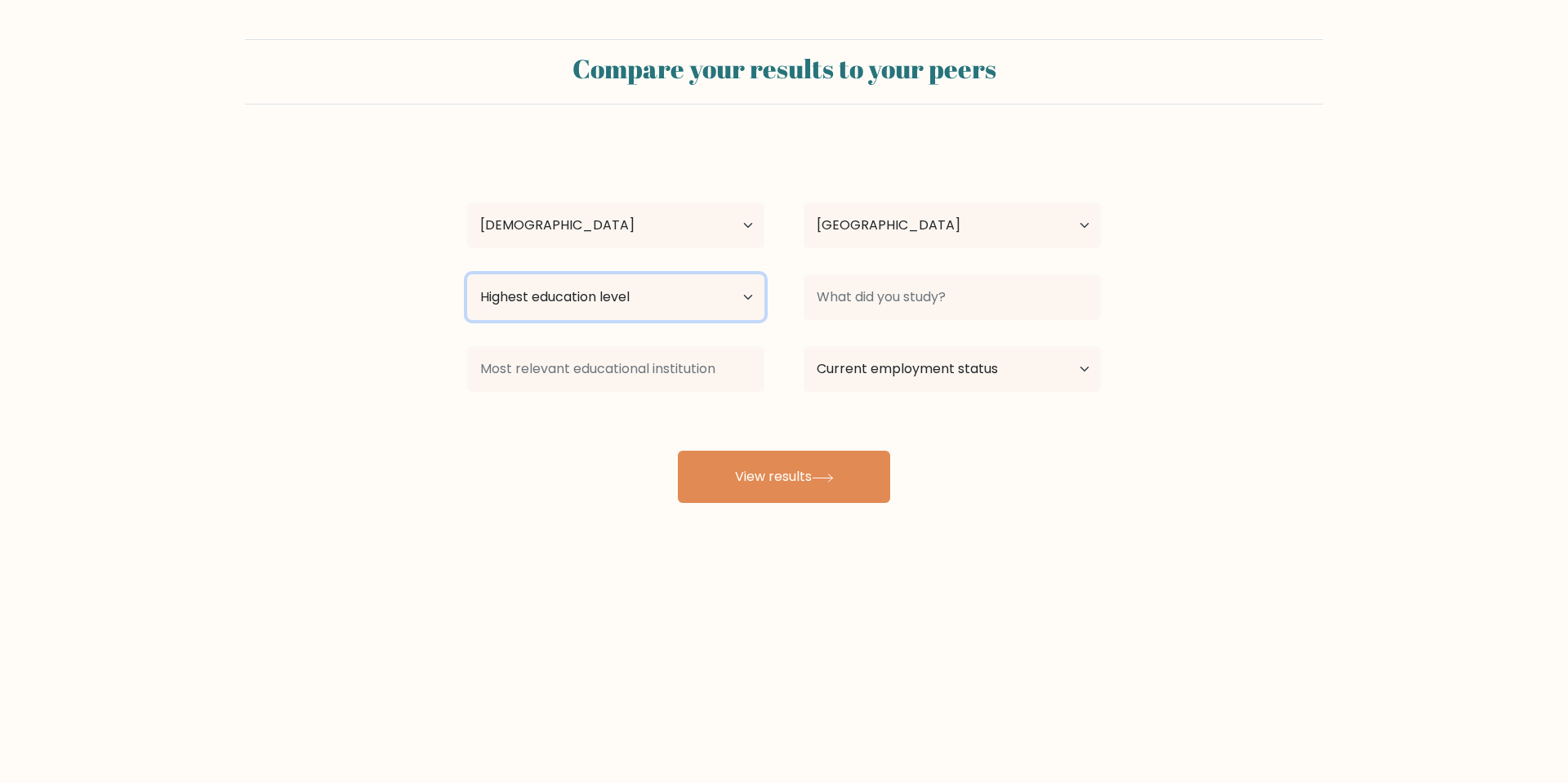
click at [733, 296] on select "Highest education level No schooling Primary Lower Secondary Upper Secondary Oc…" at bounding box center [615, 297] width 297 height 46
select select "bachelors_degree"
click at [467, 274] on select "Highest education level No schooling Primary Lower Secondary Upper Secondary Oc…" at bounding box center [615, 297] width 297 height 46
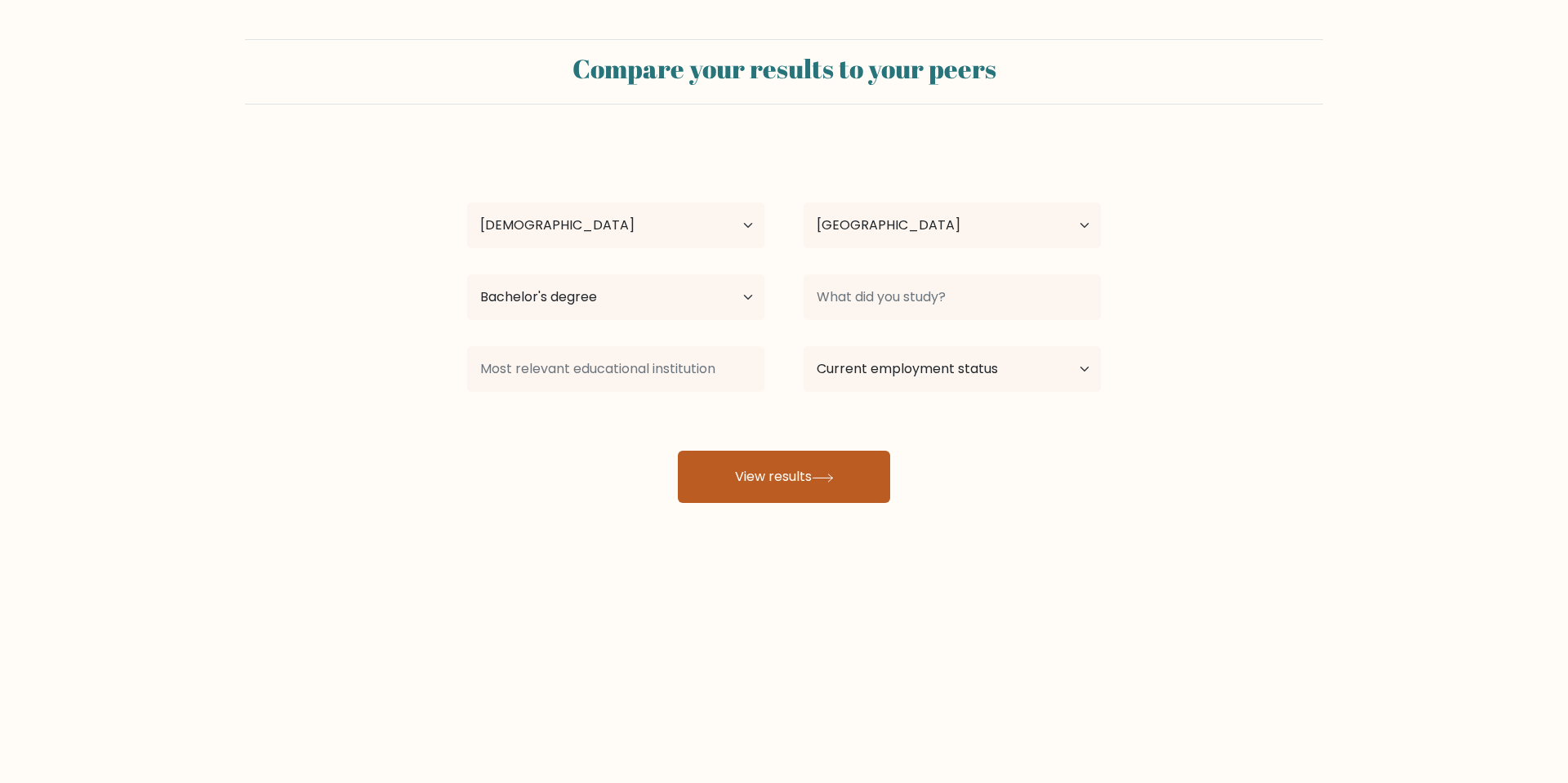
click at [804, 475] on button "View results" at bounding box center [784, 476] width 213 height 52
type input "test"
click at [803, 481] on button "View results" at bounding box center [784, 476] width 213 height 52
type input "twest"
click at [804, 480] on button "View results" at bounding box center [784, 476] width 213 height 52
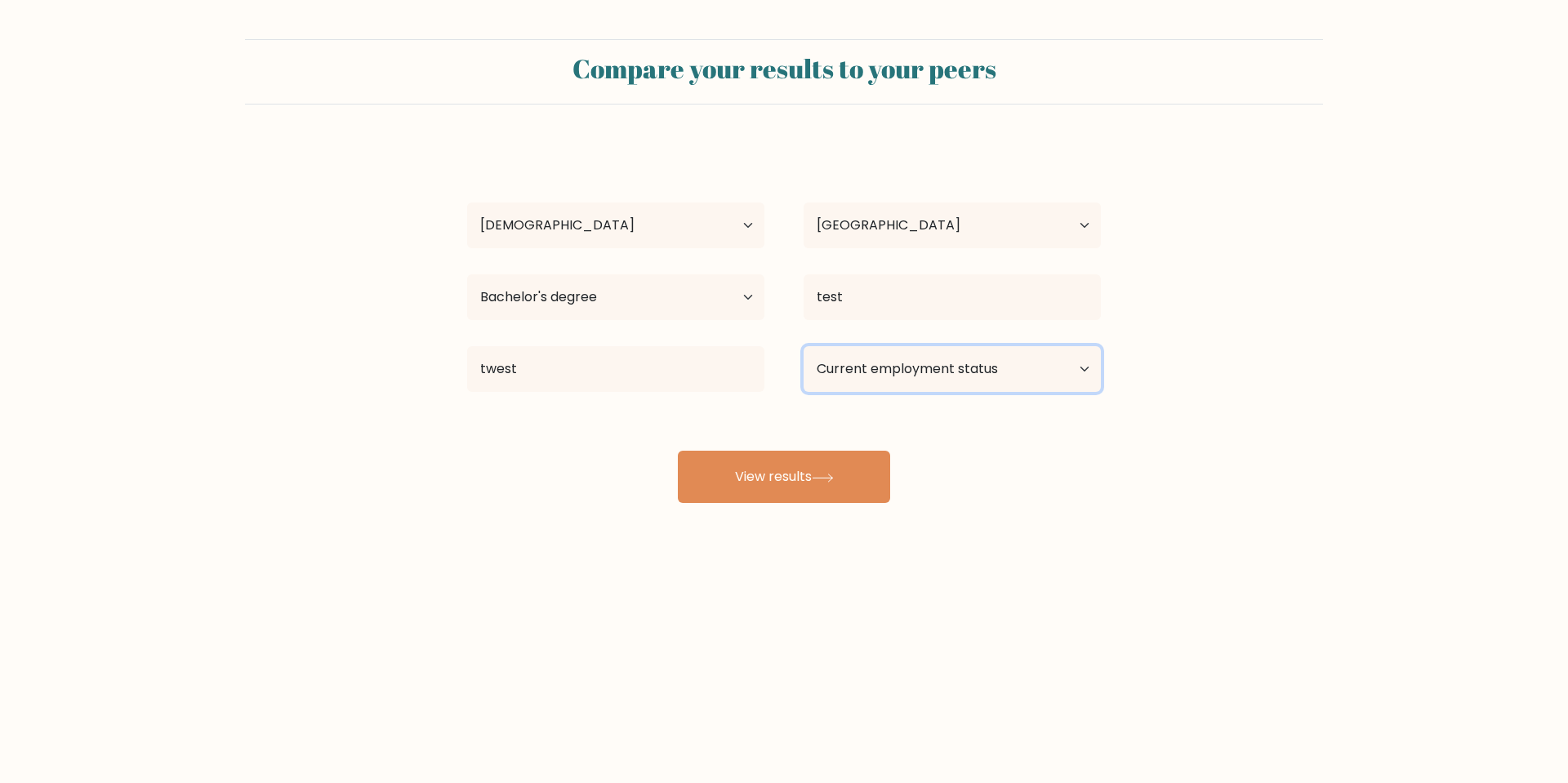
click at [884, 369] on select "Current employment status Employed Student Retired Other / prefer not to answer" at bounding box center [952, 369] width 297 height 46
select select "employed"
click at [803, 346] on select "Current employment status Employed Student Retired Other / prefer not to answer" at bounding box center [952, 369] width 297 height 46
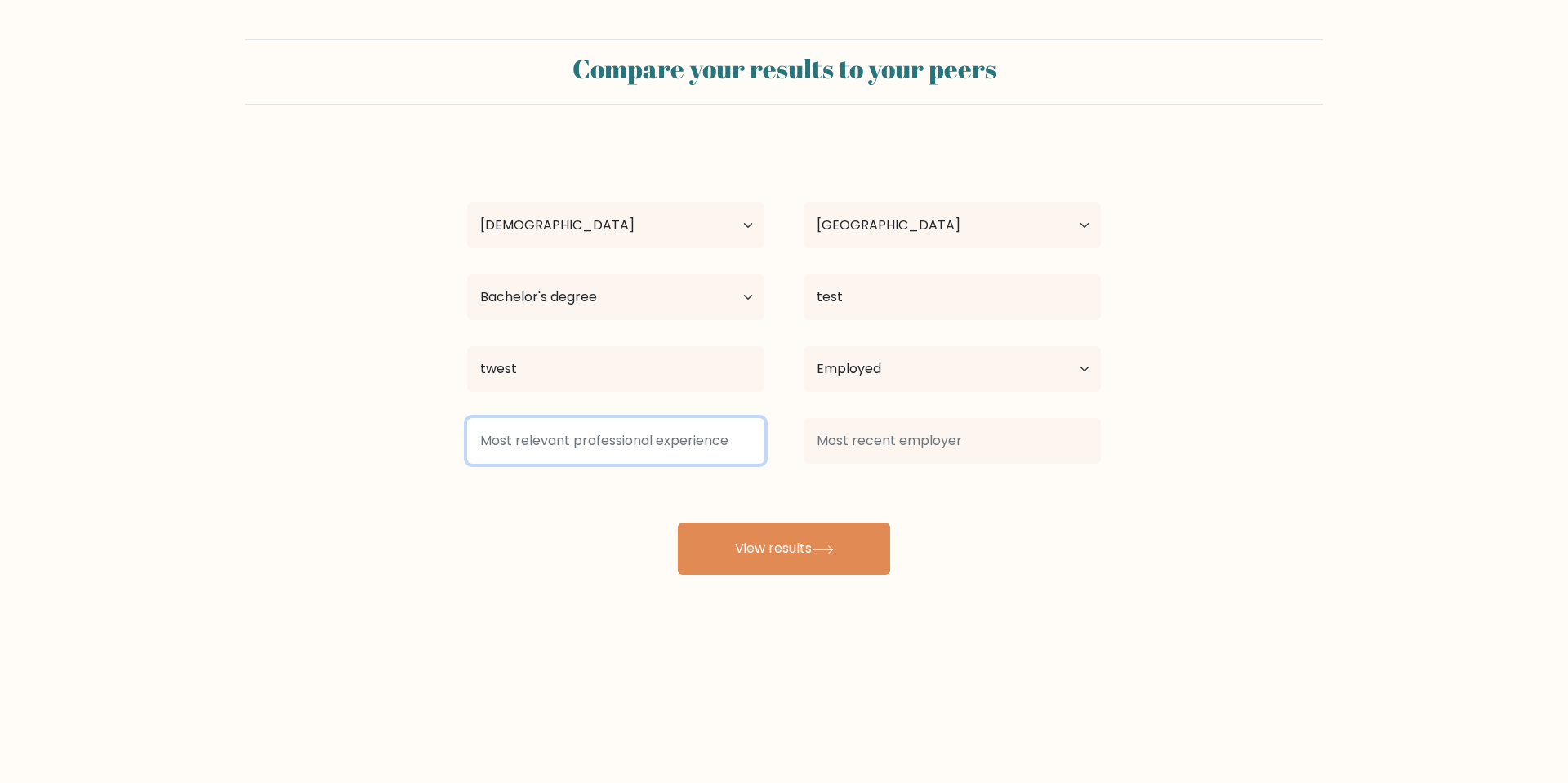
click at [649, 440] on input at bounding box center [615, 441] width 297 height 46
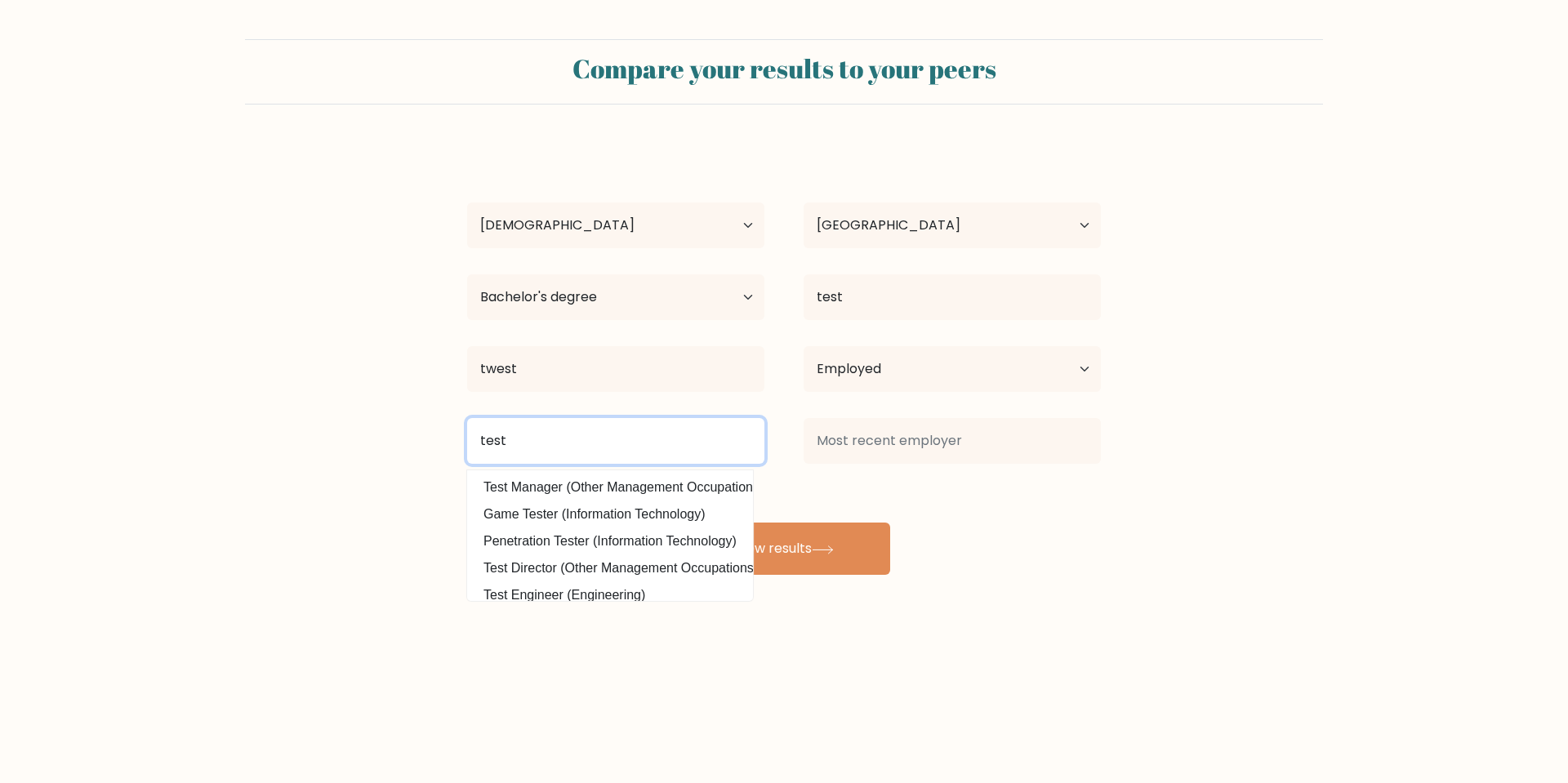
type input "test"
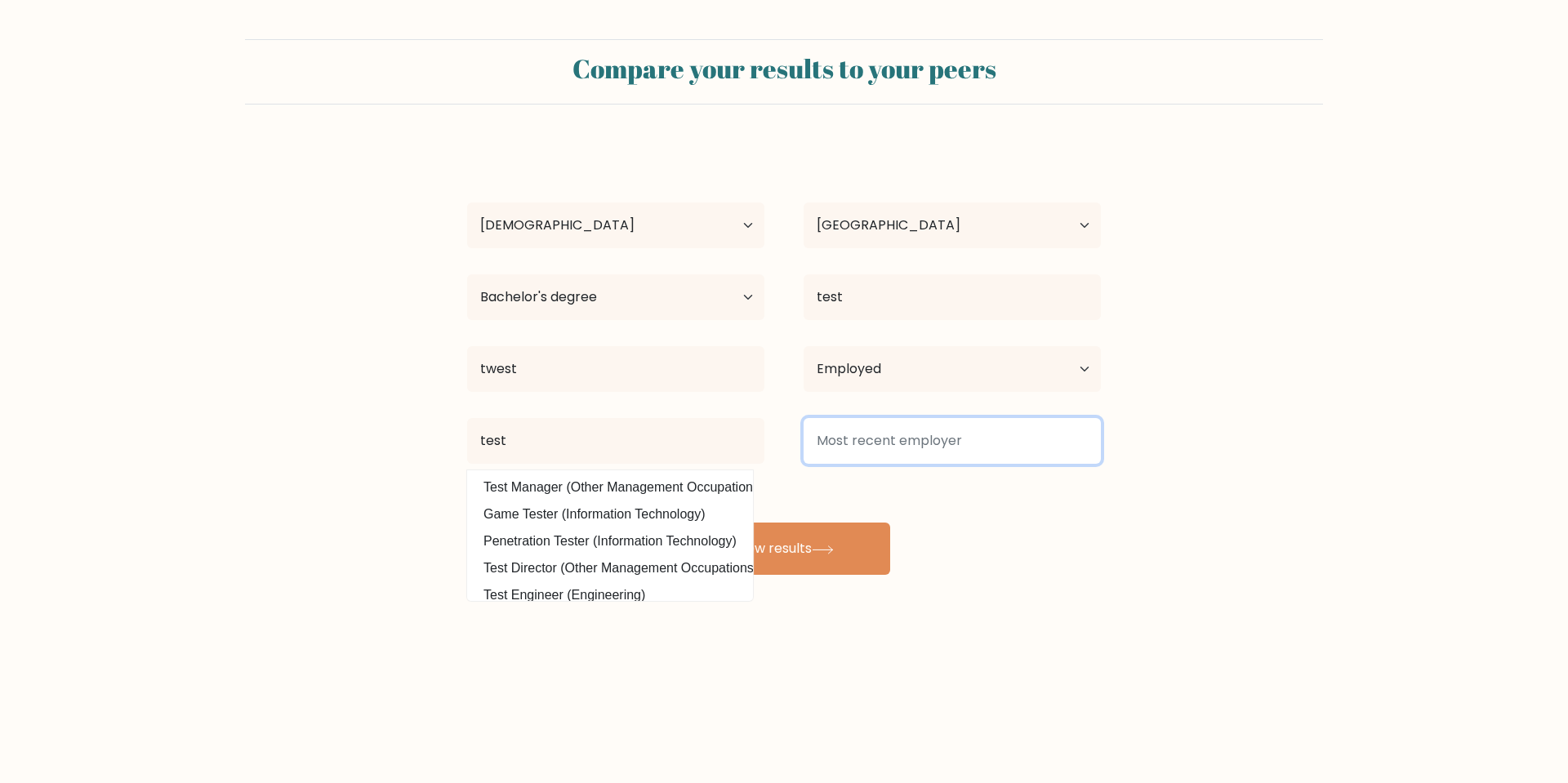
click at [894, 441] on input at bounding box center [952, 441] width 297 height 46
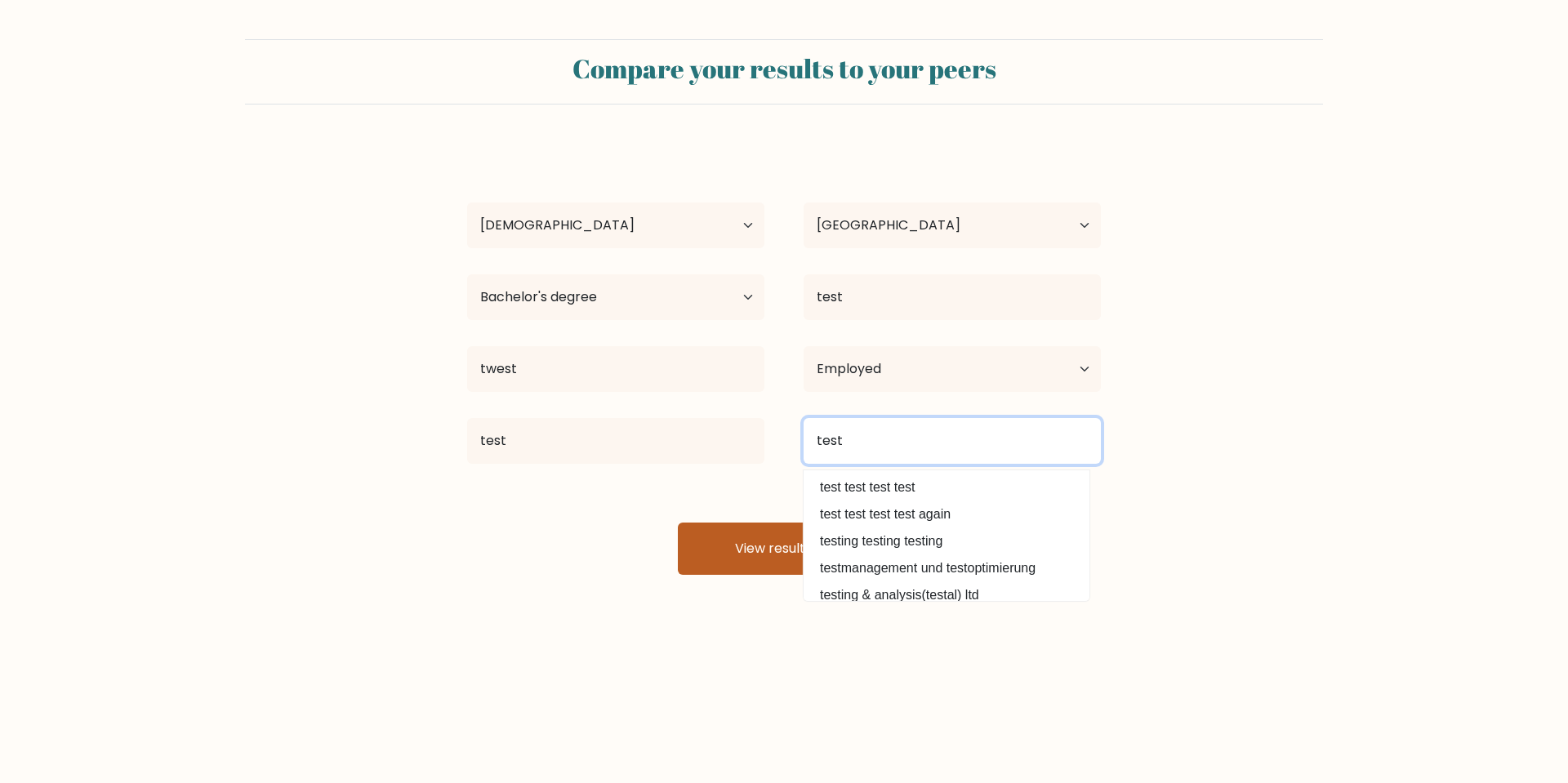
type input "test"
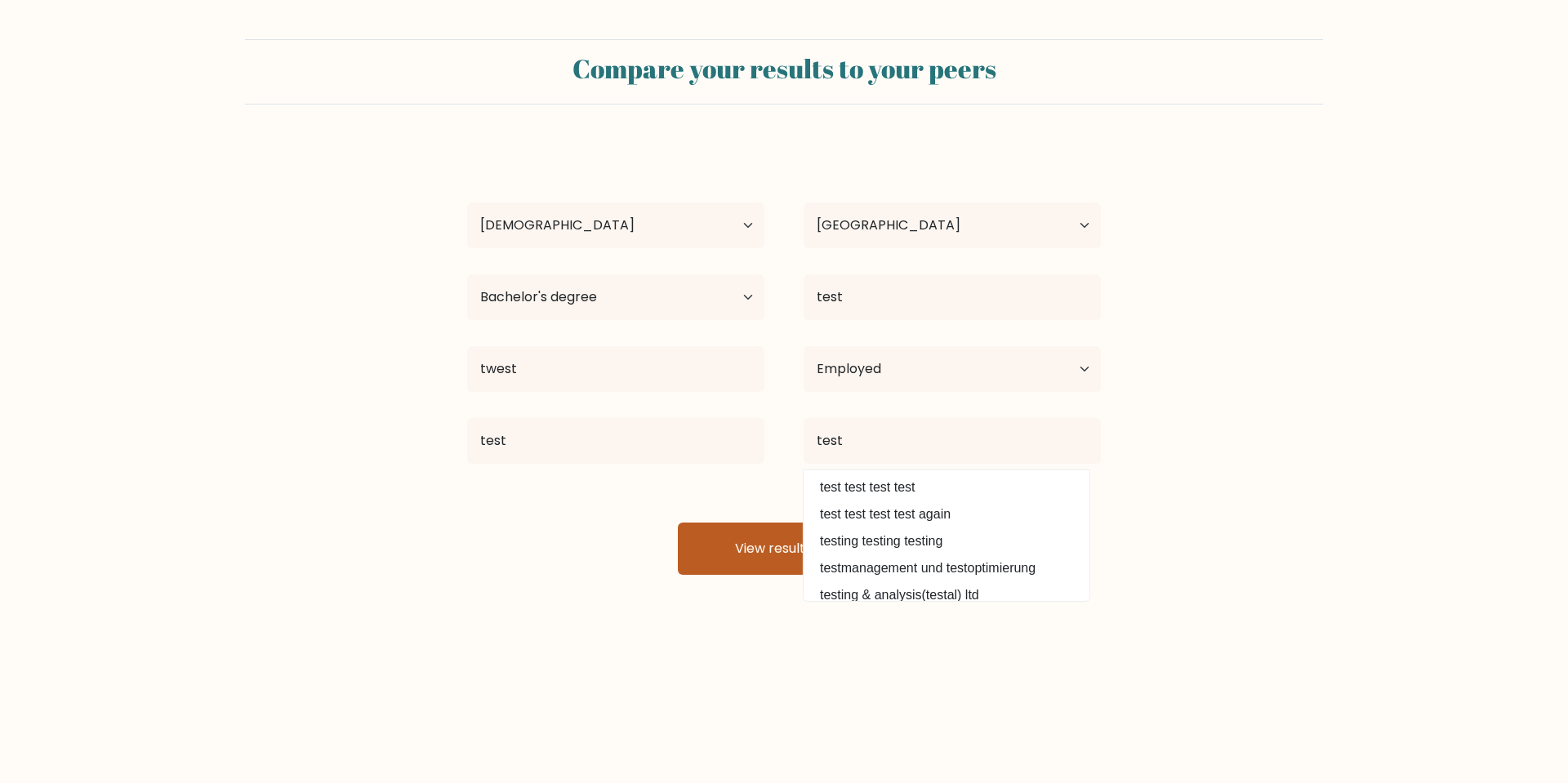
click at [727, 538] on button "View results" at bounding box center [784, 548] width 213 height 52
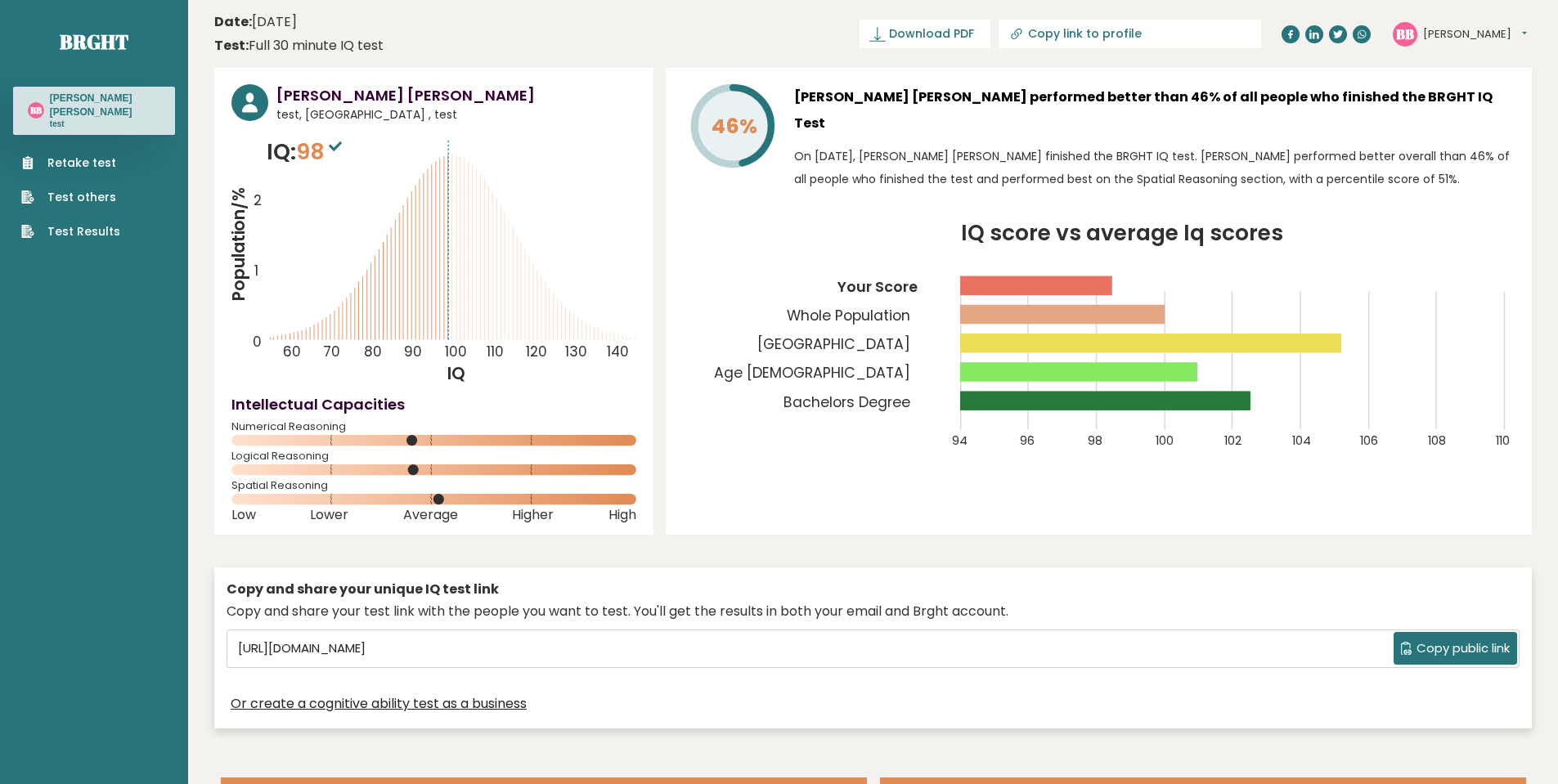
drag, startPoint x: 787, startPoint y: 289, endPoint x: 728, endPoint y: 215, distance: 94.6
click at [728, 223] on icon "IQ score vs average Iq scores 94 96 98 100 102 104 106 108 110 Your Score Whole…" at bounding box center [1099, 347] width 832 height 246
click at [75, 155] on link "Retake test" at bounding box center [70, 164] width 99 height 18
